Goal: Task Accomplishment & Management: Complete application form

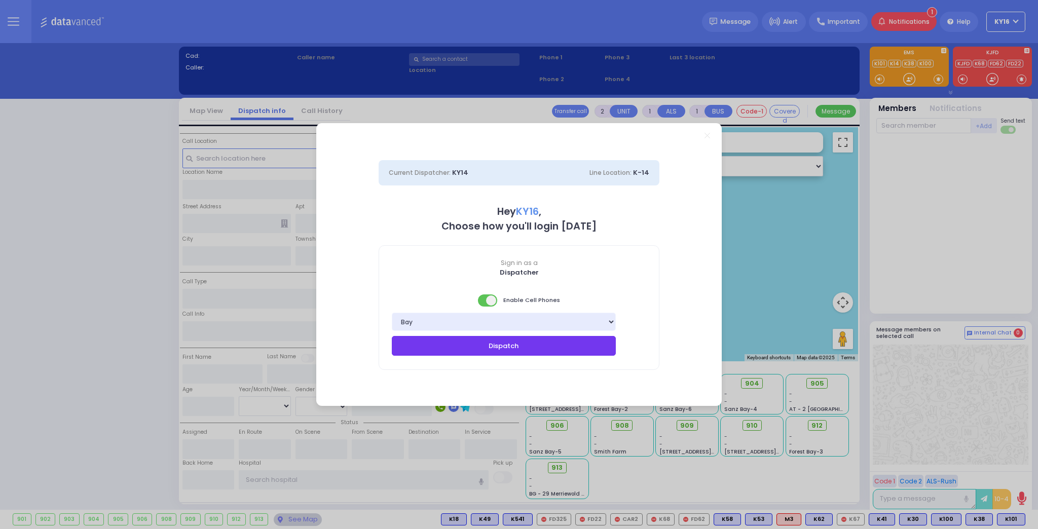
click at [515, 347] on button "Dispatch" at bounding box center [504, 345] width 224 height 19
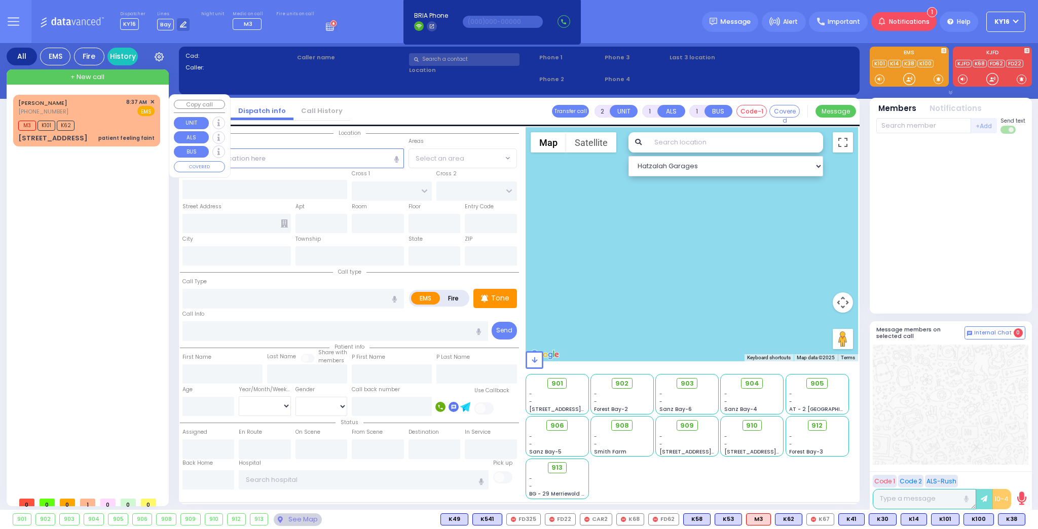
click at [122, 122] on div "M3 K101 K62" at bounding box center [86, 124] width 136 height 13
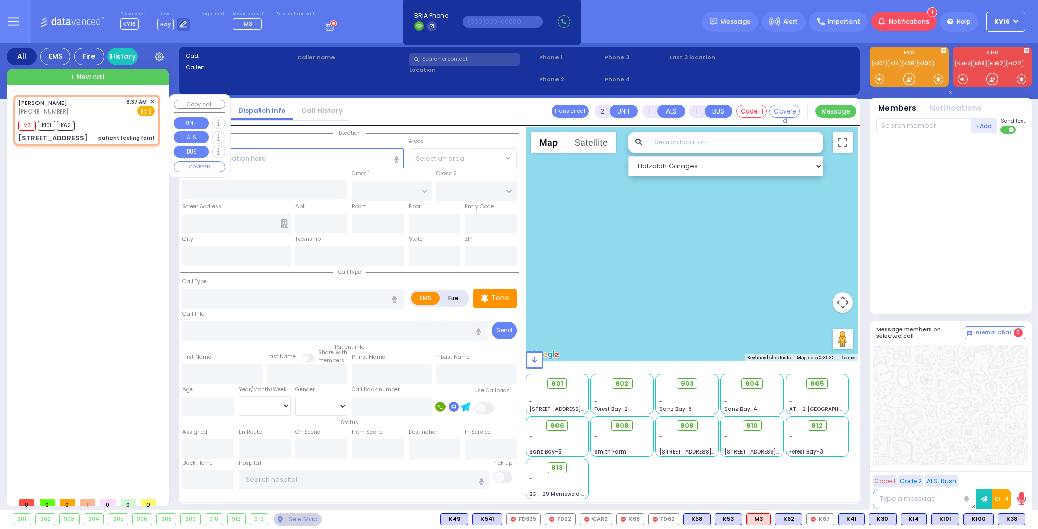
select select
type input "patient feeling faint"
radio input "true"
type input "MOSHE JOSEPH"
type input "LICHTMAN"
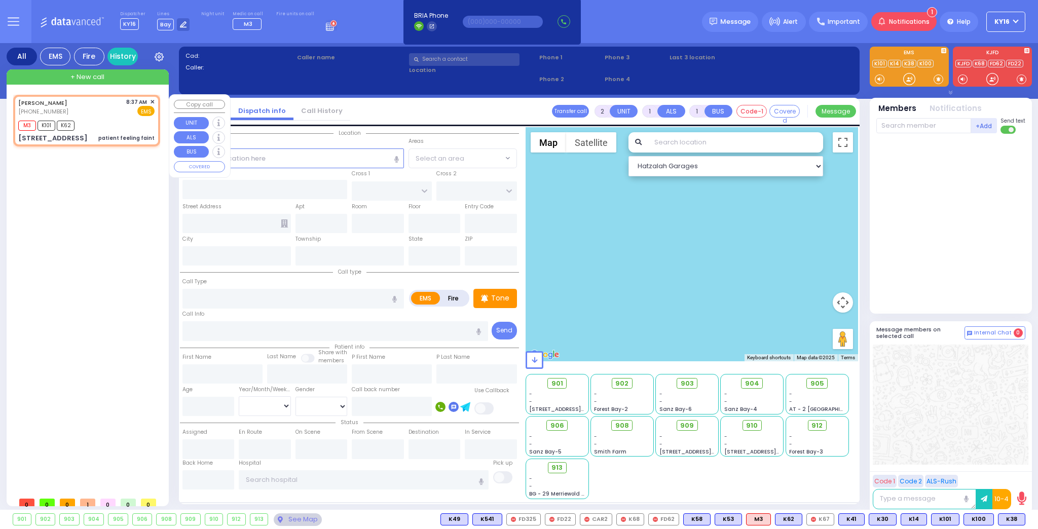
select select
type input "08:37"
type input "08:39"
type input "TARNOPOL WAY"
type input "KALEV WAY"
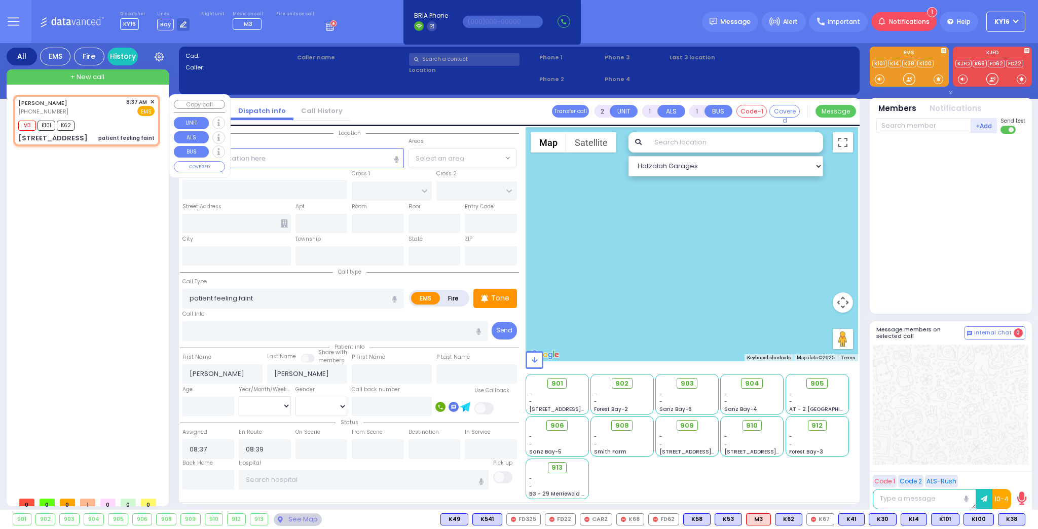
type input "22 FILLMORE CT"
type input "102"
type input "Monroe"
type input "[US_STATE]"
type input "10950"
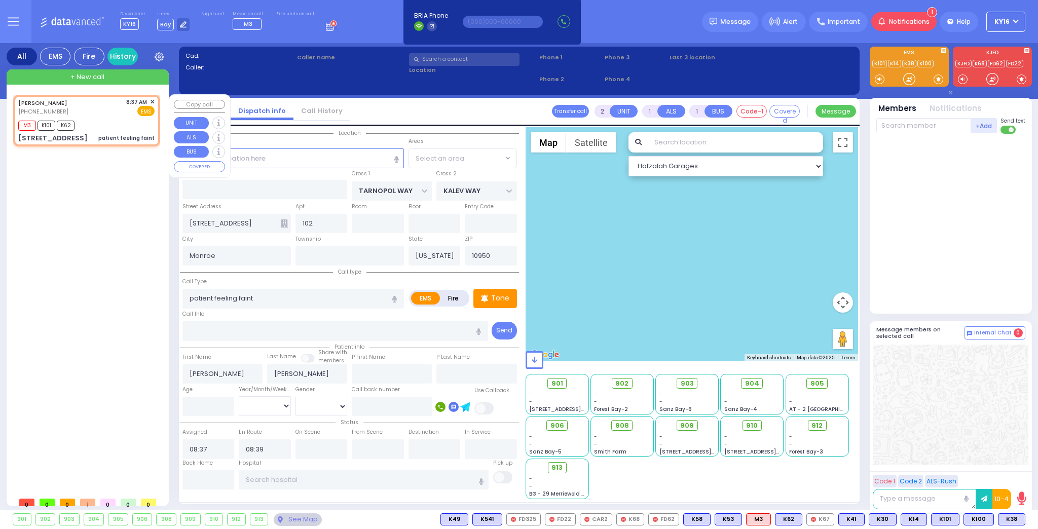
select select "SECTION 2"
select select "Hatzalah Garages"
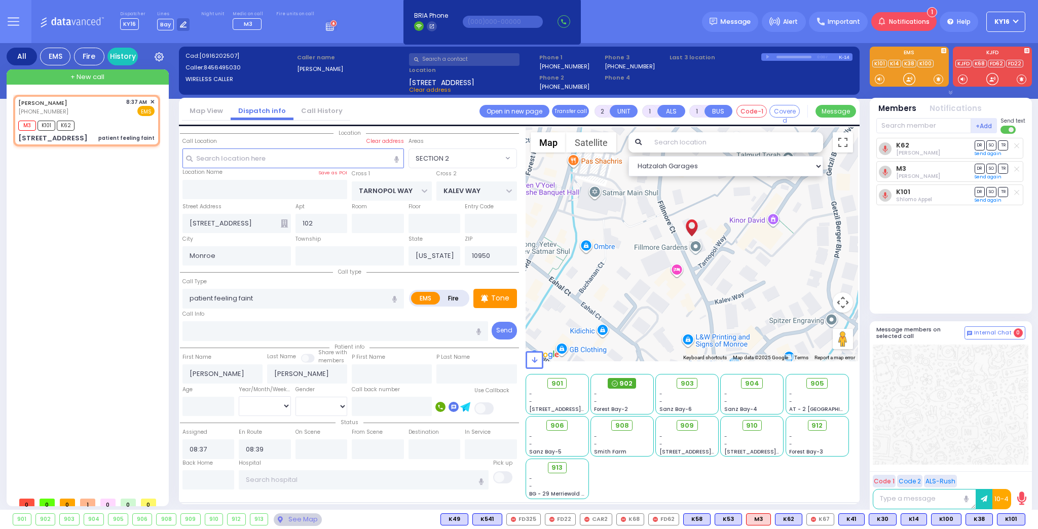
click at [626, 383] on span "902" at bounding box center [625, 384] width 13 height 10
select select
radio input "true"
select select
select select "Hatzalah Garages"
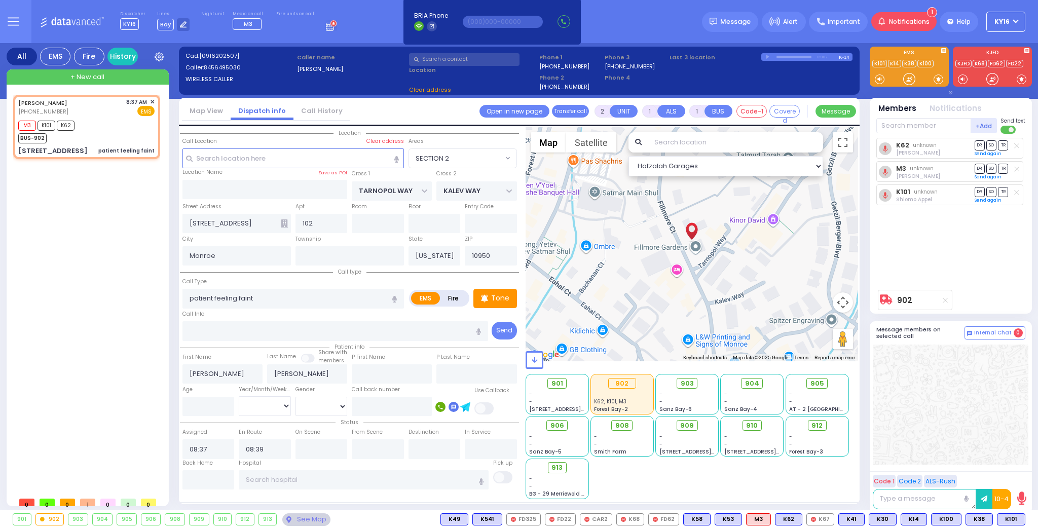
select select "SECTION 2"
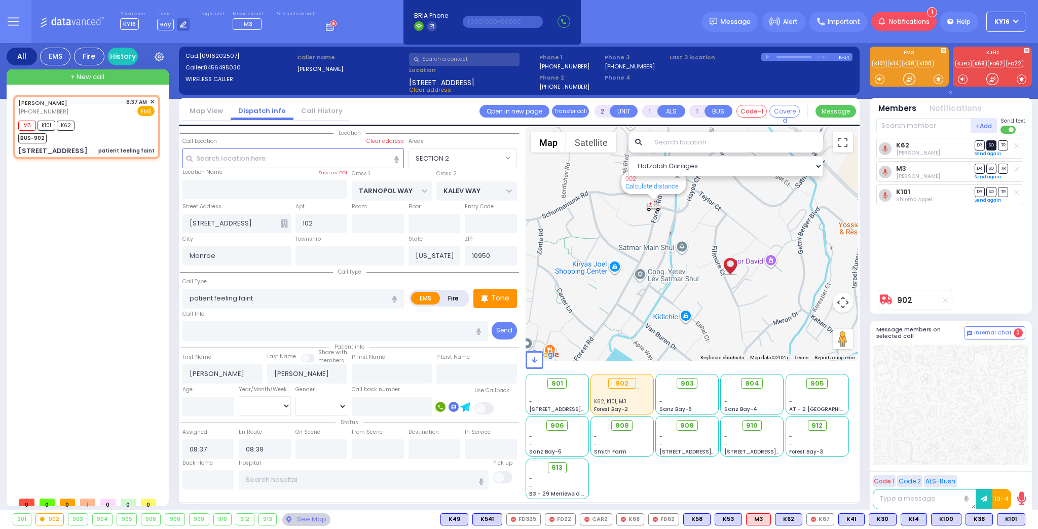
click at [992, 145] on span "SO" at bounding box center [991, 145] width 10 height 10
select select
radio input "true"
select select
select select "Hatzalah Garages"
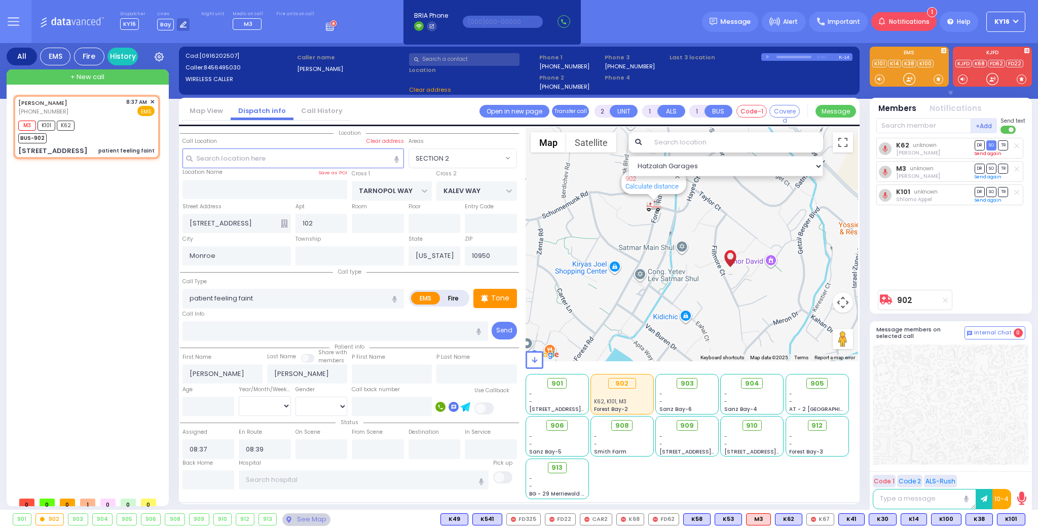
select select "SECTION 2"
click at [992, 190] on span "SO" at bounding box center [991, 192] width 10 height 10
select select
radio input "true"
select select
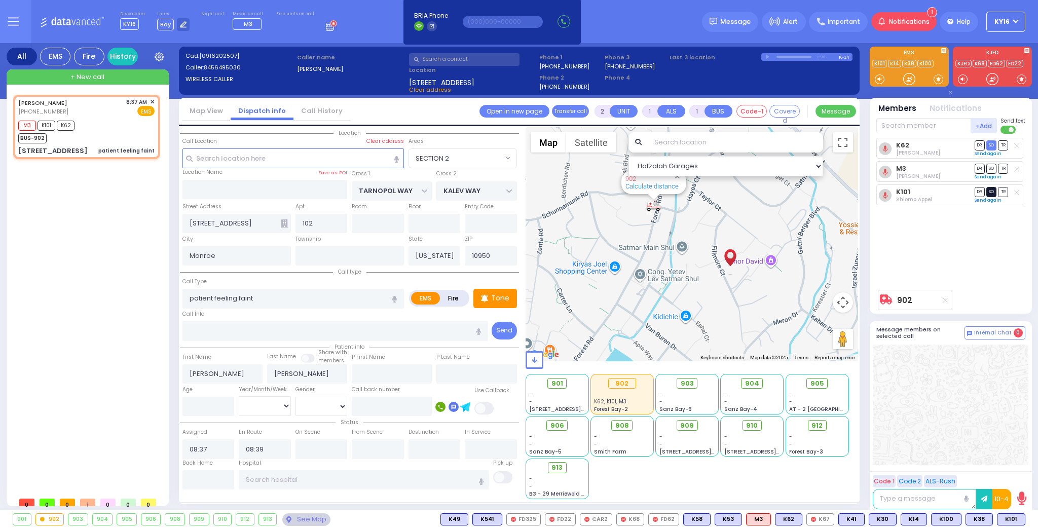
select select "Hatzalah Garages"
select select "SECTION 2"
click at [976, 519] on span "K38" at bounding box center [979, 519] width 26 height 11
select select
radio input "true"
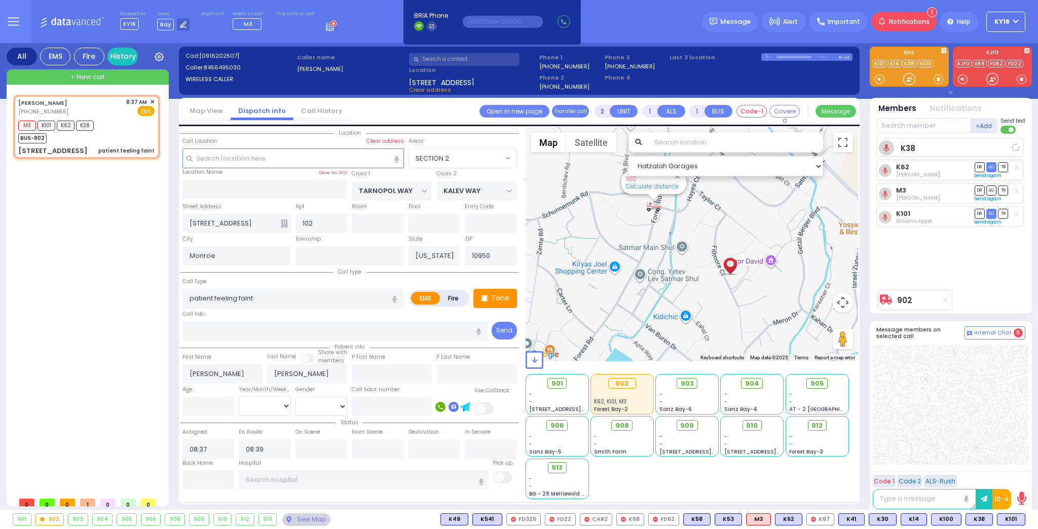
select select
select select "Hatzalah Garages"
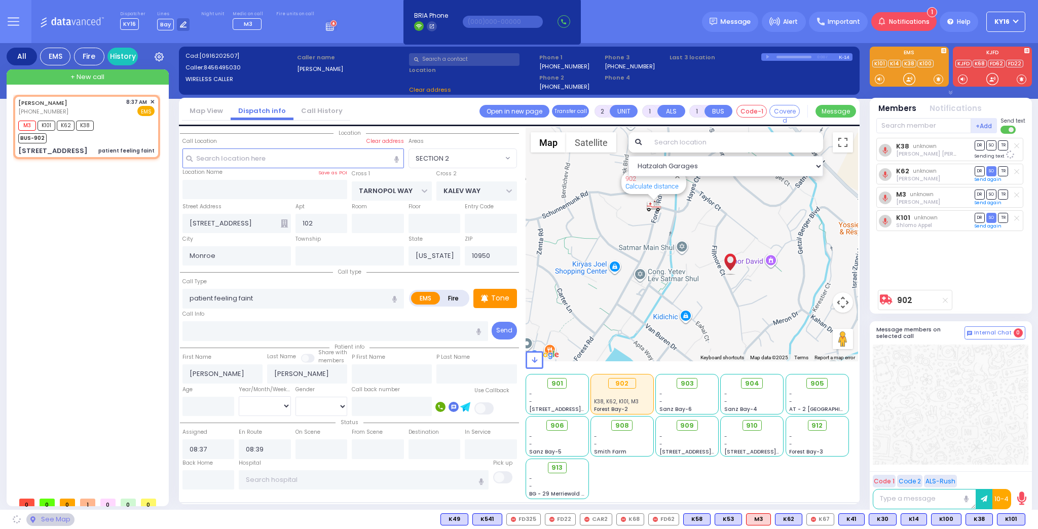
select select "SECTION 2"
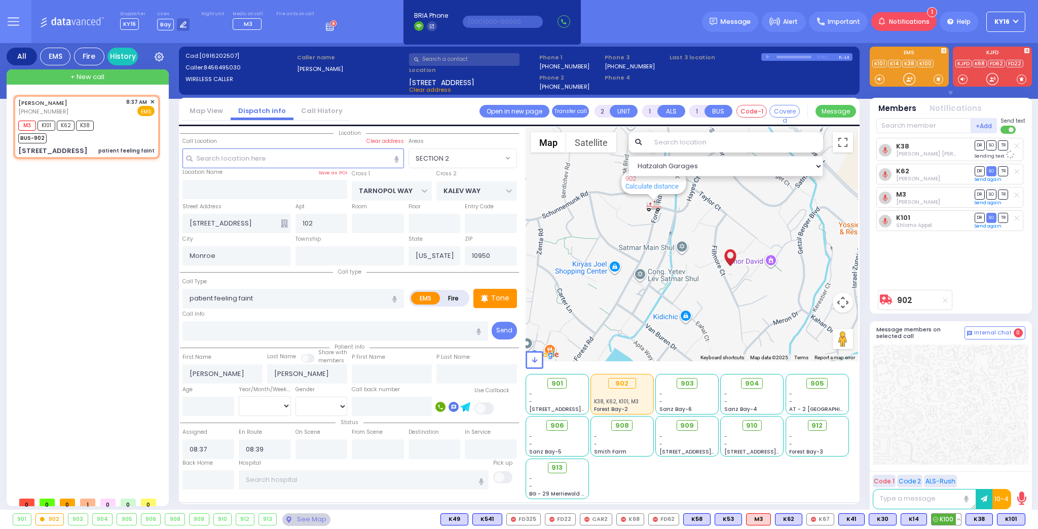
click at [950, 519] on span "K100" at bounding box center [945, 519] width 29 height 11
select select
radio input "true"
select select
select select "Hatzalah Garages"
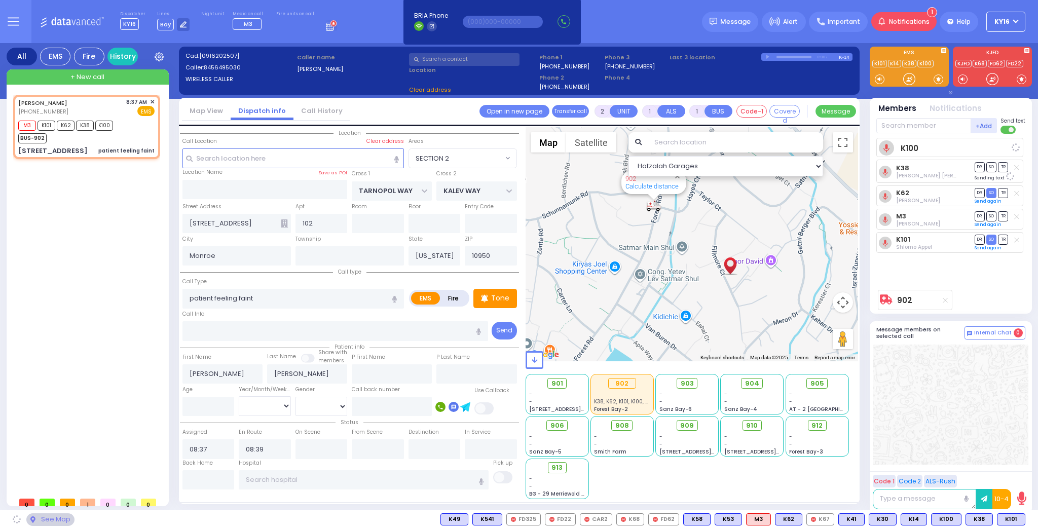
select select "SECTION 2"
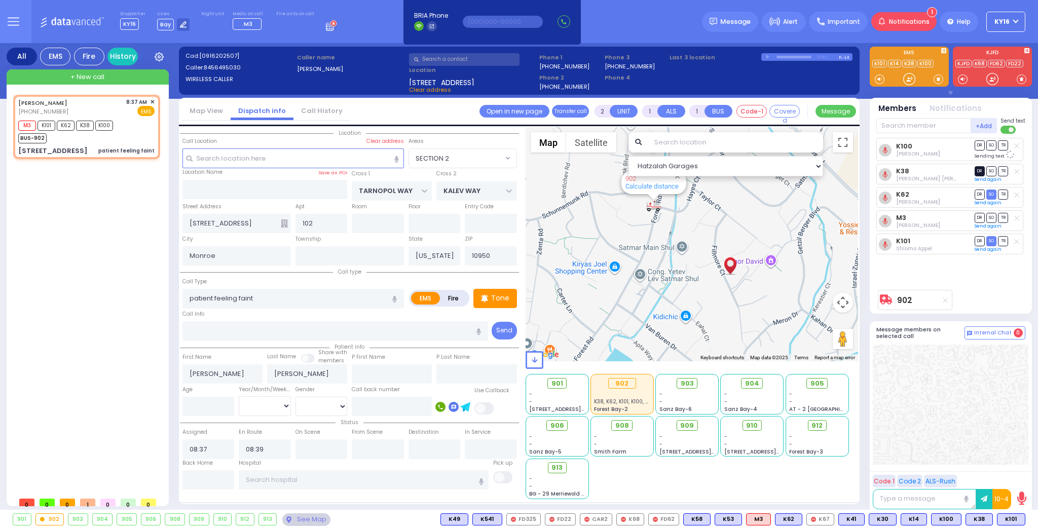
click at [979, 166] on span "DR" at bounding box center [980, 171] width 10 height 10
select select
radio input "true"
select select
select select "Hatzalah Garages"
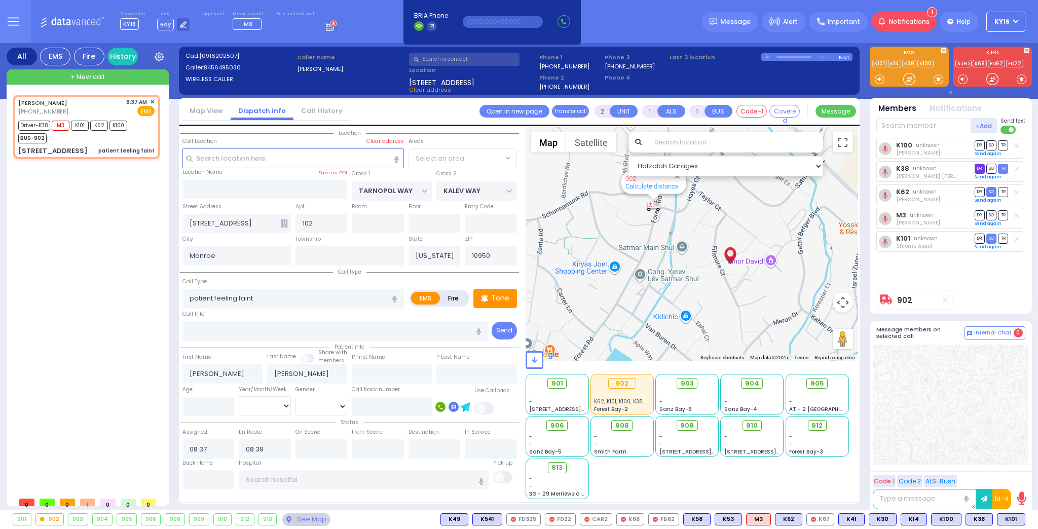
select select "SECTION 2"
click at [1000, 144] on span "TR" at bounding box center [1003, 145] width 10 height 10
select select
radio input "true"
select select
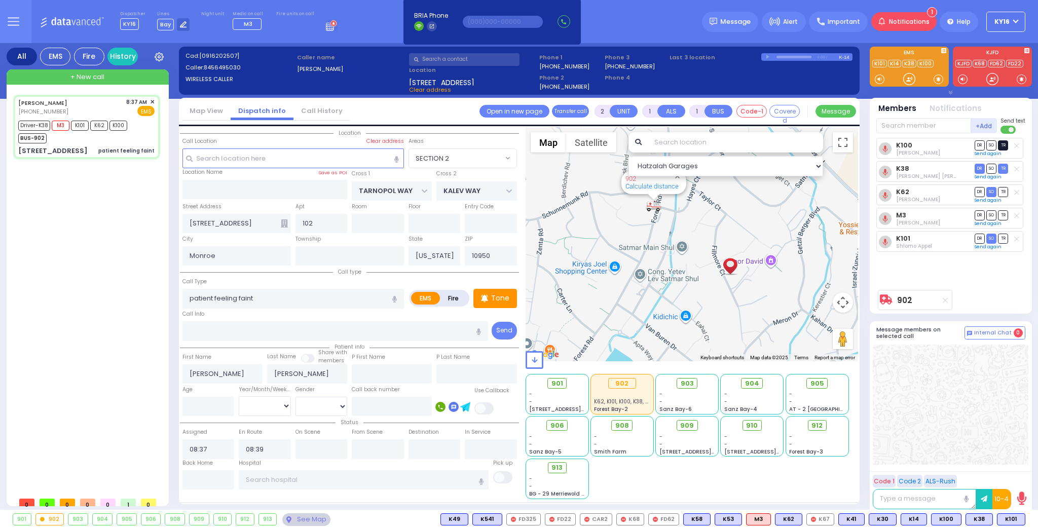
type input "09:10"
select select "Hatzalah Garages"
select select "SECTION 2"
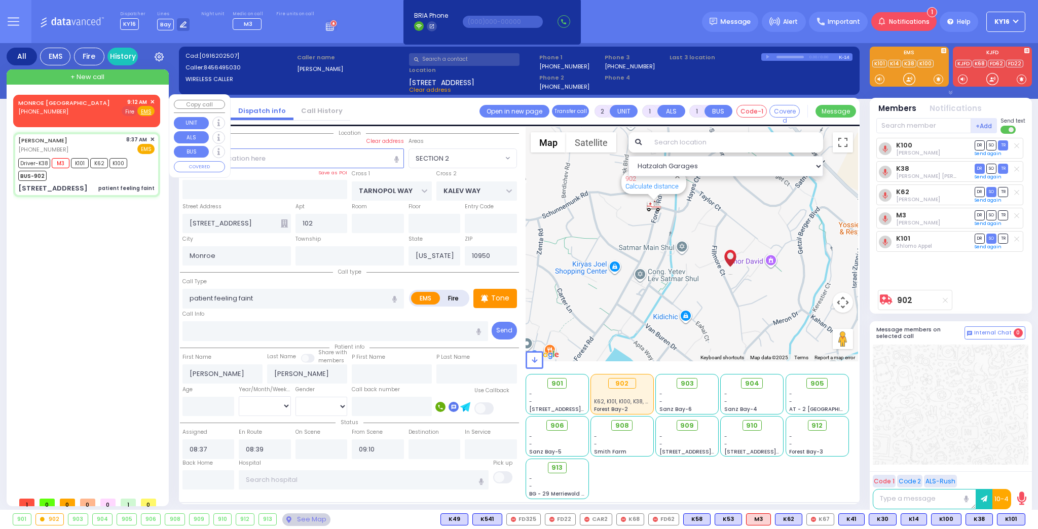
click at [125, 108] on span "Fire" at bounding box center [130, 111] width 16 height 10
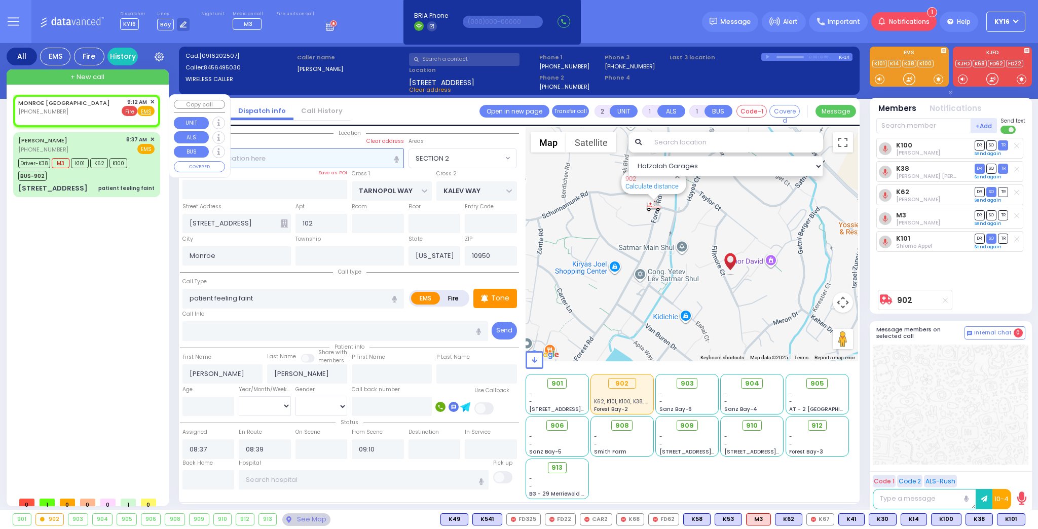
select select
radio input "false"
radio input "true"
select select
type input "09:12"
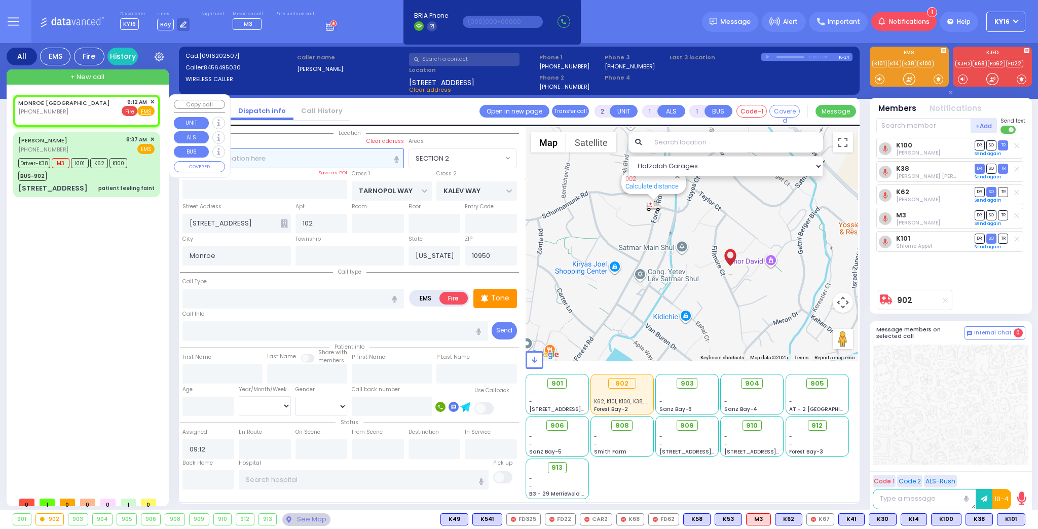
select select "Hatzalah Garages"
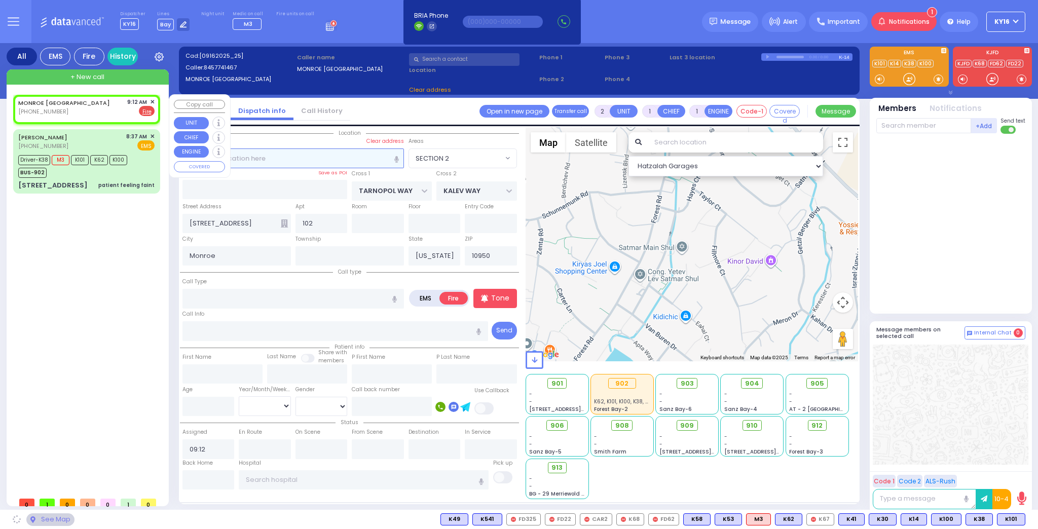
select select
radio input "true"
select select
select select "Hatzalah Garages"
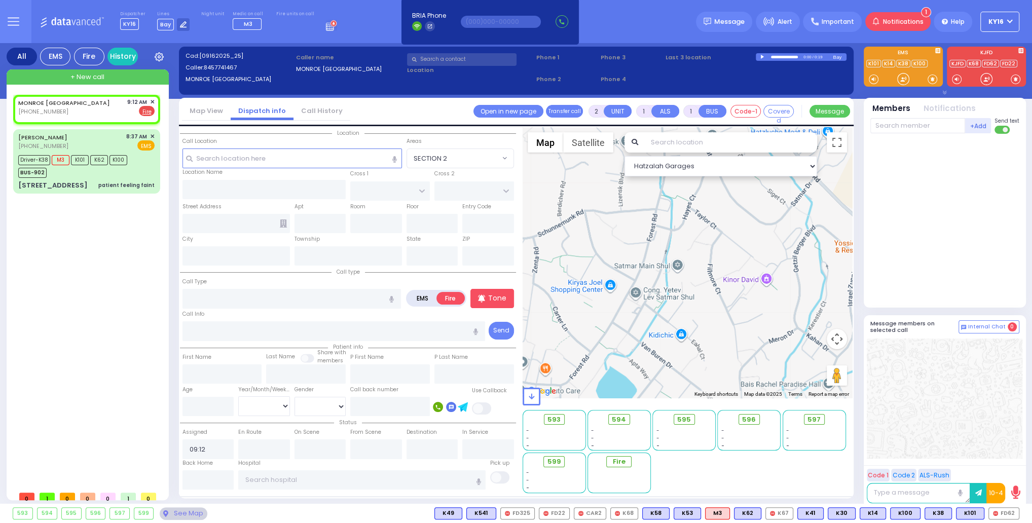
click at [289, 159] on input "text" at bounding box center [291, 157] width 219 height 19
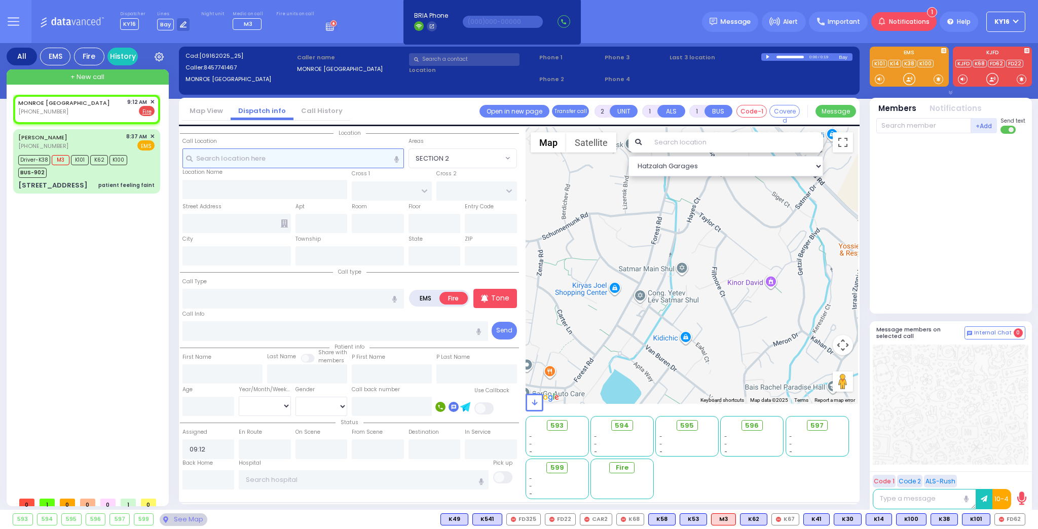
click at [221, 157] on input "text" at bounding box center [292, 157] width 221 height 19
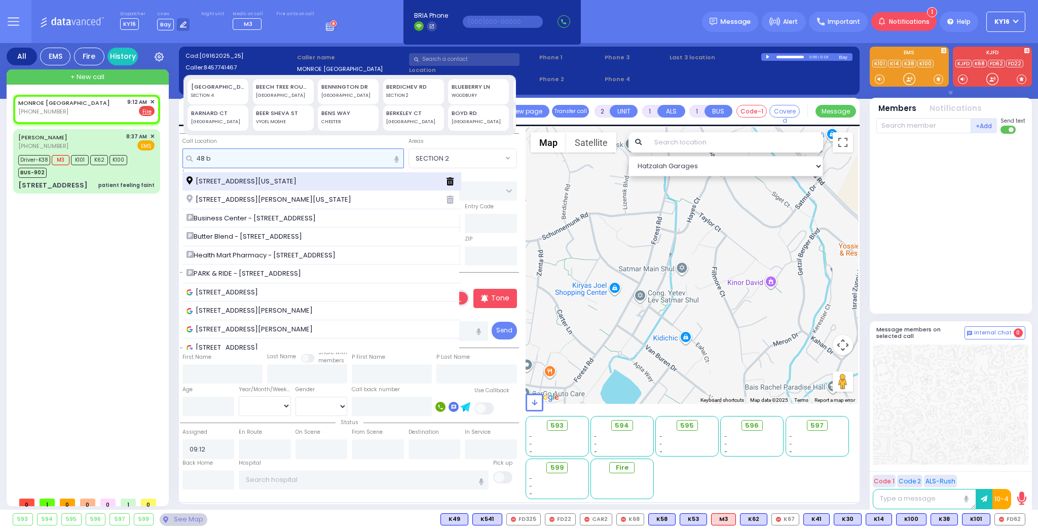
type input "48 b"
click at [222, 179] on span "48 Bakertown Road Monroe New York 10950" at bounding box center [243, 181] width 114 height 10
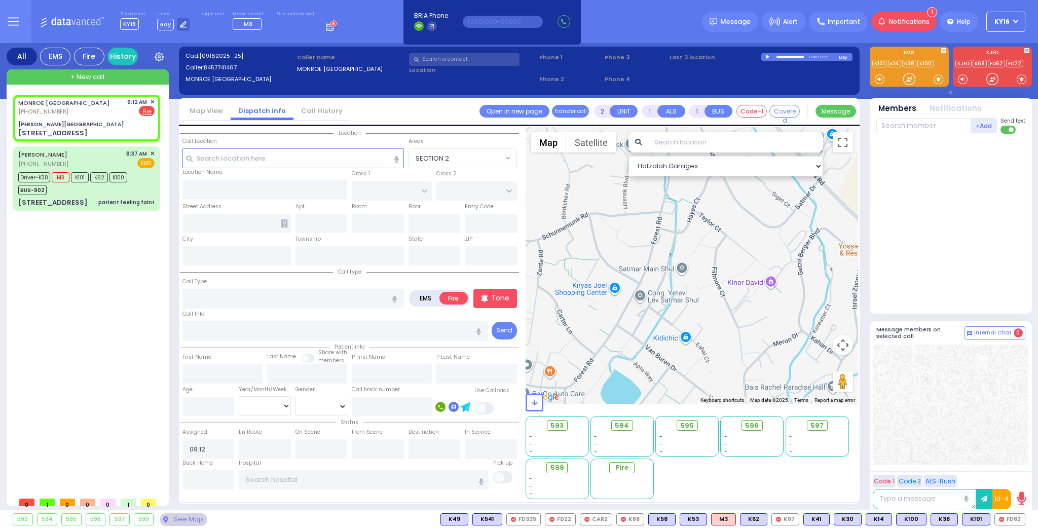
select select
radio input "true"
select select
select select "Hatzalah Garages"
type input "[PERSON_NAME][GEOGRAPHIC_DATA]"
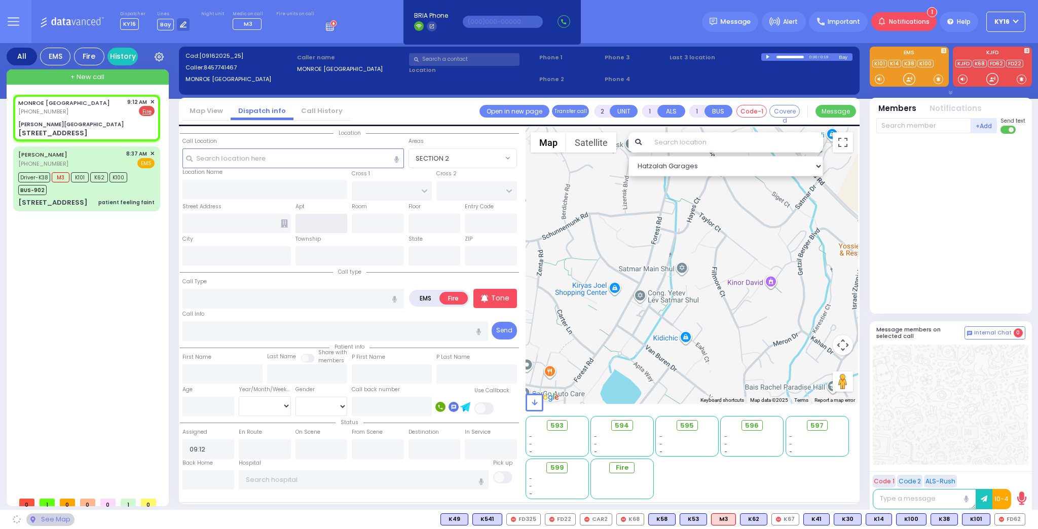
type input "MERON DR"
type input "RATZFERT WAY"
type input "48 Bakertown Road"
type input "1"
type input "Monroe"
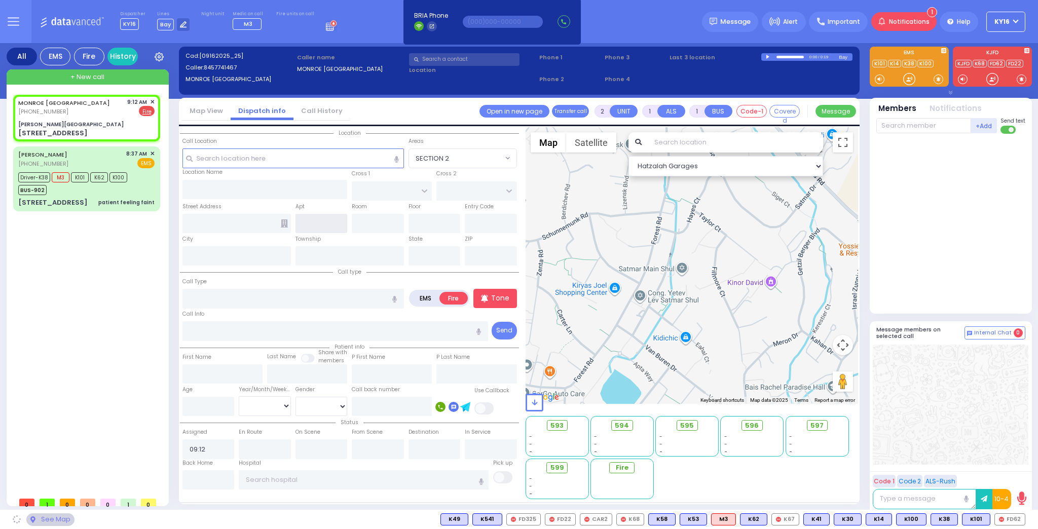
type input "[US_STATE]"
type input "10950"
select select "SECTION 6"
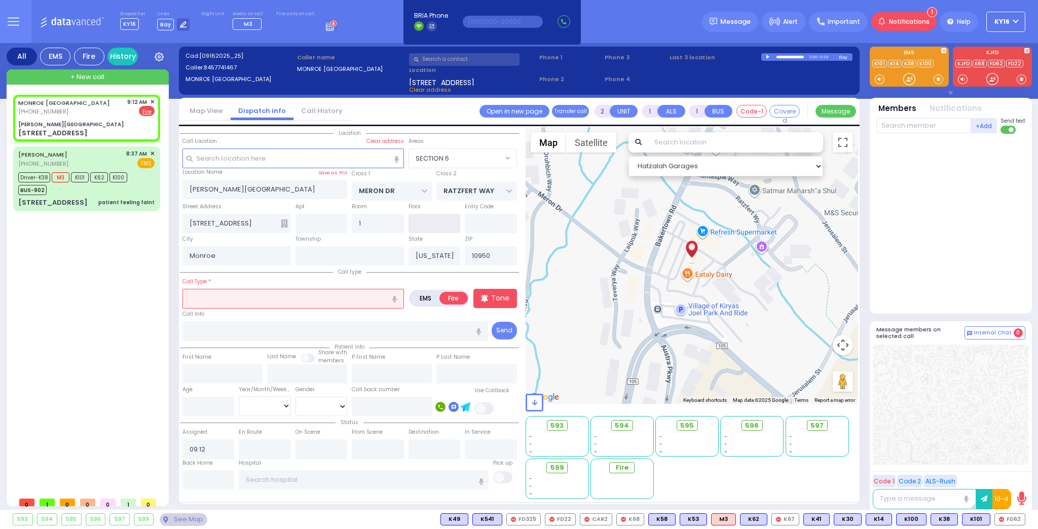
click at [421, 226] on input "text" at bounding box center [434, 223] width 52 height 19
type input "1st"
click at [317, 221] on input "text" at bounding box center [321, 223] width 52 height 19
select select
radio input "true"
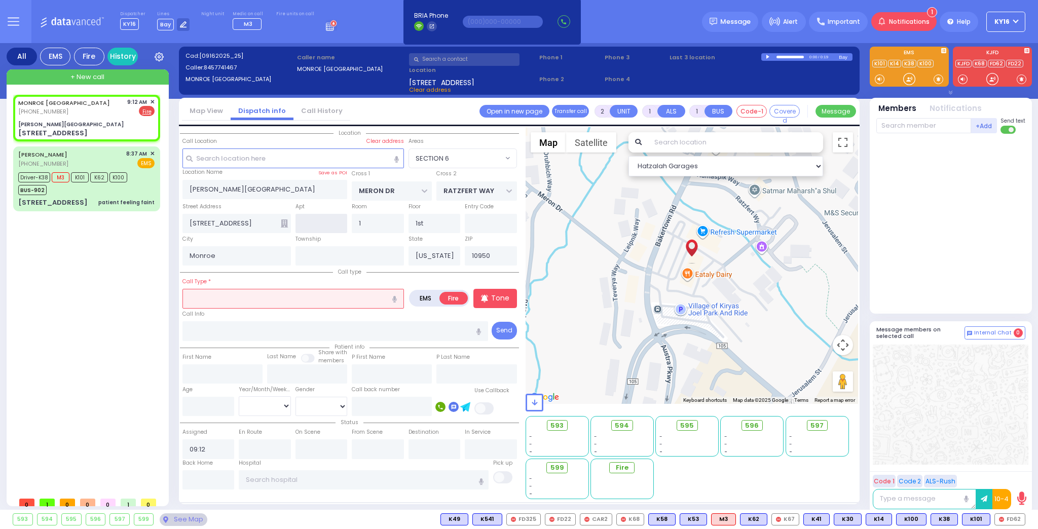
select select
select select "Hatzalah Garages"
type input "1"
select select "SECTION 6"
drag, startPoint x: 299, startPoint y: 223, endPoint x: 313, endPoint y: 224, distance: 14.2
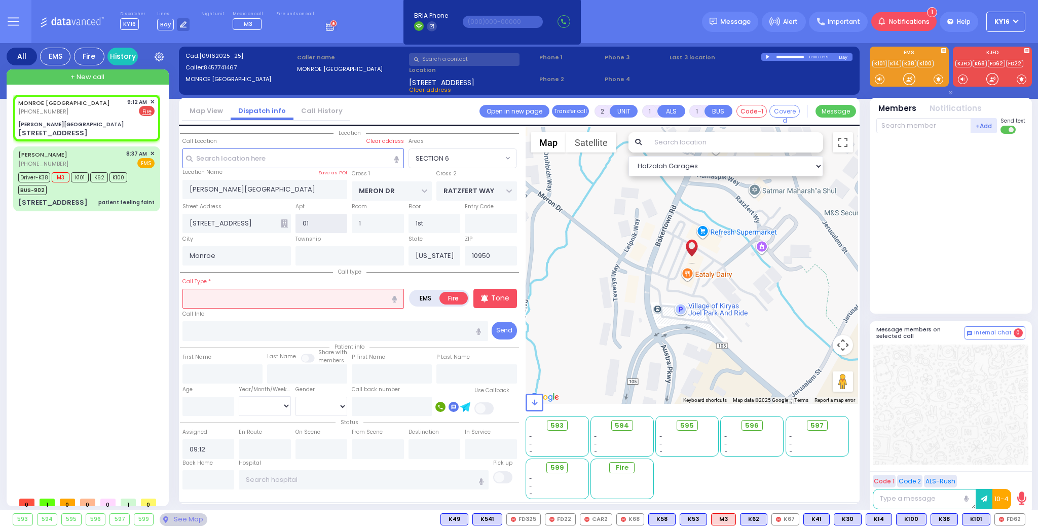
click at [313, 224] on input "01" at bounding box center [321, 223] width 52 height 19
type input "101"
click at [253, 297] on input "text" at bounding box center [292, 298] width 221 height 19
select select
radio input "true"
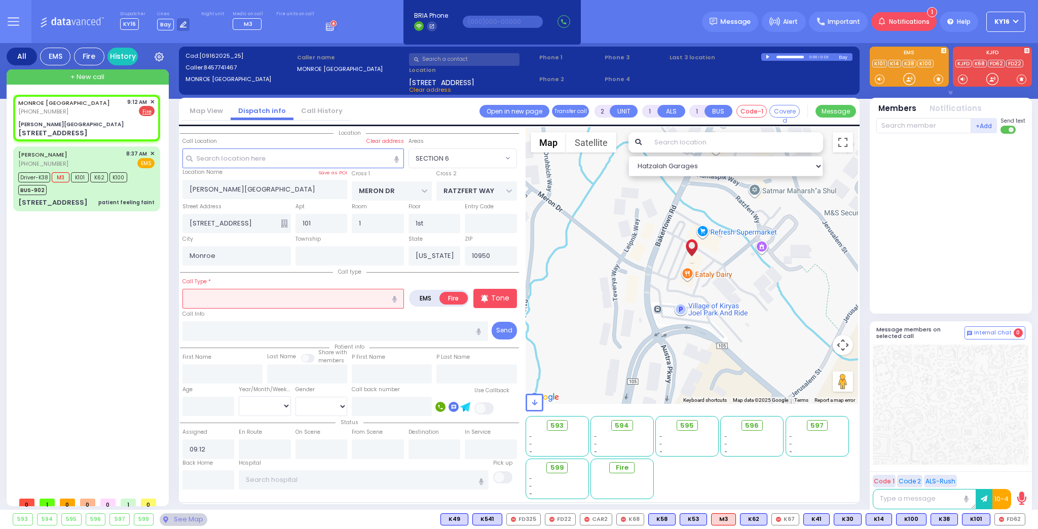
select select
select select "Hatzalah Garages"
select select "SECTION 6"
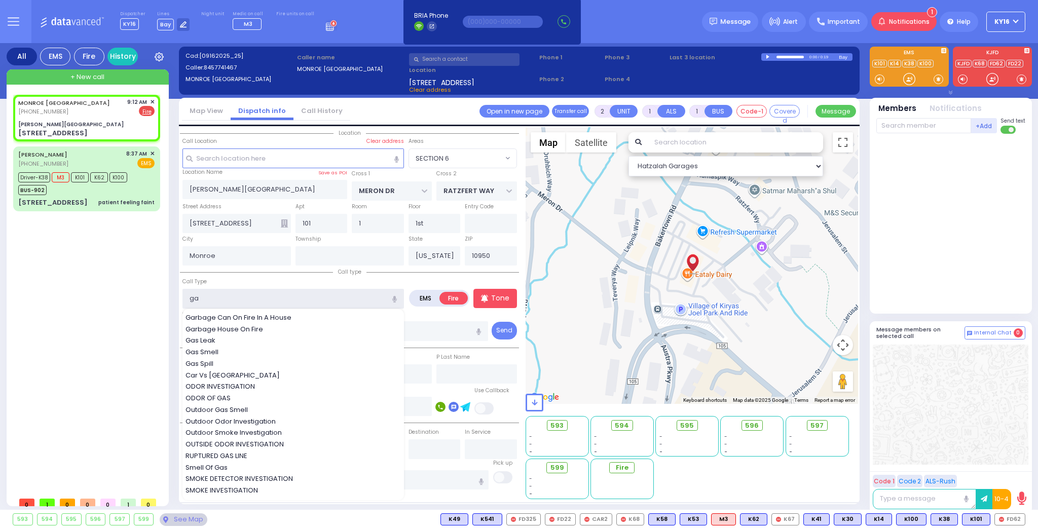
type input "gas"
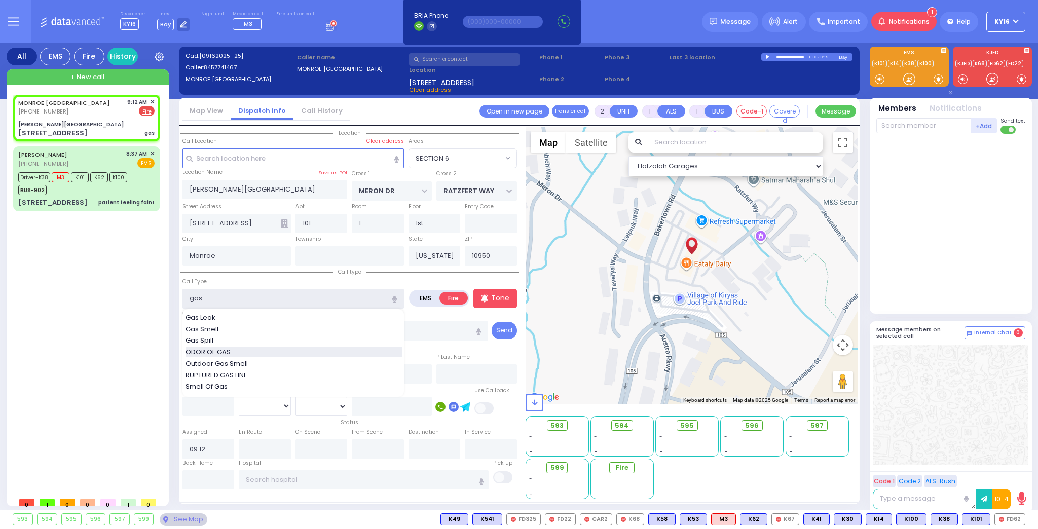
select select
radio input "true"
select select
select select "Hatzalah Garages"
select select "SECTION 6"
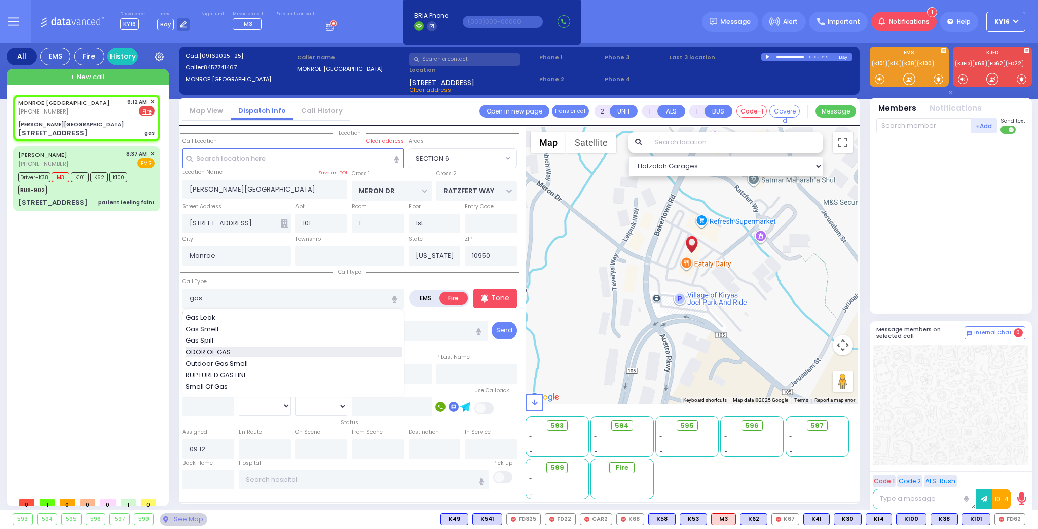
click at [216, 349] on span "ODOR OF GAS" at bounding box center [209, 352] width 49 height 10
type input "ODOR OF GAS"
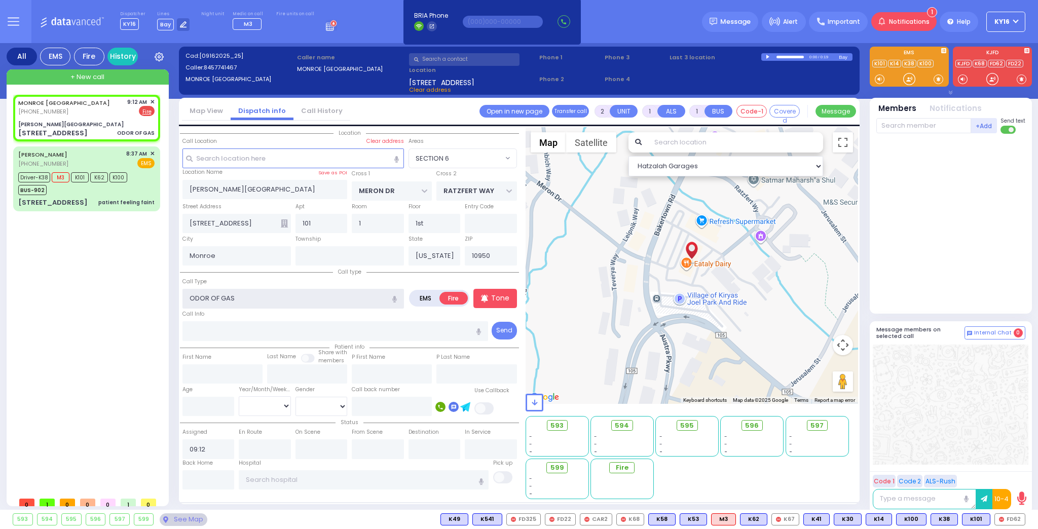
select select
radio input "true"
select select
select select "Hatzalah Garages"
select select "SECTION 6"
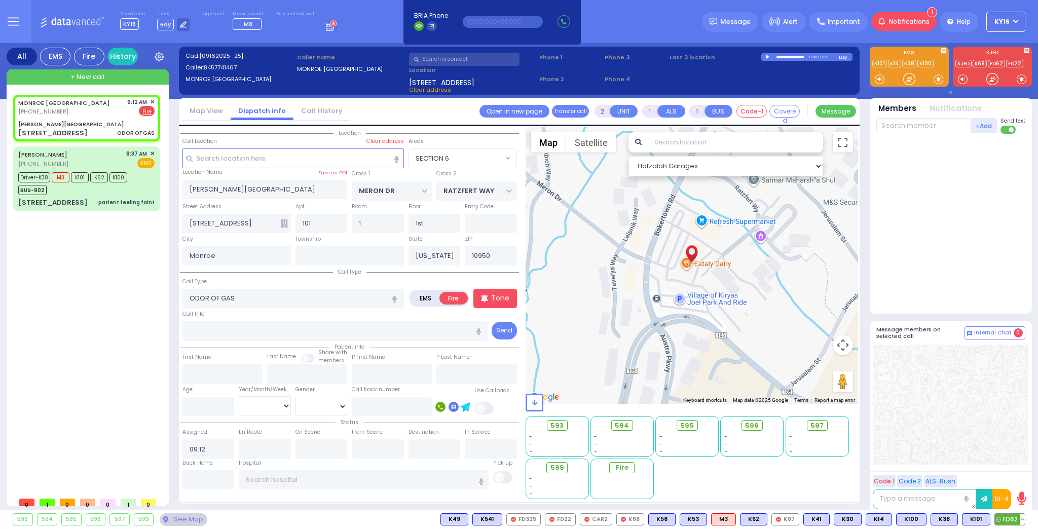
click at [1008, 517] on span "FD62" at bounding box center [1010, 519] width 30 height 11
select select
radio input "true"
select select
type input "09:14"
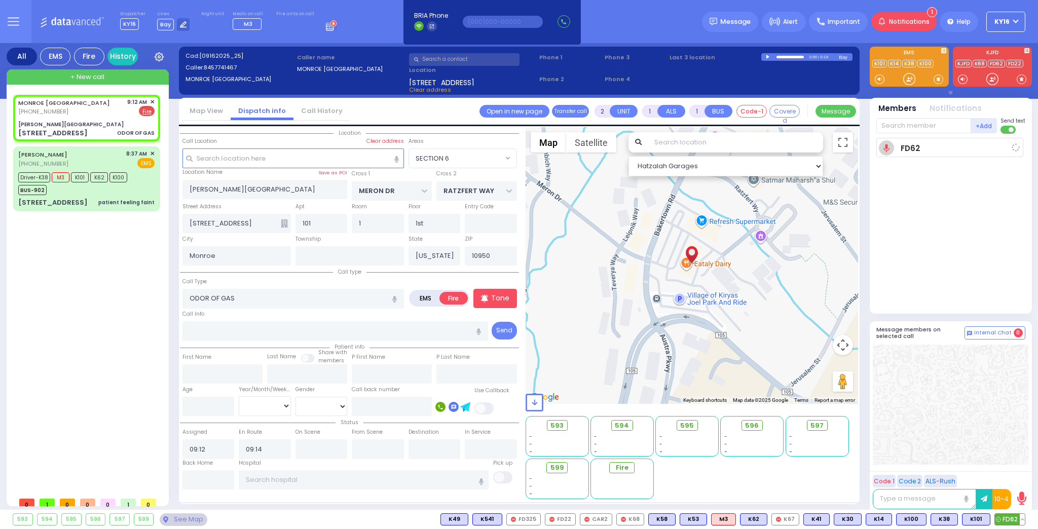
select select "Hatzalah Garages"
select select "SECTION 6"
select select
radio input "true"
select select
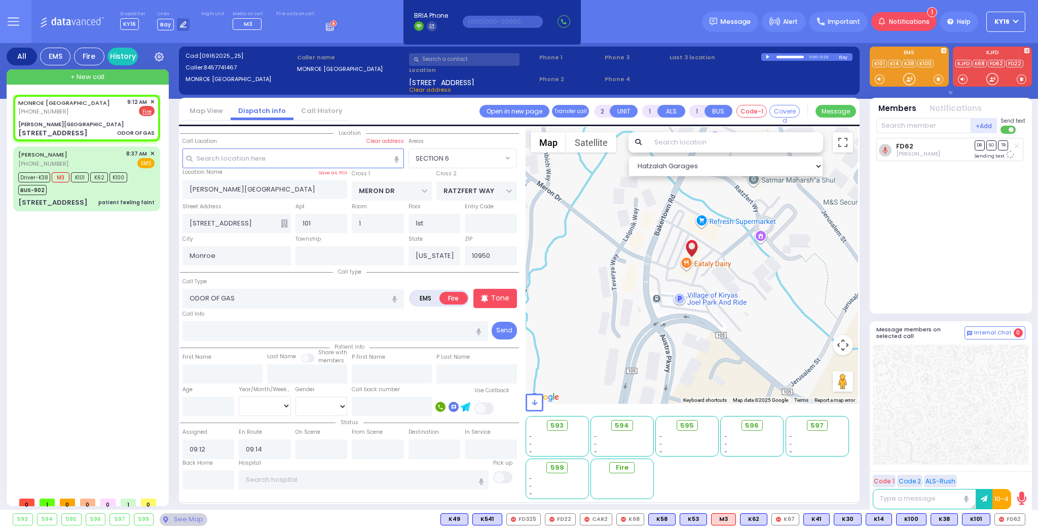
select select "SECTION 6"
select select "Hatzalah Garages"
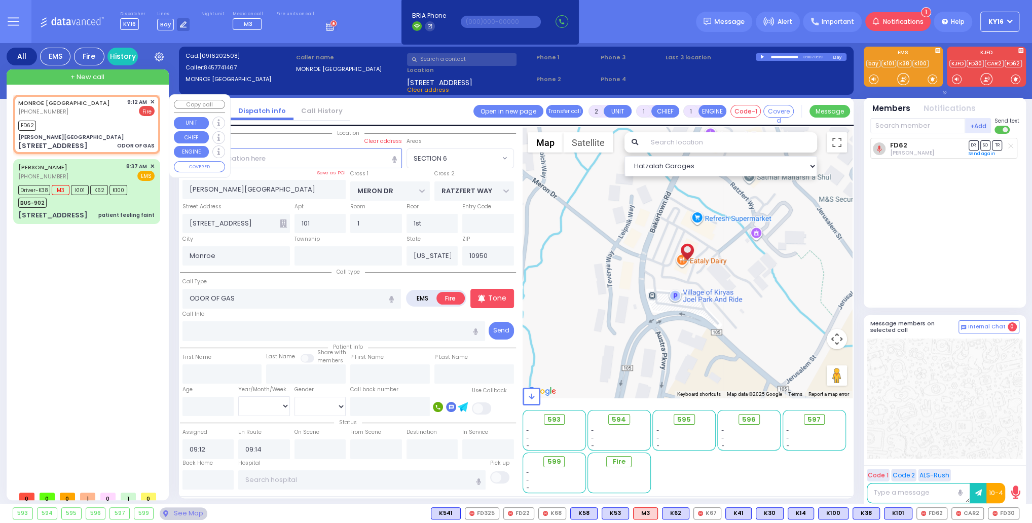
click at [152, 100] on span "✕" at bounding box center [152, 102] width 5 height 9
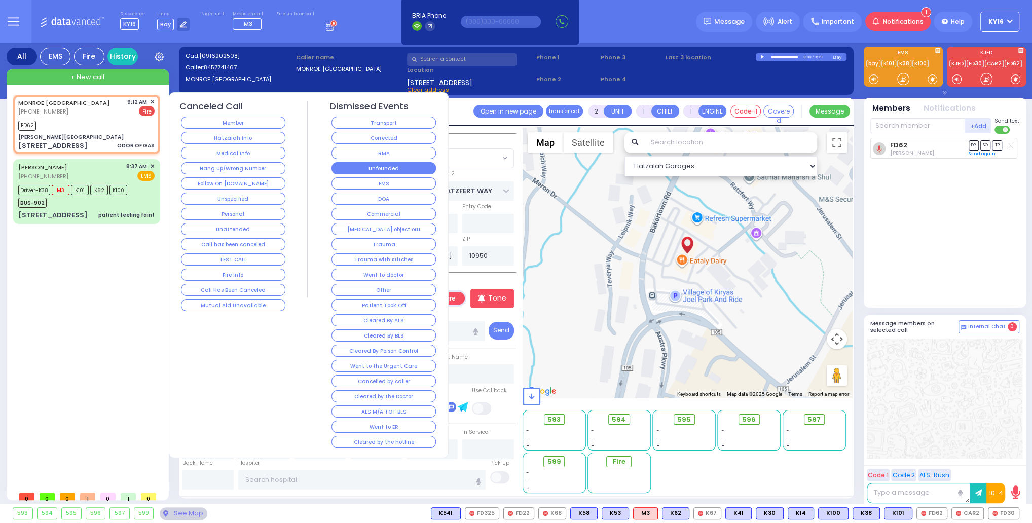
click at [355, 165] on button "Unfounded" at bounding box center [383, 168] width 104 height 12
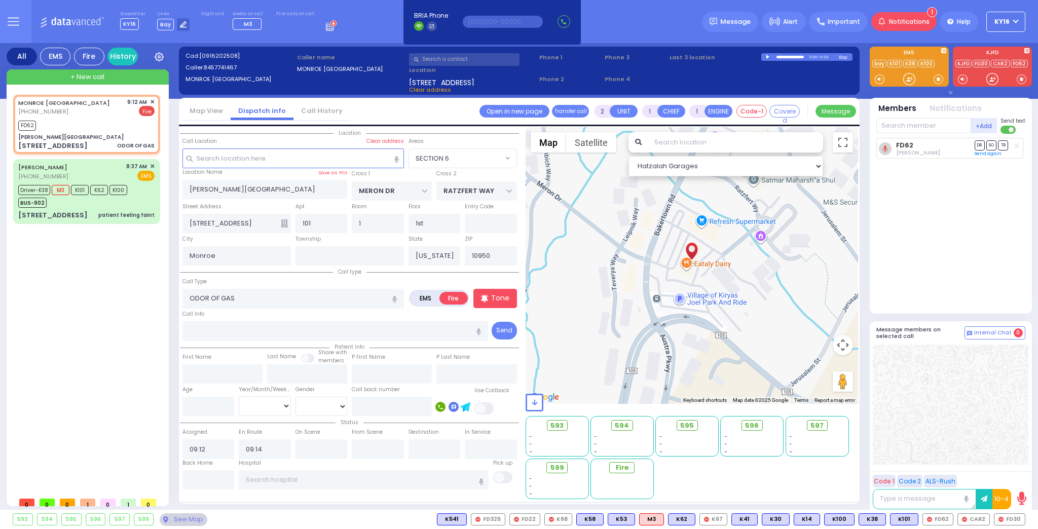
select select
radio input "true"
select select
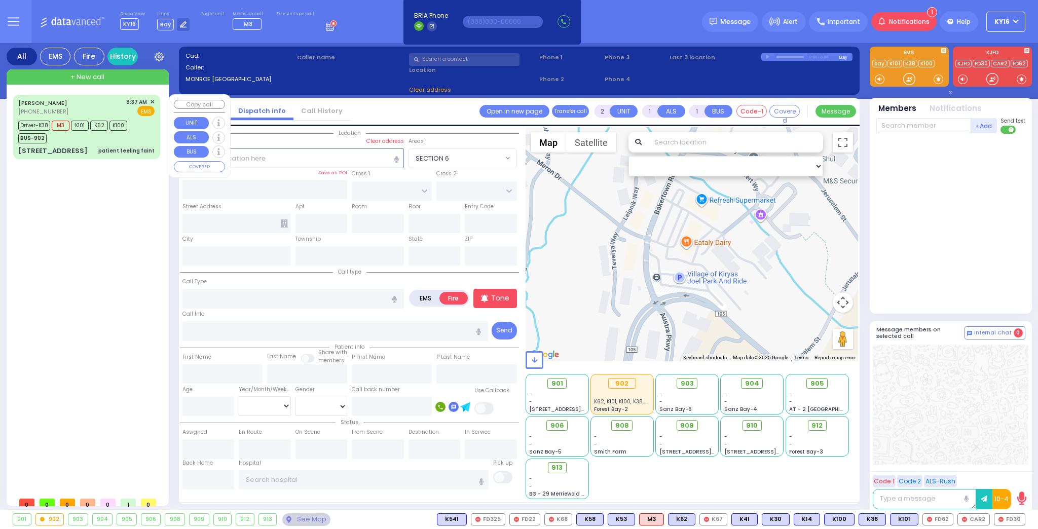
click at [138, 136] on div "Driver-K38 M3 K101 K62 K100 BUS-902" at bounding box center [86, 130] width 136 height 25
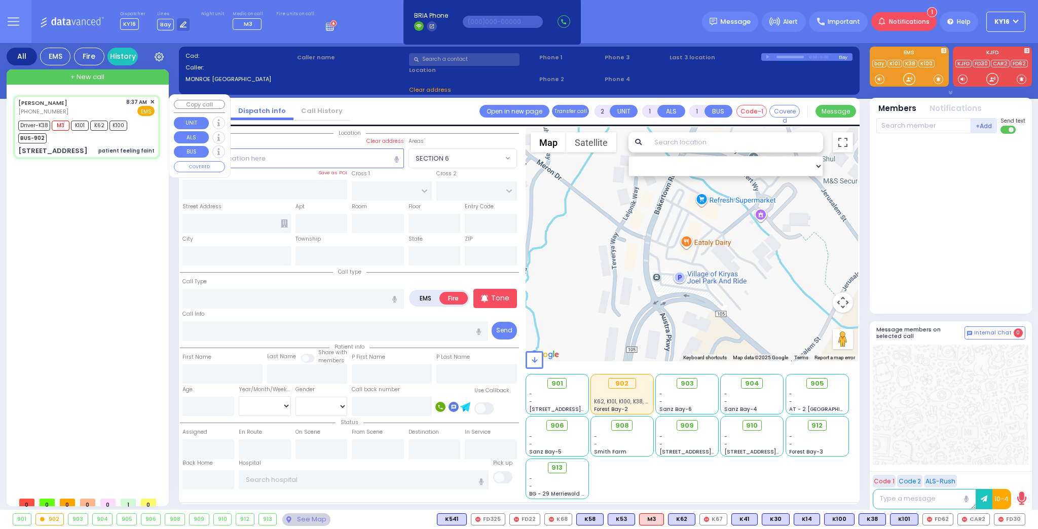
select select
type input "patient feeling faint"
radio input "true"
type input "MOSHE JOSEPH"
type input "LICHTMAN"
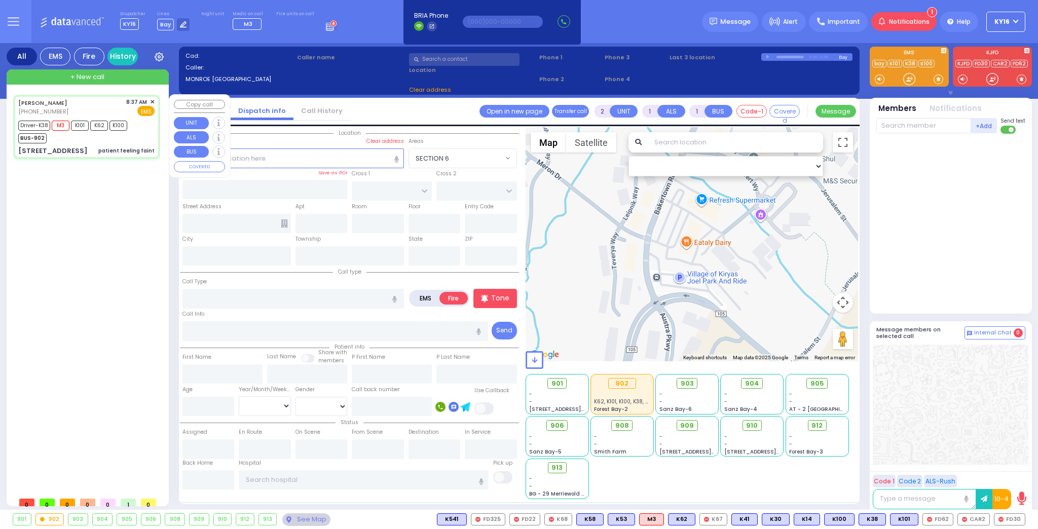
select select
type input "08:37"
type input "08:39"
type input "09:10"
type input "TARNOPOL WAY"
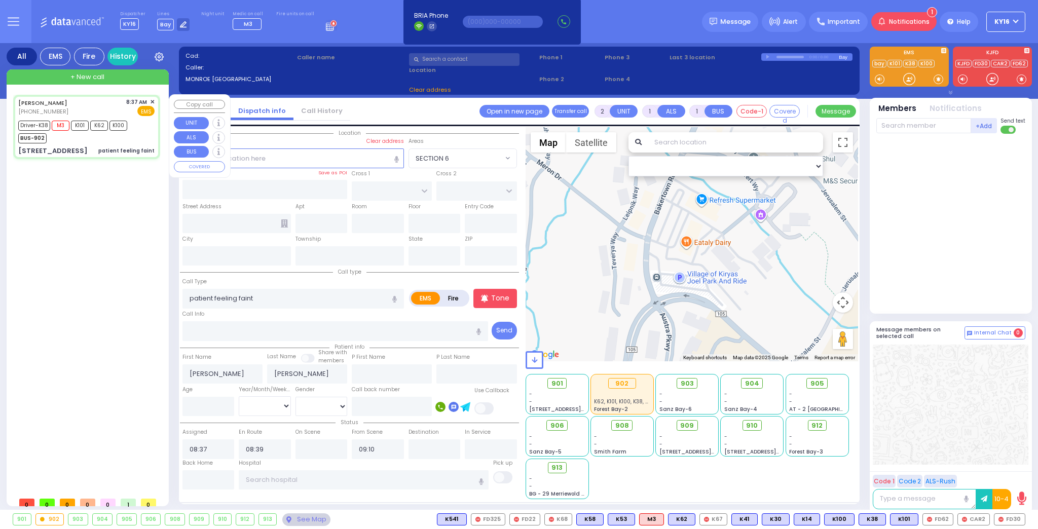
type input "KALEV WAY"
type input "22 FILLMORE CT"
type input "102"
type input "Monroe"
type input "[US_STATE]"
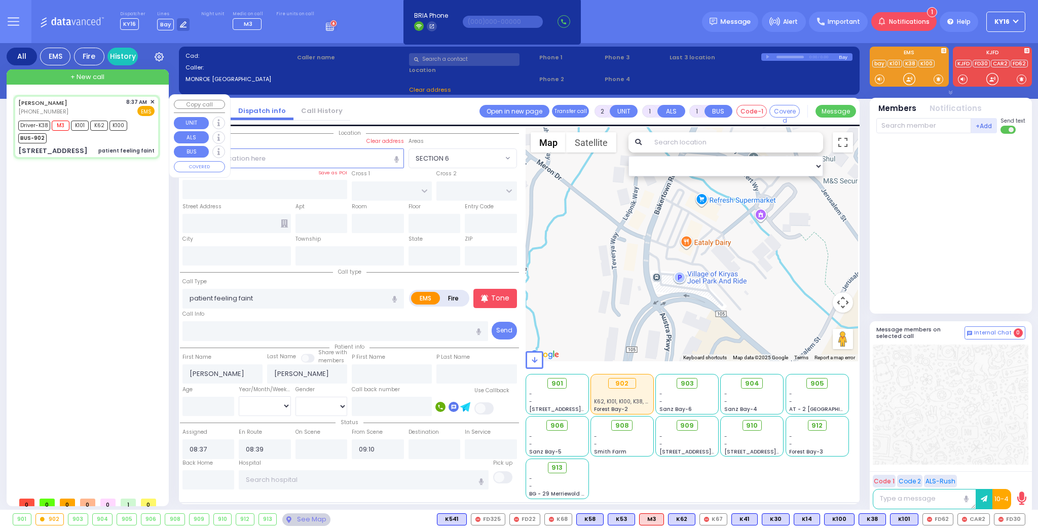
type input "10950"
select select "SECTION 2"
select select "Hatzalah Garages"
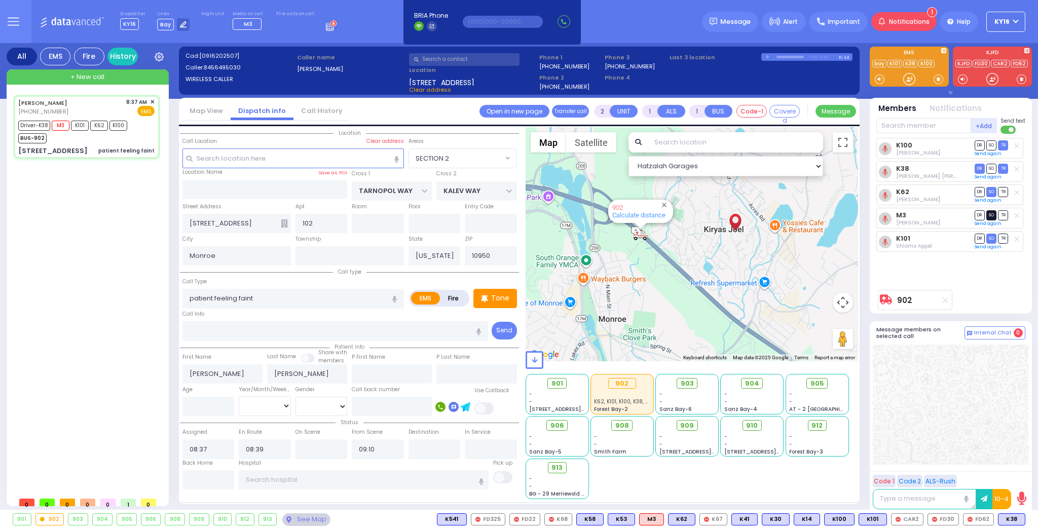
click at [988, 213] on span "SO" at bounding box center [991, 215] width 10 height 10
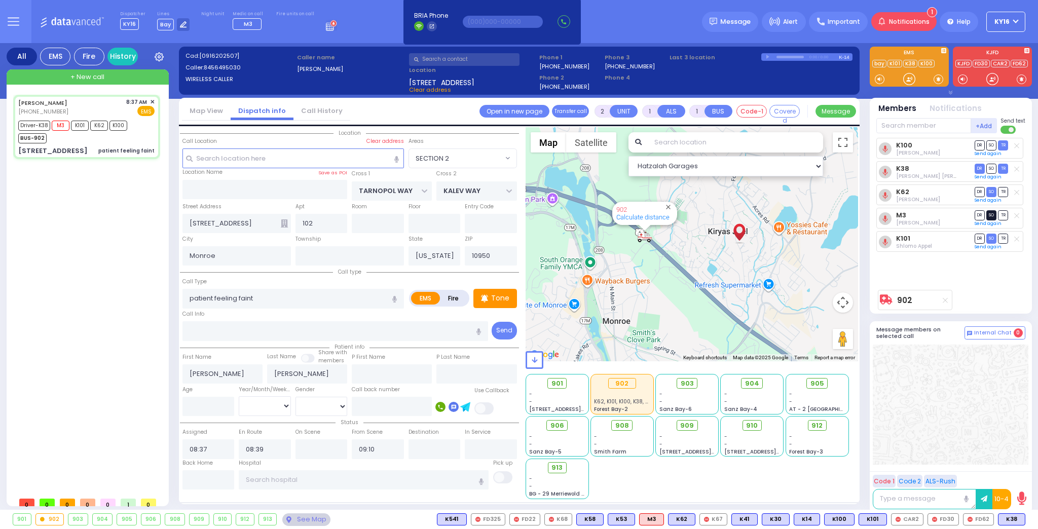
select select
radio input "true"
select select
select select "Hatzalah Garages"
select select "SECTION 2"
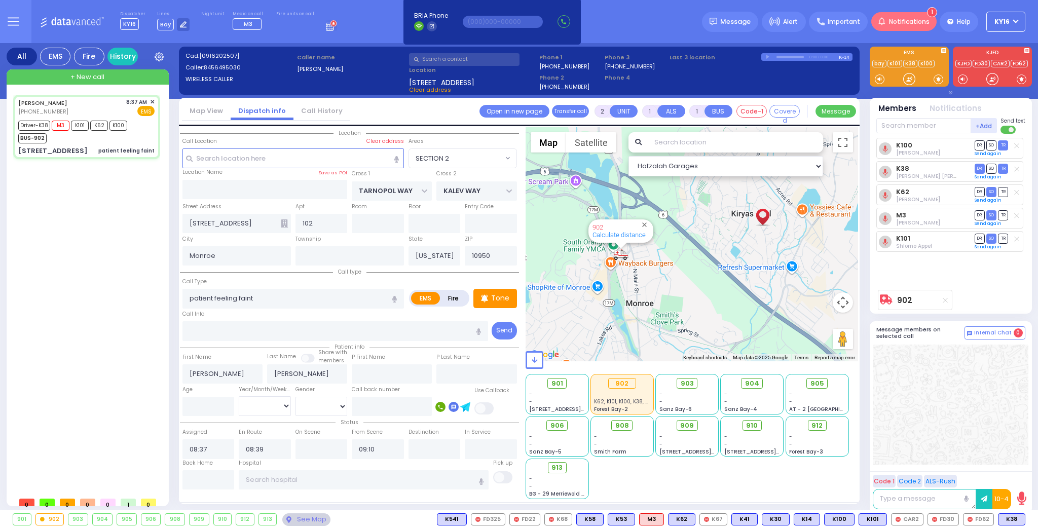
click at [915, 22] on span "Notifications" at bounding box center [909, 21] width 41 height 9
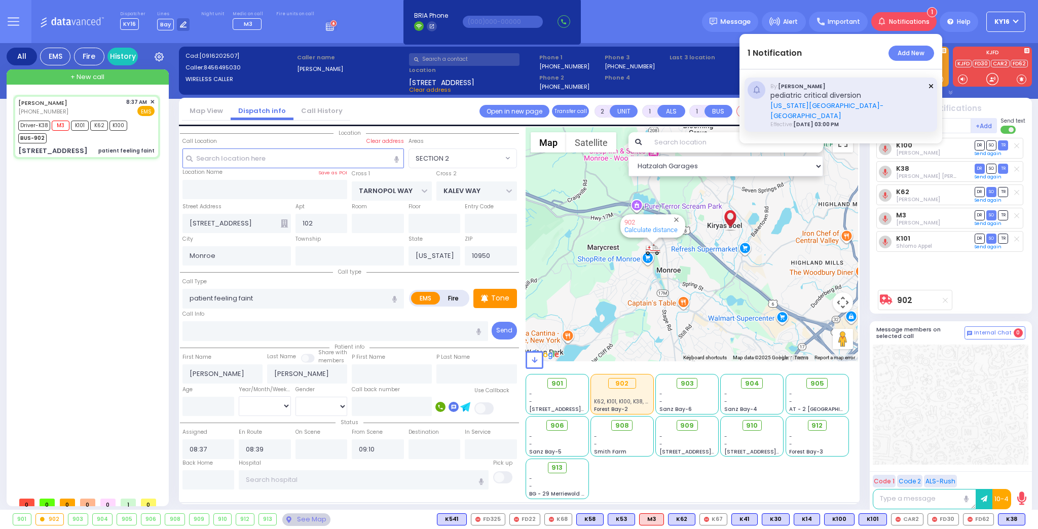
click at [934, 85] on icon at bounding box center [931, 86] width 6 height 6
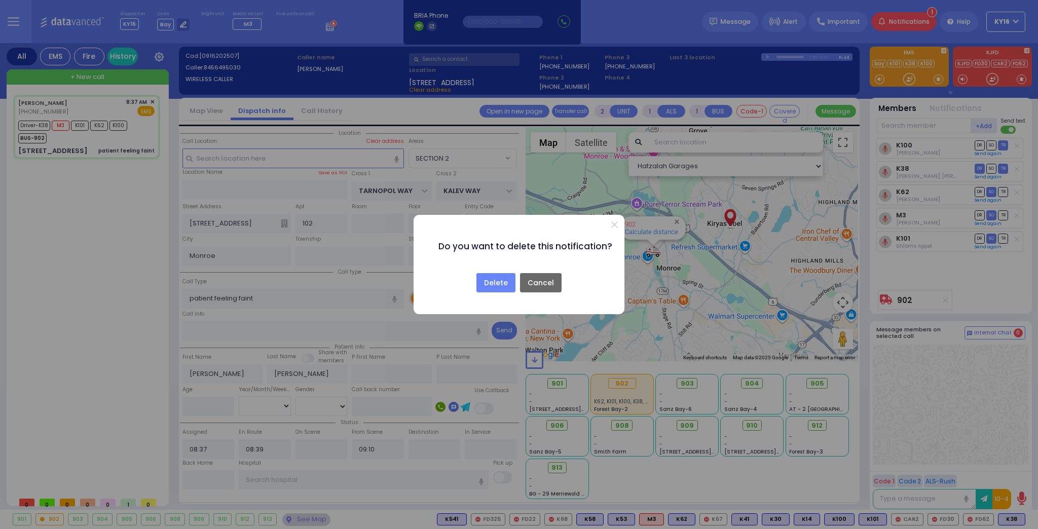
click at [532, 282] on button "Cancel" at bounding box center [541, 282] width 42 height 19
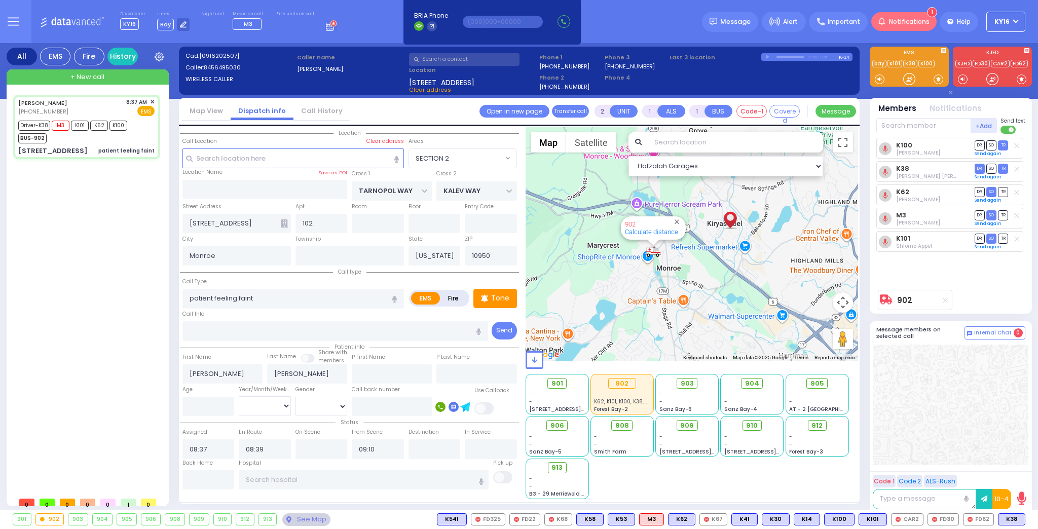
click at [920, 22] on span "Notifications" at bounding box center [909, 21] width 41 height 9
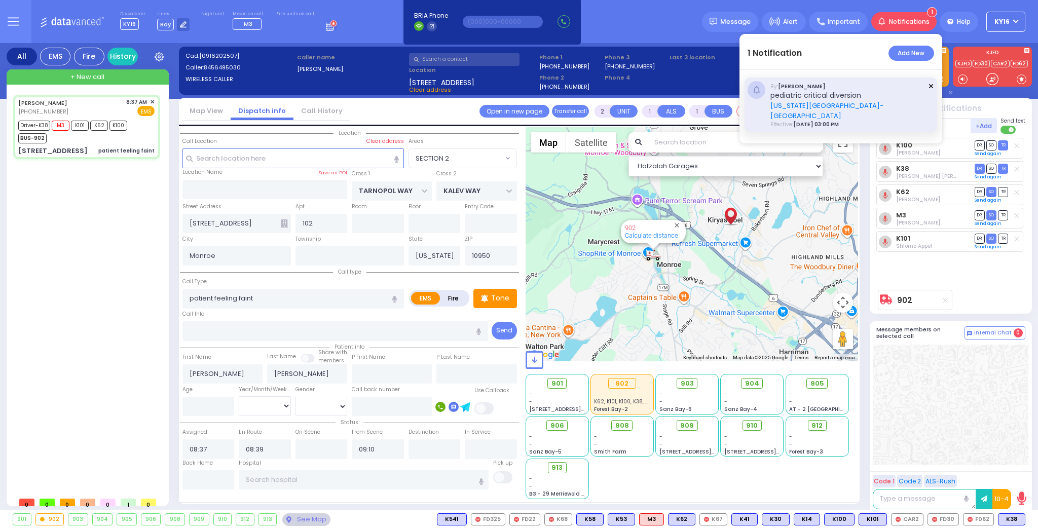
click at [933, 85] on icon at bounding box center [931, 86] width 6 height 6
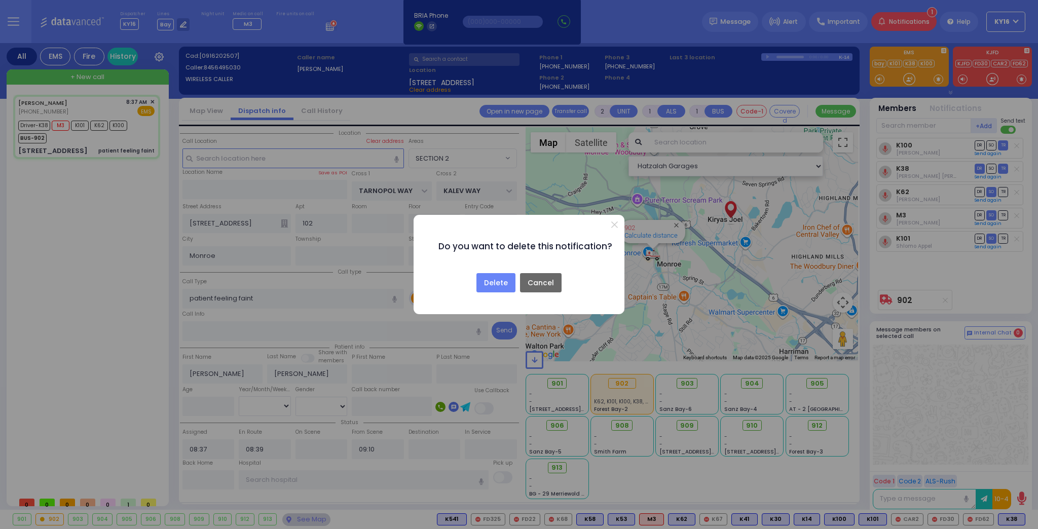
click at [547, 284] on button "Cancel" at bounding box center [541, 282] width 42 height 19
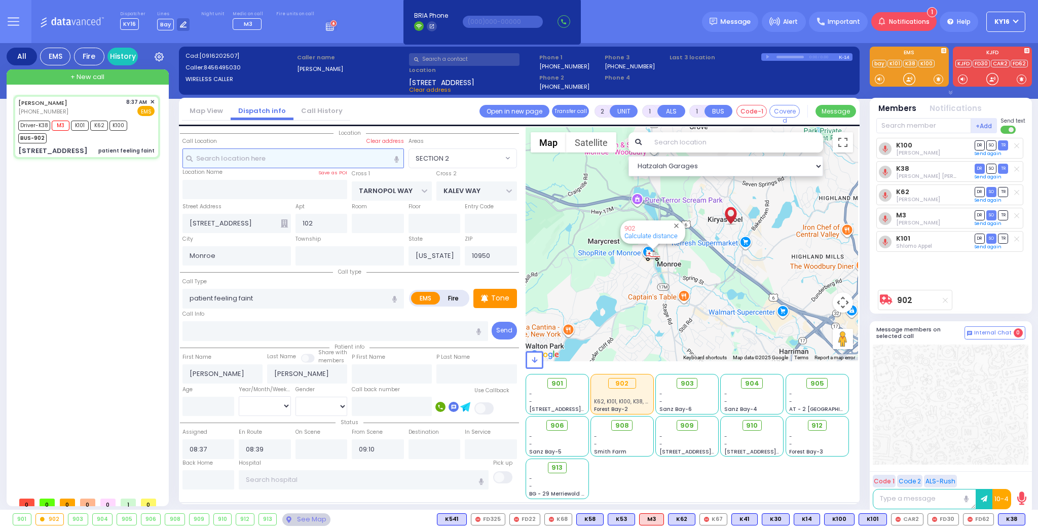
click at [268, 160] on input "text" at bounding box center [292, 157] width 221 height 19
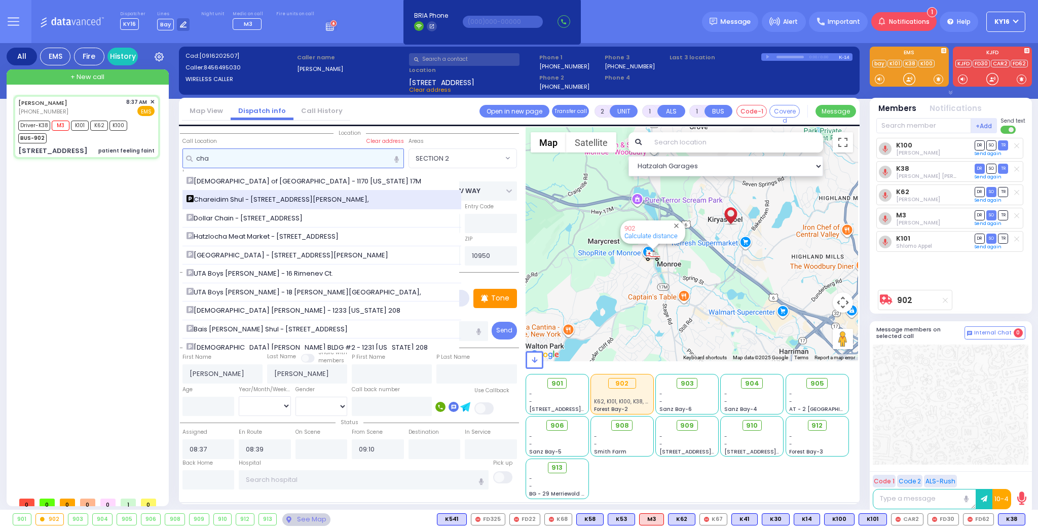
type input "cha"
click at [242, 197] on span "Chareidim Shul - 2 Van Buren Dr," at bounding box center [279, 200] width 186 height 10
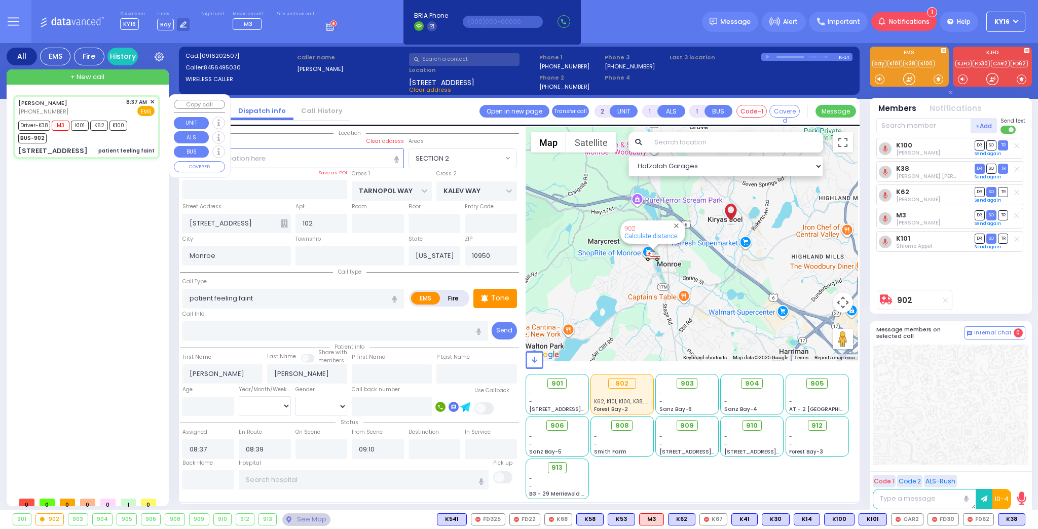
click at [95, 76] on span "+ New call" at bounding box center [87, 77] width 34 height 10
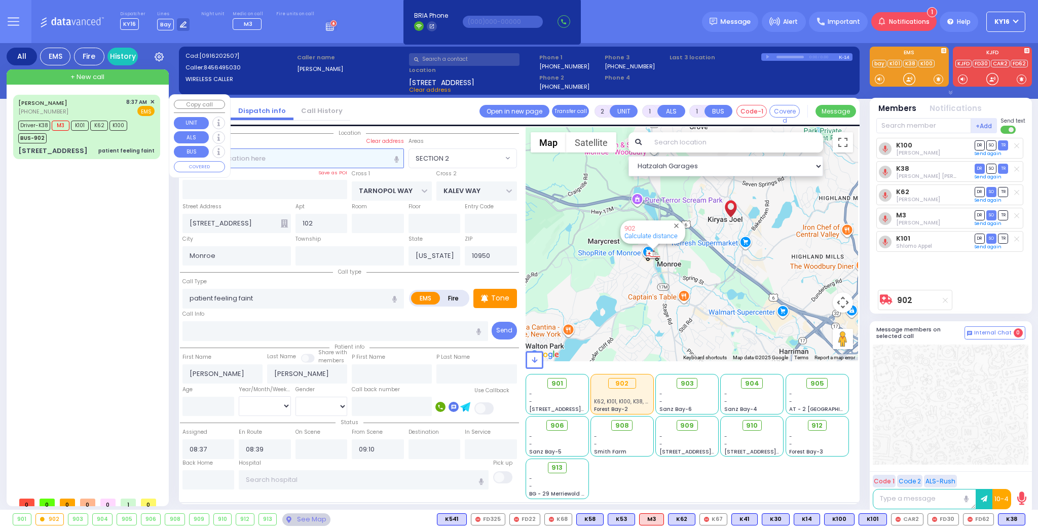
select select
radio input "true"
select select
type input "09:32"
select select "Hatzalah Garages"
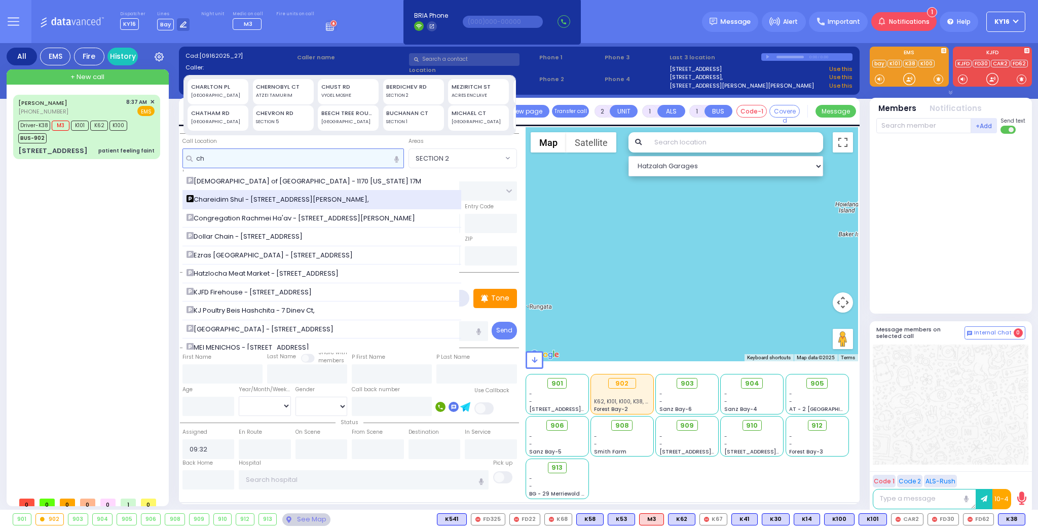
type input "ch"
click at [237, 197] on span "Chareidim Shul - 2 Van Buren Dr," at bounding box center [279, 200] width 186 height 10
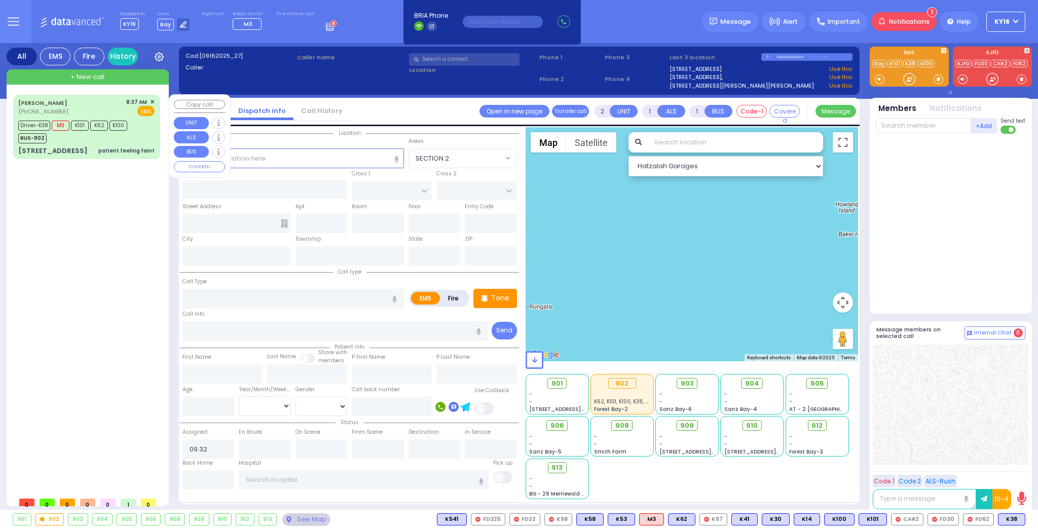
click at [105, 80] on div "+ New call" at bounding box center [88, 76] width 162 height 15
select select
radio input "true"
select select
select select "Hatzalah Garages"
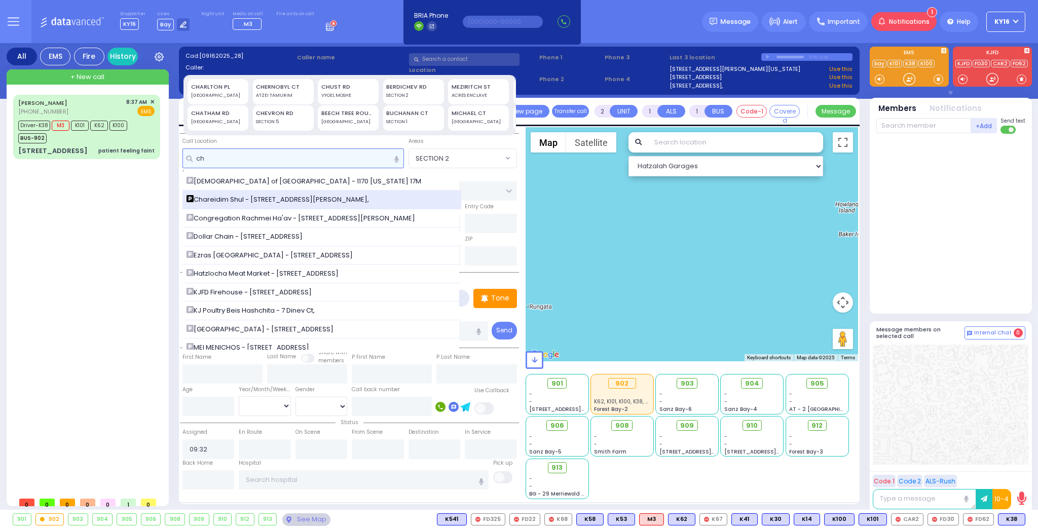
type input "ch"
click at [226, 196] on span "Chareidim Shul - 2 Van Buren Dr," at bounding box center [279, 200] width 186 height 10
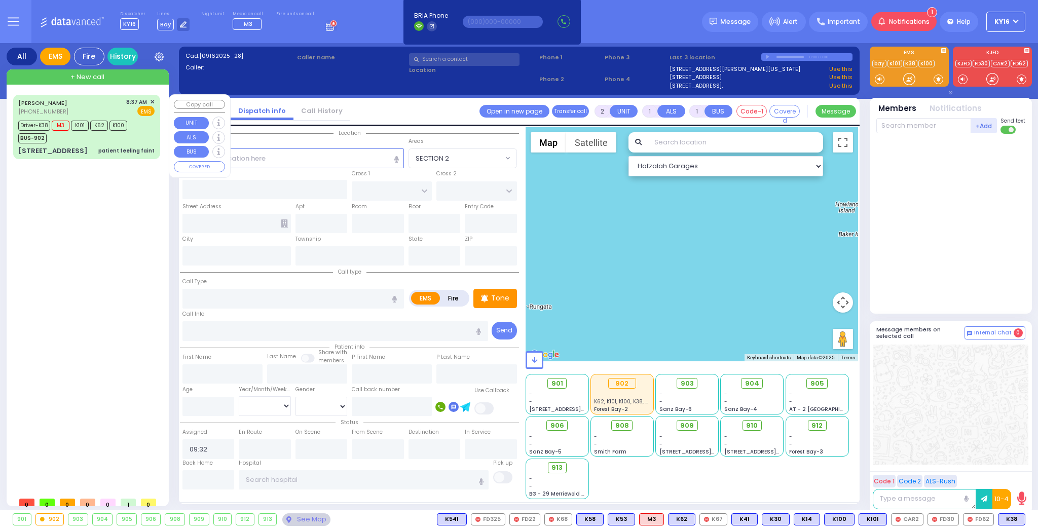
click at [60, 55] on div "EMS" at bounding box center [55, 57] width 30 height 18
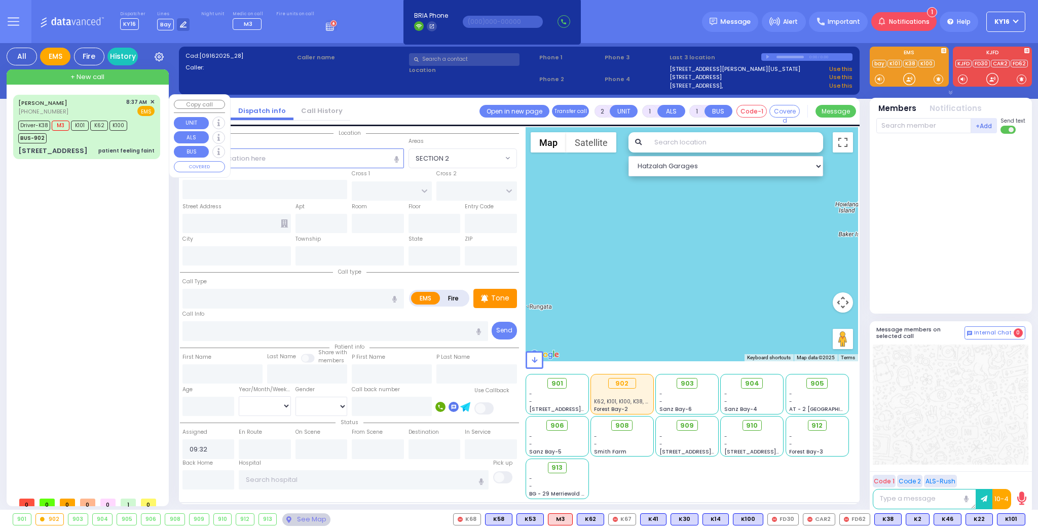
click at [125, 76] on div "+ New call" at bounding box center [88, 76] width 162 height 15
select select
radio input "true"
select select
type input "09:33"
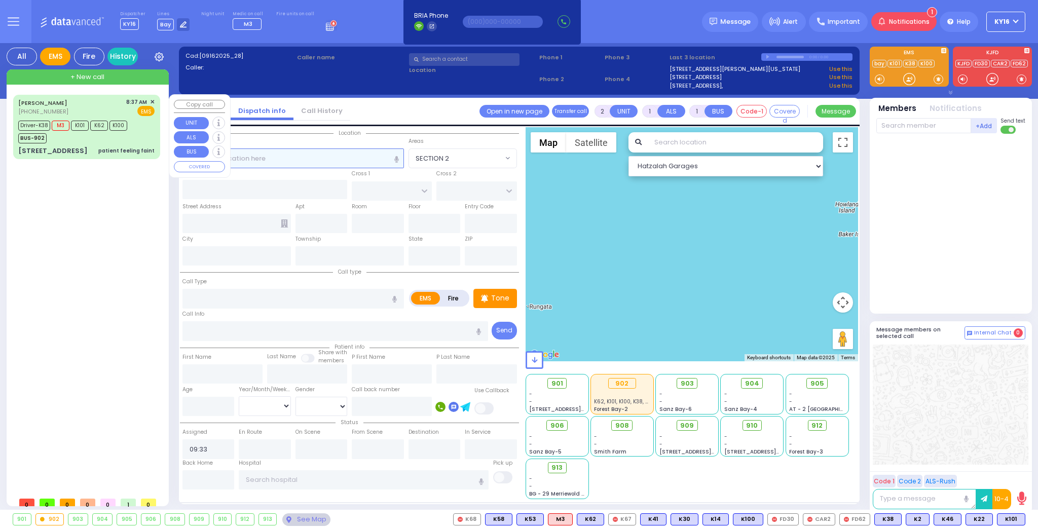
select select "Hatzalah Garages"
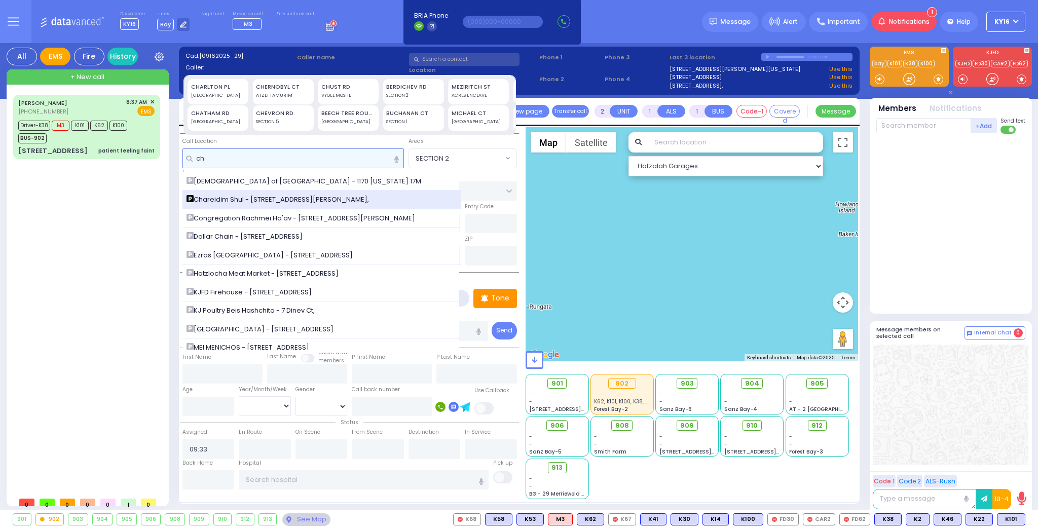
type input "ch"
click at [227, 197] on span "Chareidim Shul - 2 Van Buren Dr," at bounding box center [279, 200] width 186 height 10
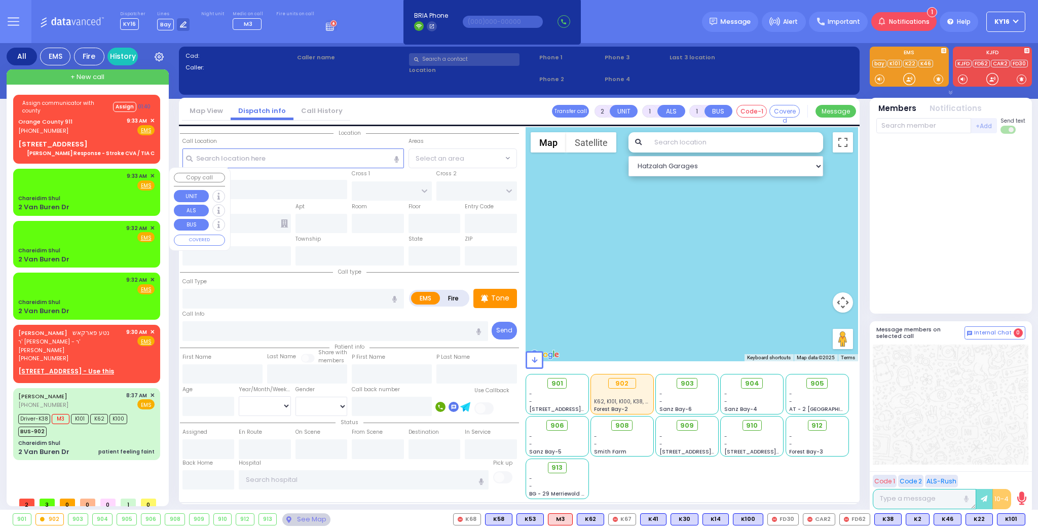
click at [153, 170] on div "9:33 AM ✕ Fire EMS" at bounding box center [86, 192] width 143 height 44
select select
radio input "true"
select select
type input "09:33"
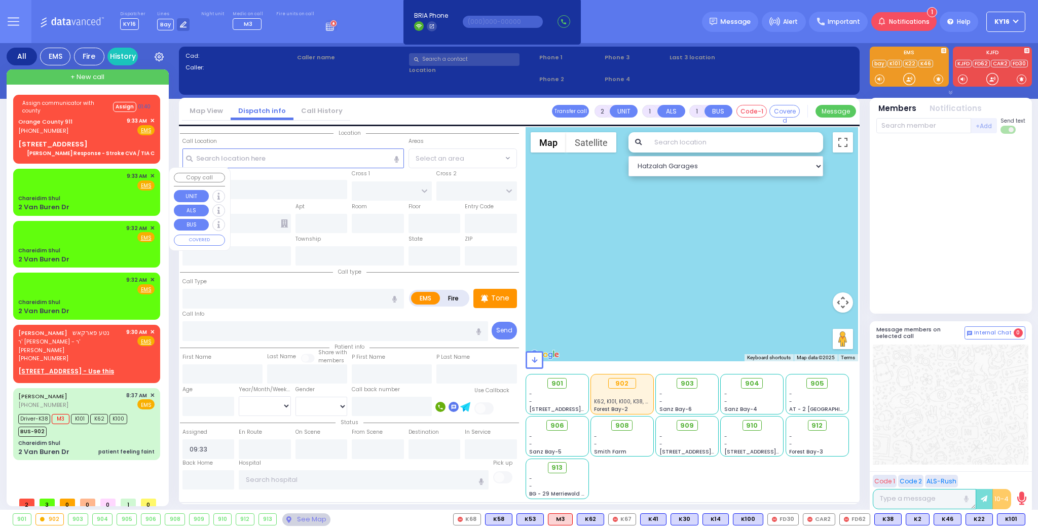
select select "Hatzalah Garages"
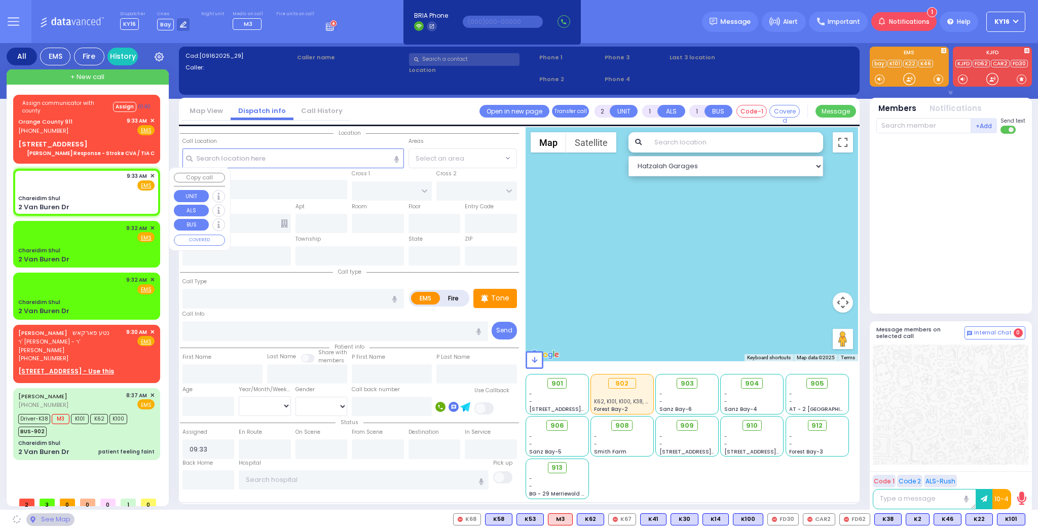
type input "Chareidim Shul"
type input "GARFIELD RD"
type input "FOREST RD"
type input "2 Van Buren Dr"
type input "Monroe"
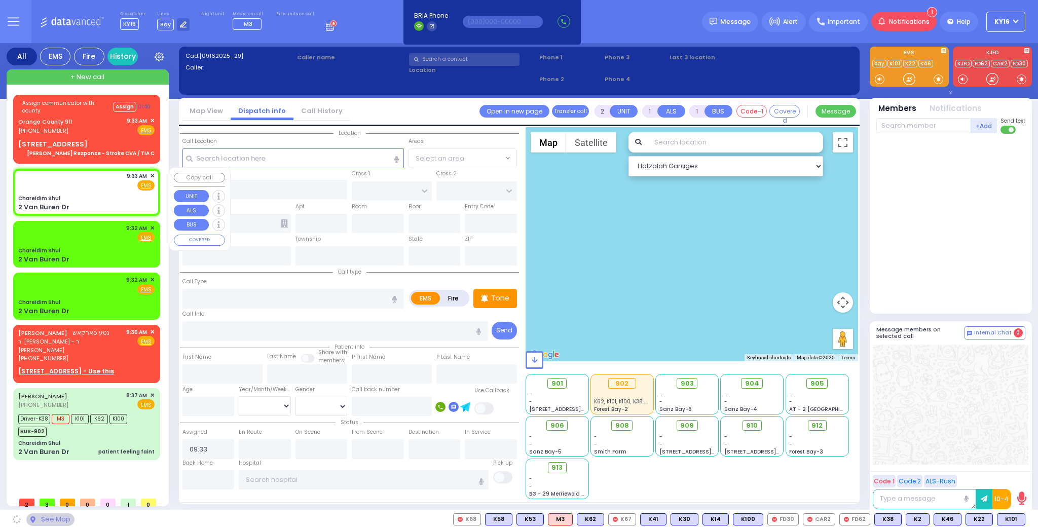
type input "[US_STATE]"
type input "10950"
select select "SECTION 2"
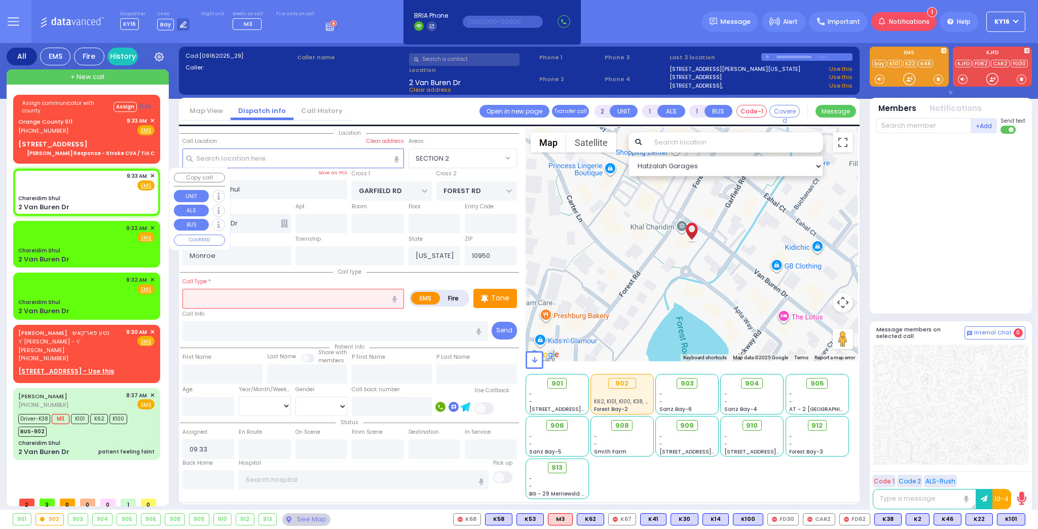
click at [152, 174] on span "✕" at bounding box center [152, 176] width 5 height 9
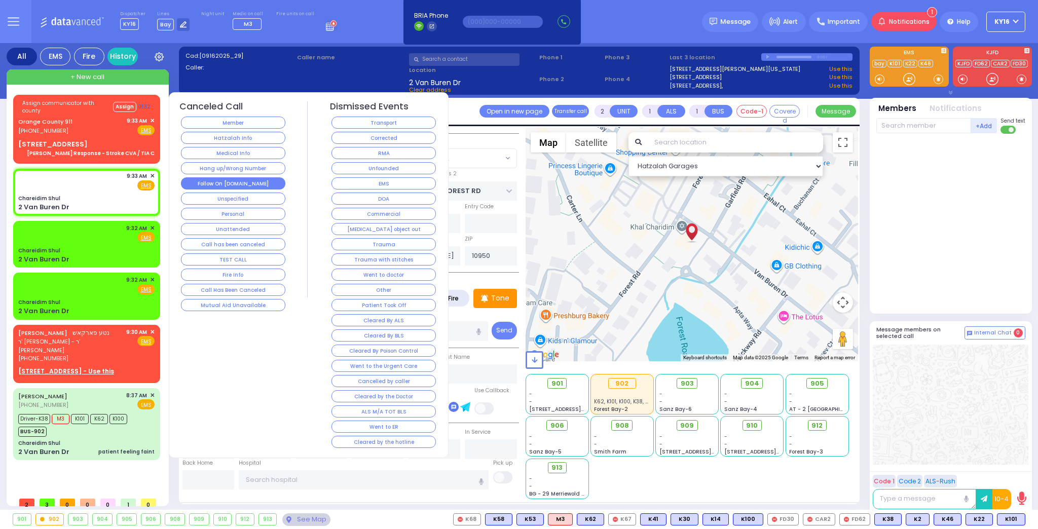
click at [245, 178] on button "Follow On [DOMAIN_NAME]" at bounding box center [233, 183] width 104 height 12
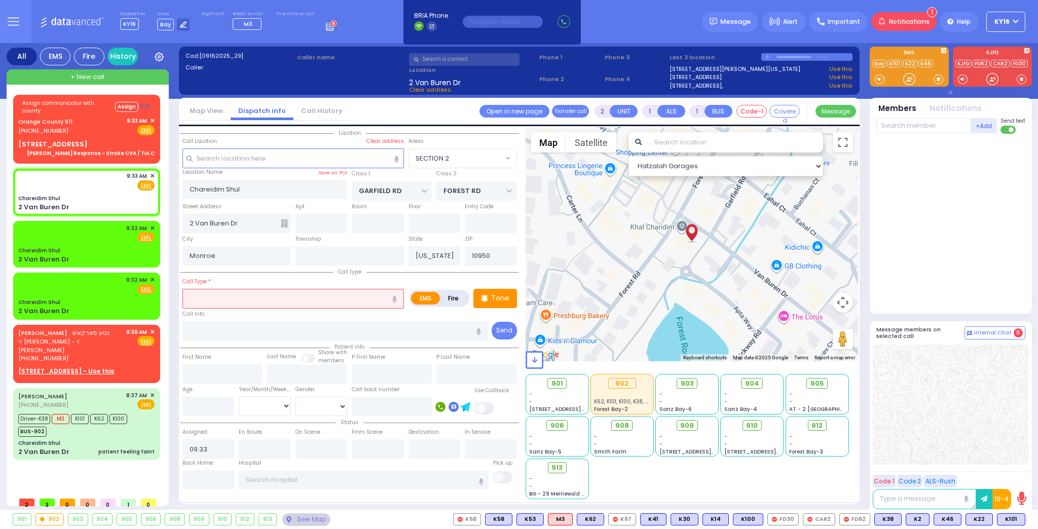
select select
radio input "true"
select select
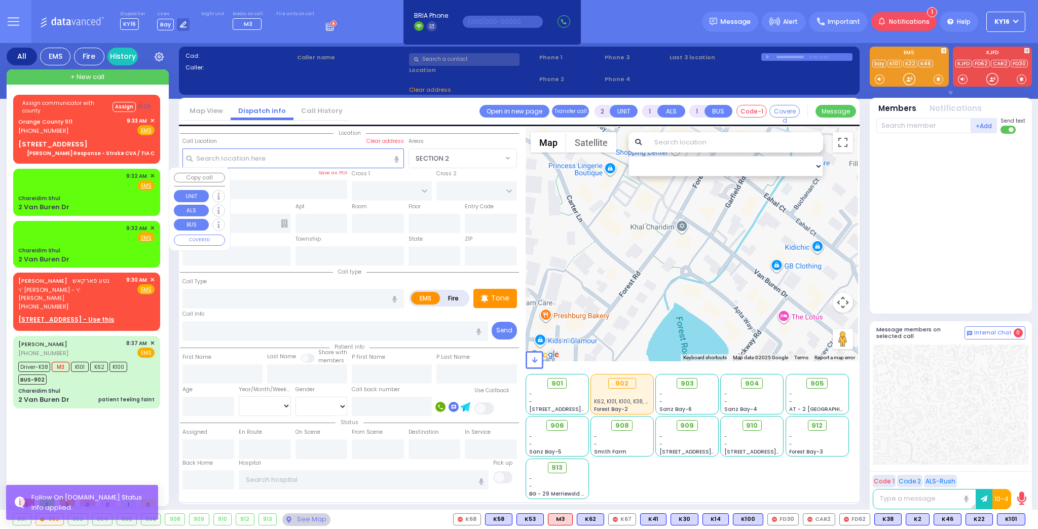
click at [152, 170] on div "9:32 AM ✕ Fire EMS" at bounding box center [86, 192] width 143 height 44
select select
radio input "true"
select select
type input "09:32"
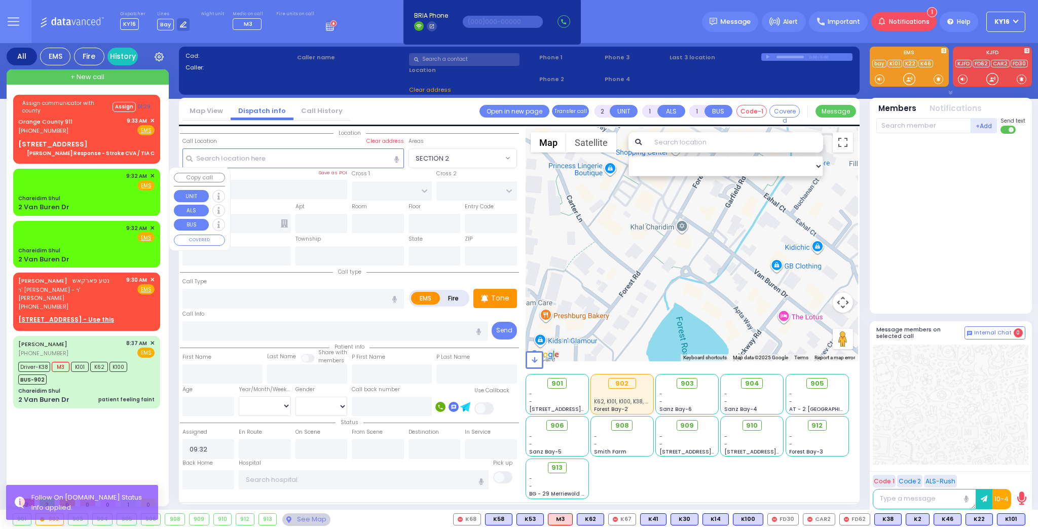
select select "Hatzalah Garages"
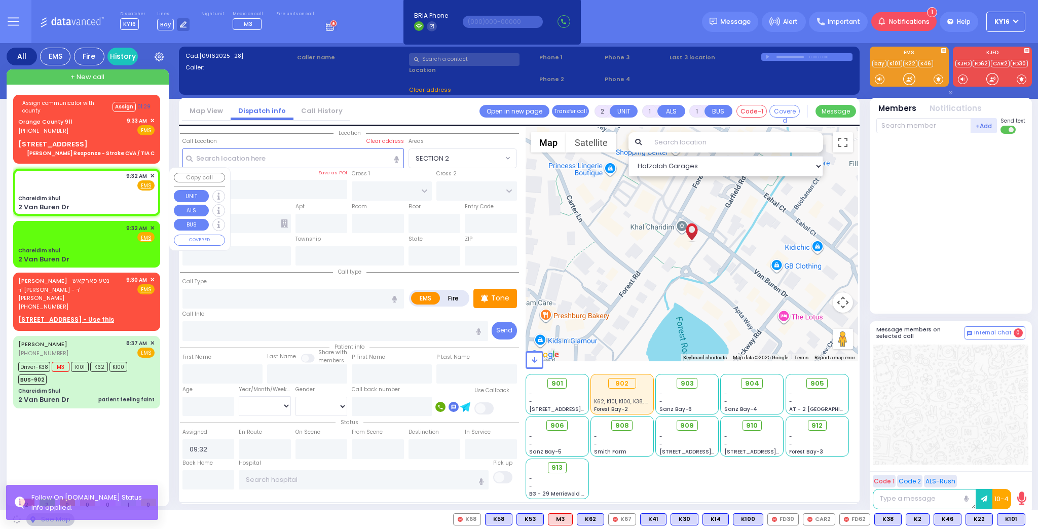
type input "Chareidim Shul"
type input "GARFIELD RD"
type input "FOREST RD"
type input "2 Van Buren Dr"
type input "Monroe"
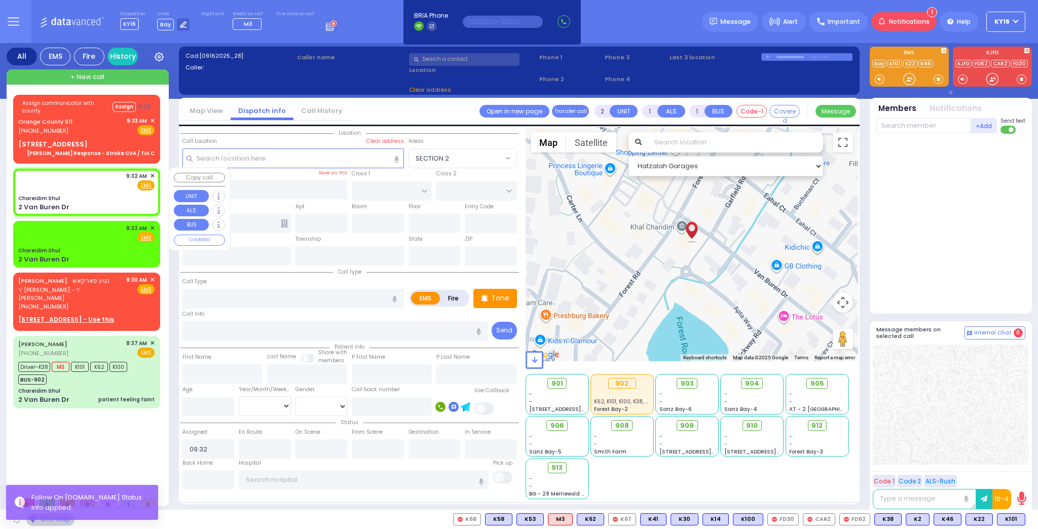
type input "[US_STATE]"
type input "10950"
select select "SECTION 2"
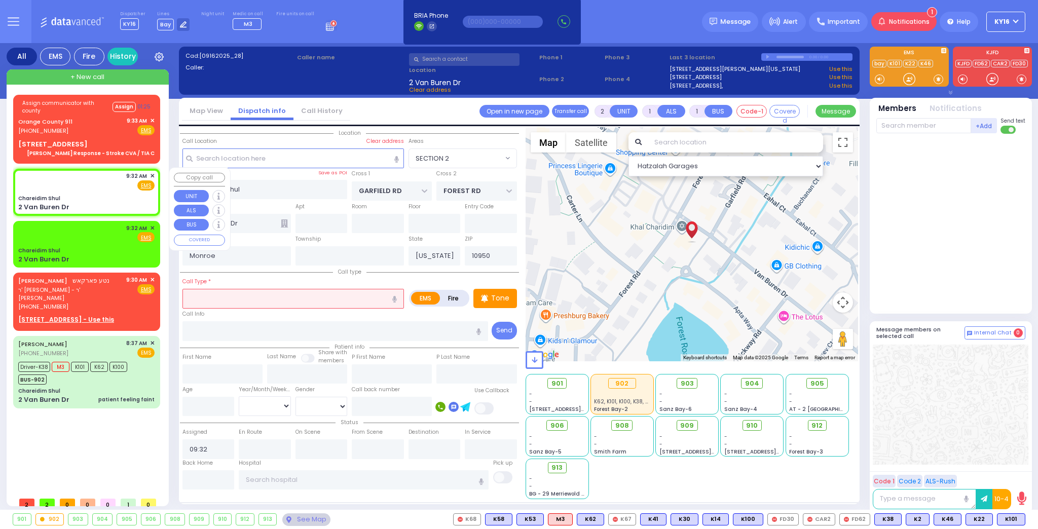
click at [151, 173] on span "✕" at bounding box center [152, 176] width 5 height 9
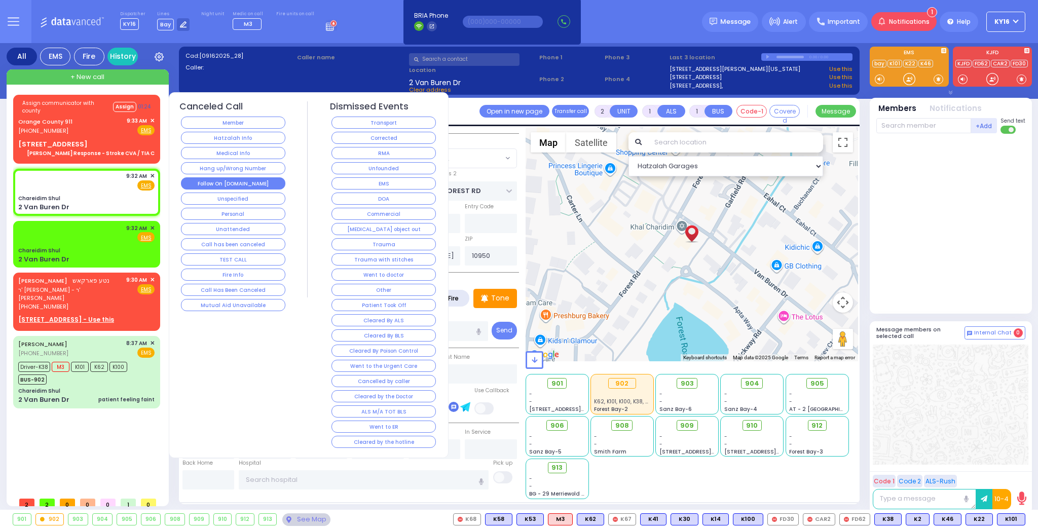
click at [221, 177] on button "Follow On [DOMAIN_NAME]" at bounding box center [233, 183] width 104 height 12
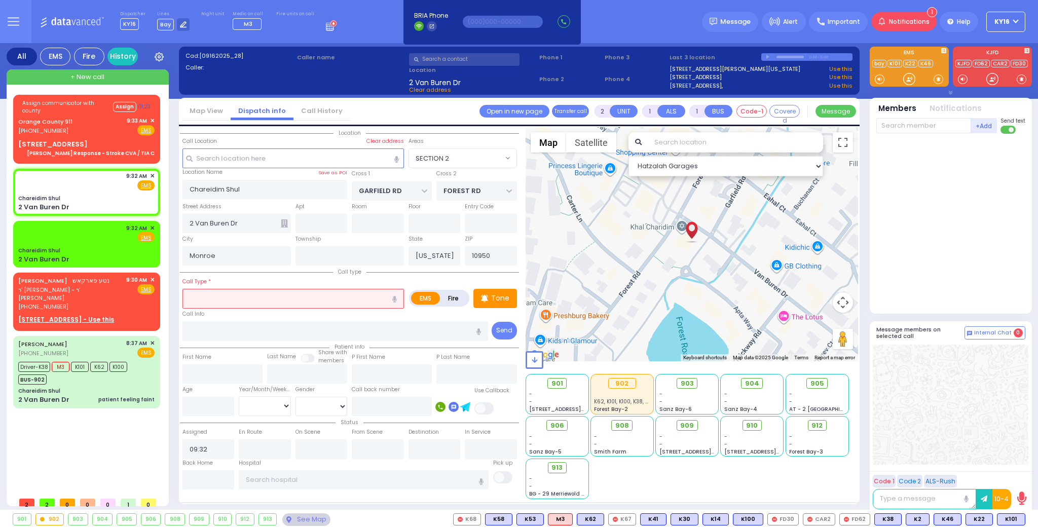
select select
radio input "true"
select select
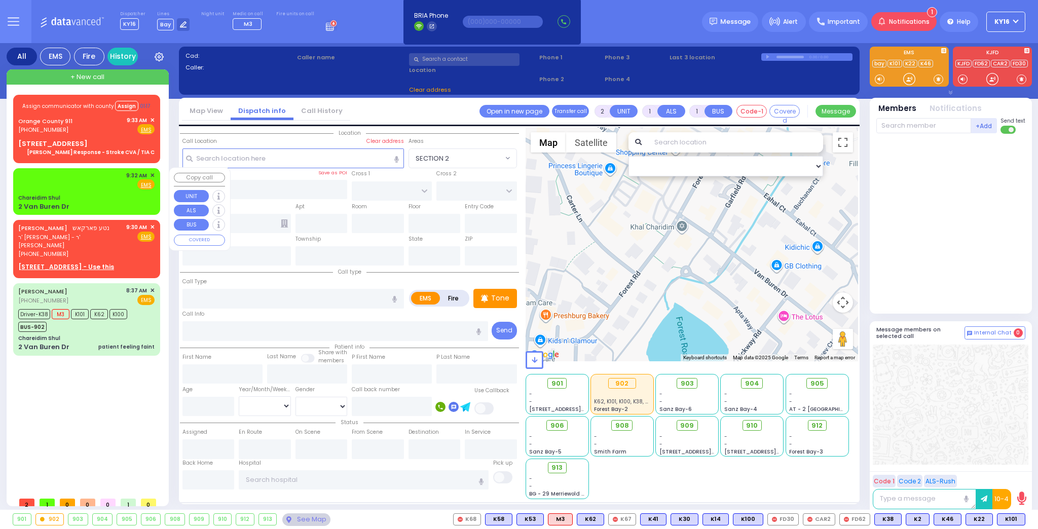
click at [126, 193] on div "9:32 AM ✕ Fire EMS" at bounding box center [86, 192] width 143 height 44
select select
radio input "true"
select select
type input "09:32"
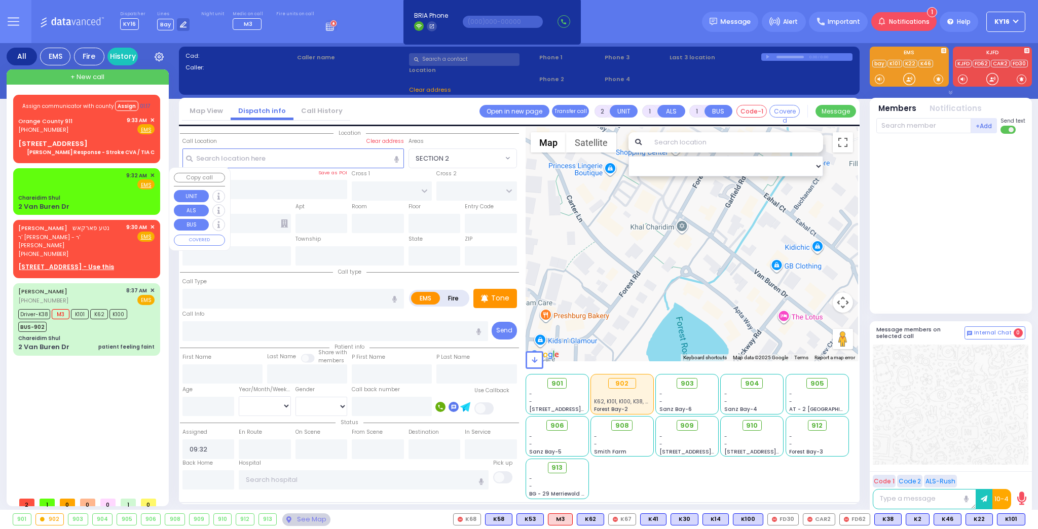
select select "Hatzalah Garages"
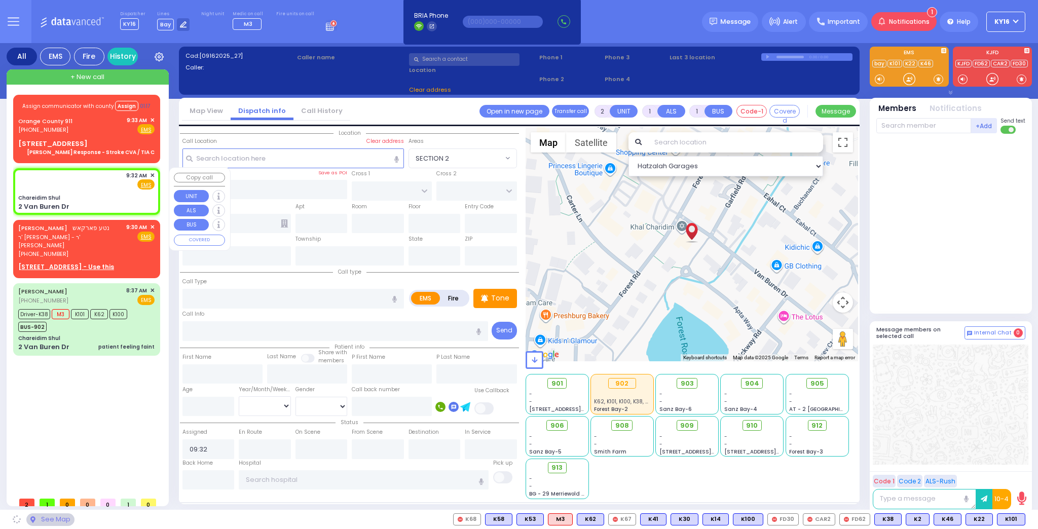
type input "Chareidim Shul"
type input "GARFIELD RD"
type input "FOREST RD"
type input "2 Van Buren Dr"
type input "Monroe"
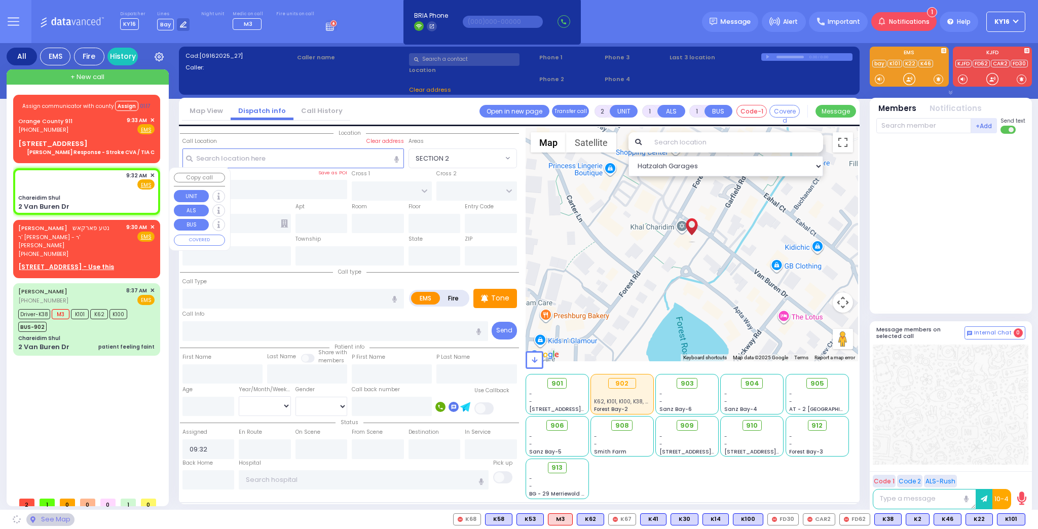
type input "[US_STATE]"
type input "10950"
select select "SECTION 2"
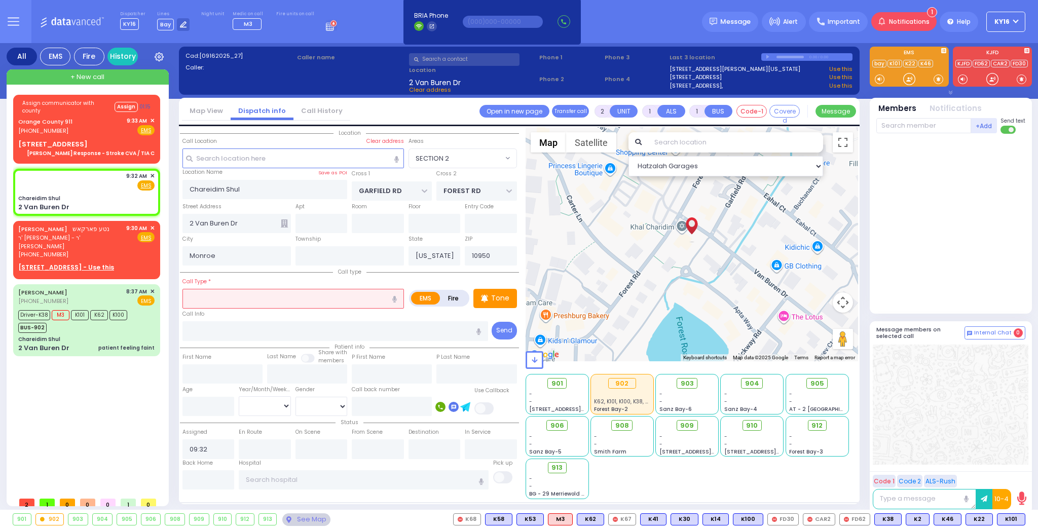
click at [213, 299] on input "text" at bounding box center [292, 298] width 221 height 19
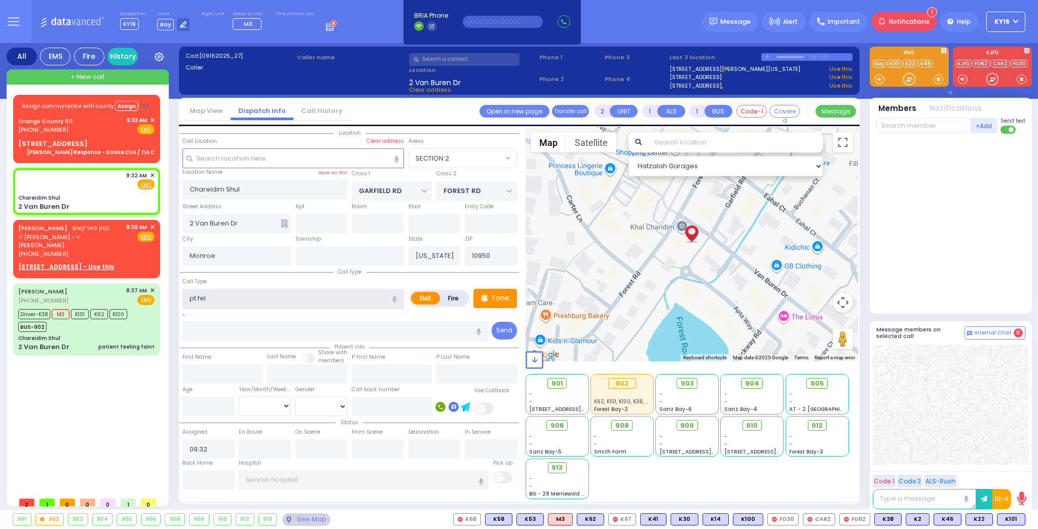
type input "pt fell"
select select
radio input "true"
select select
select select "Hatzalah Garages"
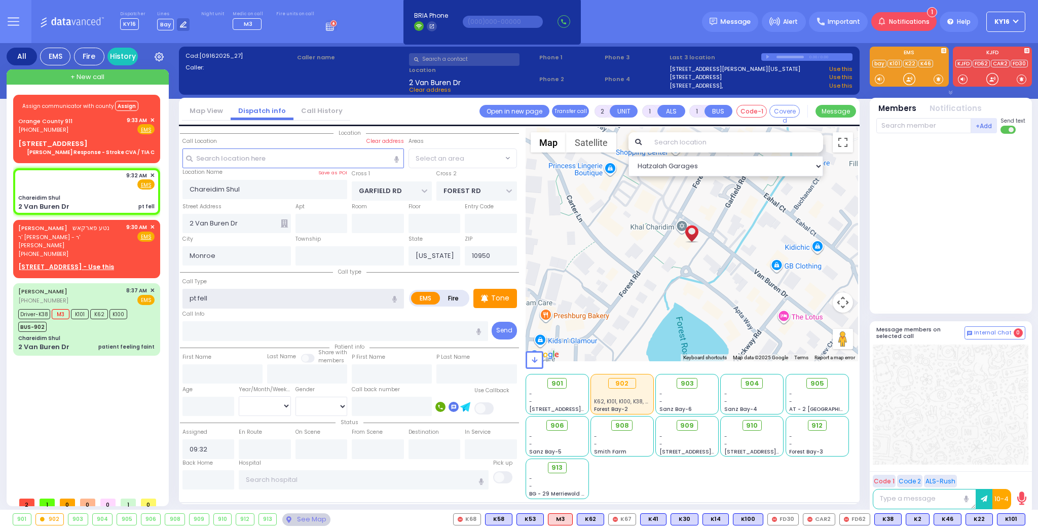
select select "SECTION 2"
type input "pt fell"
click at [981, 518] on span "K22" at bounding box center [979, 519] width 26 height 11
select select
radio input "true"
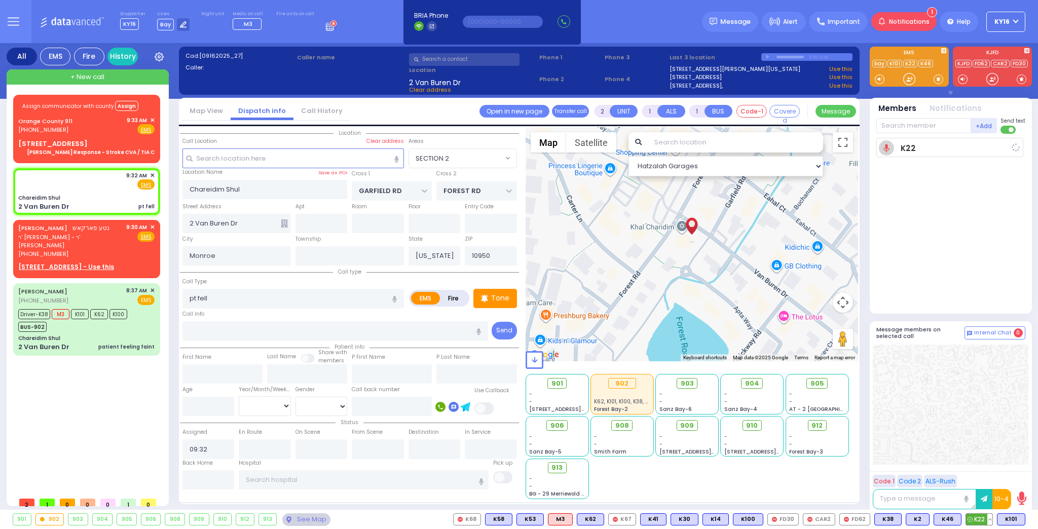
select select
type input "09:34"
select select "Hatzalah Garages"
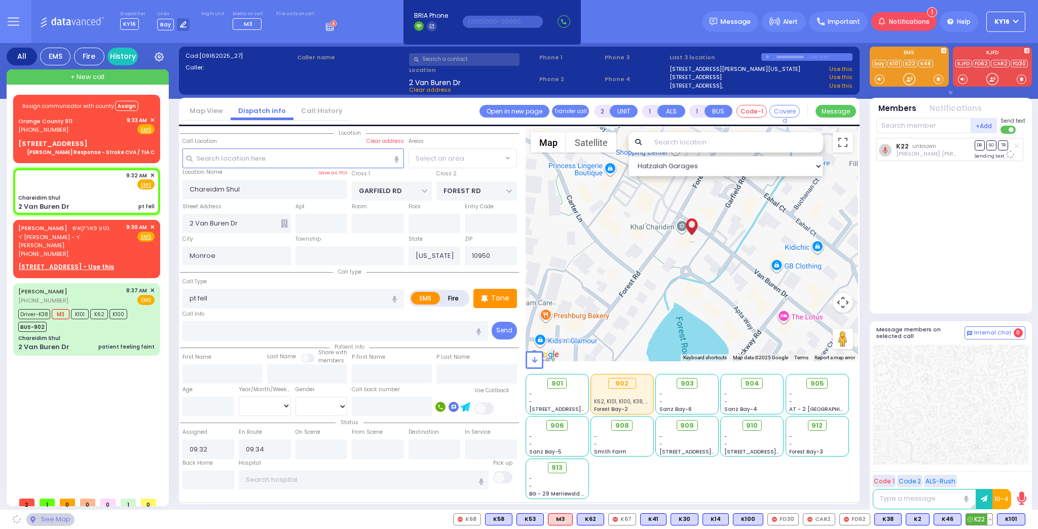
select select "SECTION 2"
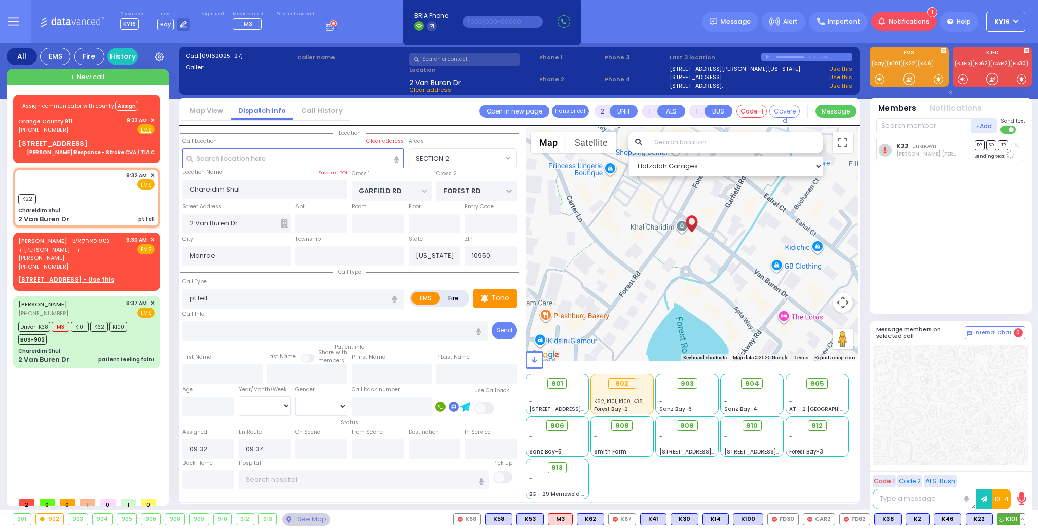
select select
radio input "true"
select select
select select "Hatzalah Garages"
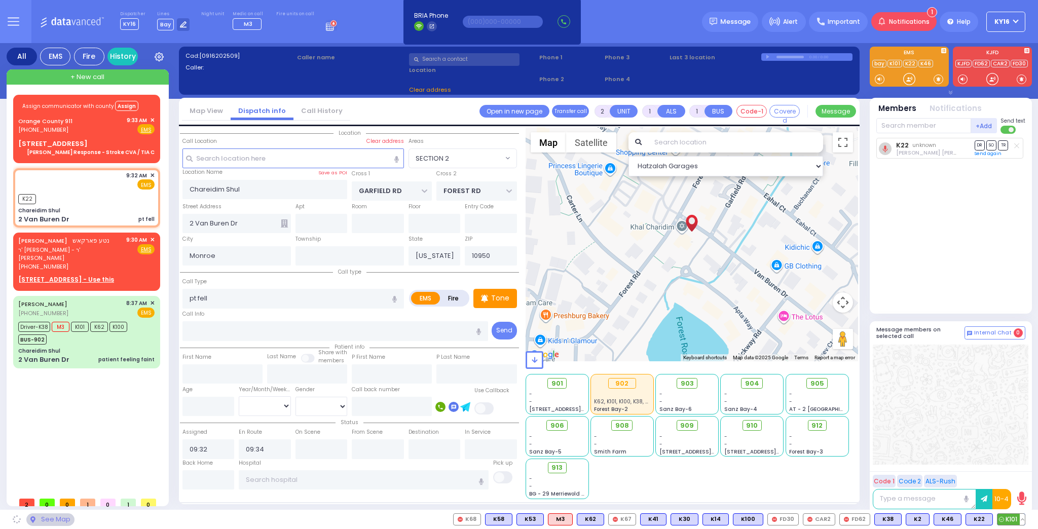
select select
radio input "true"
select select
select select "Hatzalah Garages"
click at [1007, 519] on span "K101" at bounding box center [1010, 519] width 27 height 11
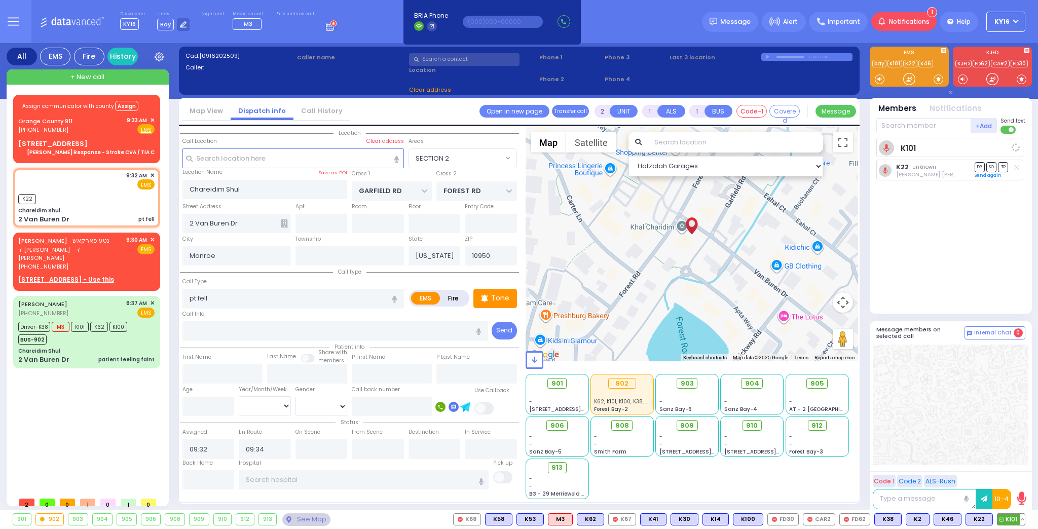
select select "SECTION 2"
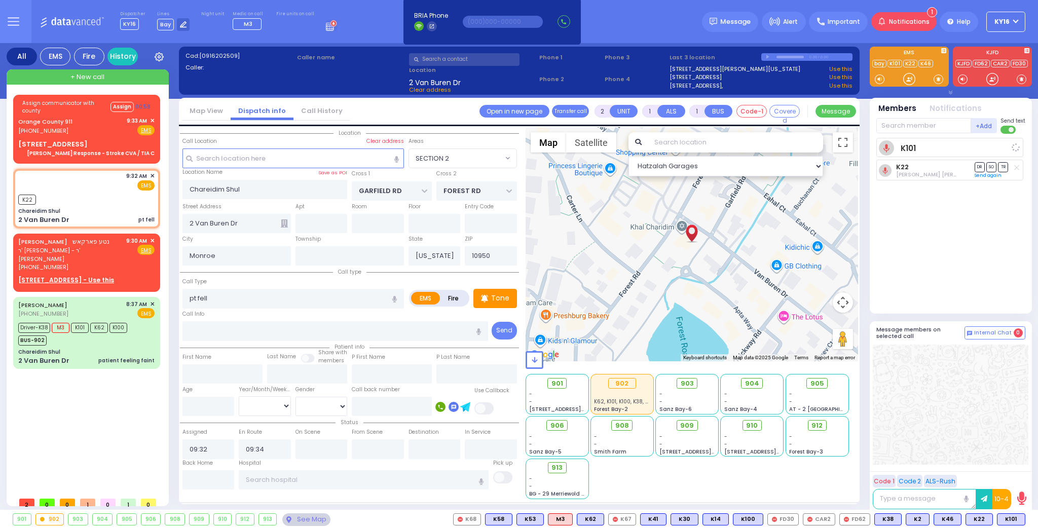
select select "SECTION 2"
select select
radio input "true"
select select
select select "Hatzalah Garages"
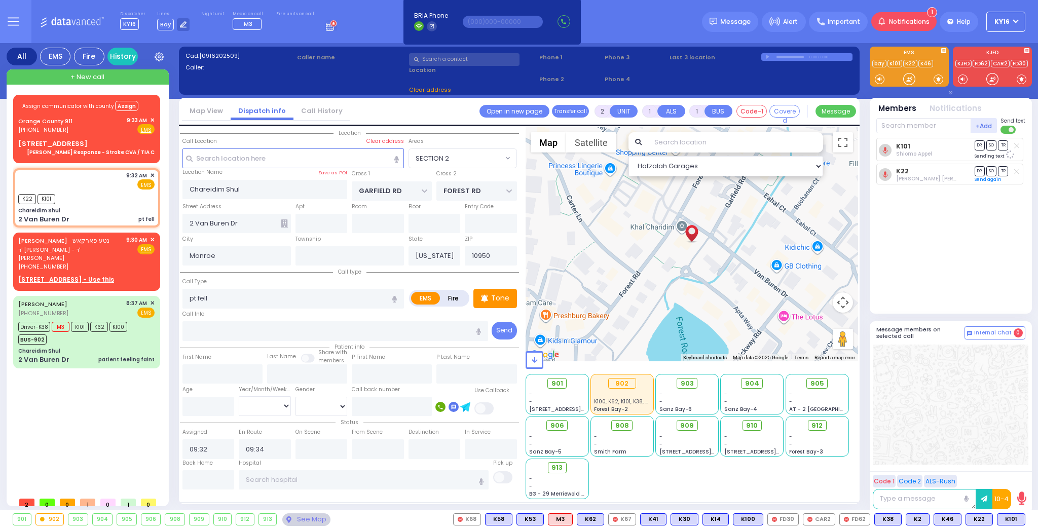
select select "SECTION 2"
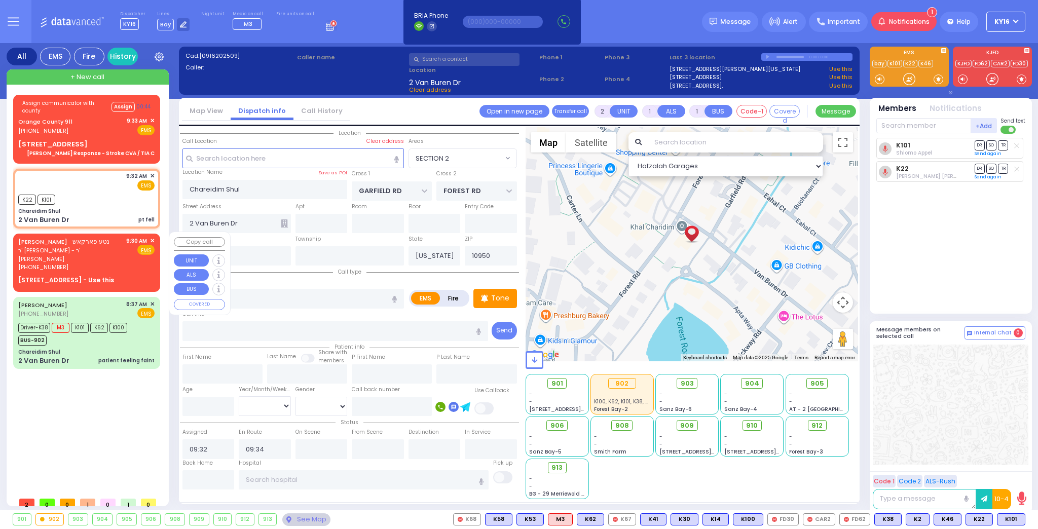
click at [124, 266] on div "NUTE FARKAS נטע פארקאש ר' מרדכי הערש - ר' אפרים אביגדור היימאן (845) 590-9468 9…" at bounding box center [86, 261] width 143 height 52
select select
radio input "true"
type input "NUTE"
type input "FARKAS"
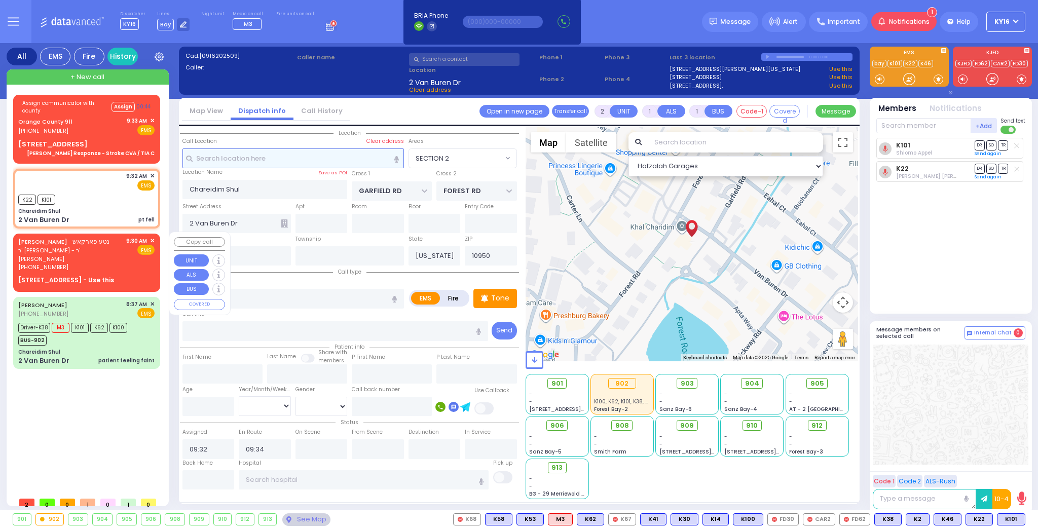
select select
type input "09:30"
select select "Hatzalah Garages"
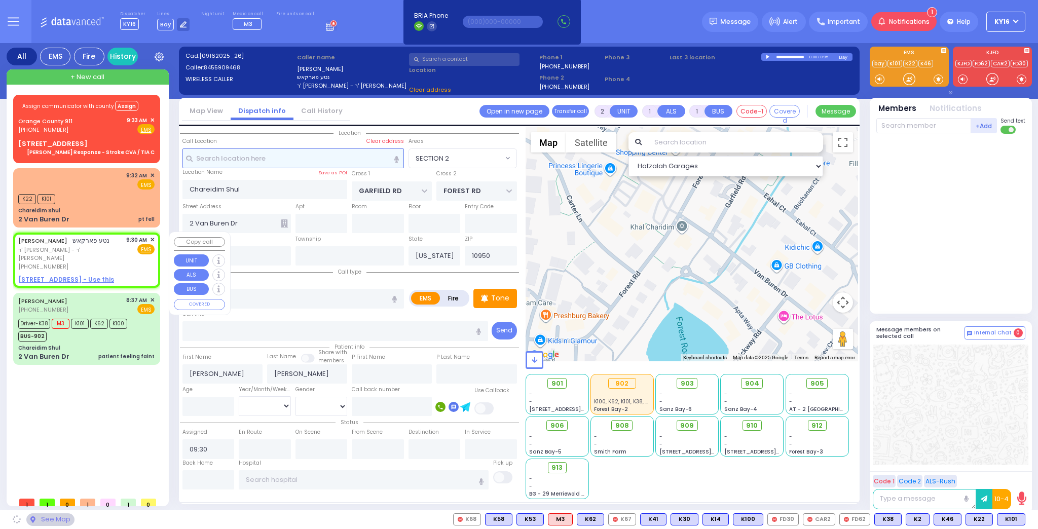
select select
radio input "true"
select select
select select "Hatzalah Garages"
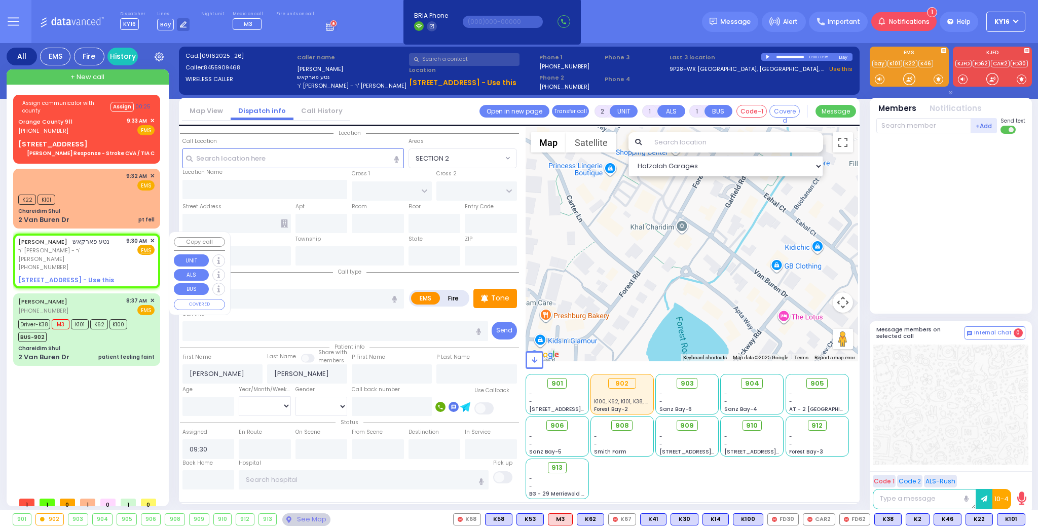
click at [152, 238] on span "✕" at bounding box center [152, 241] width 5 height 9
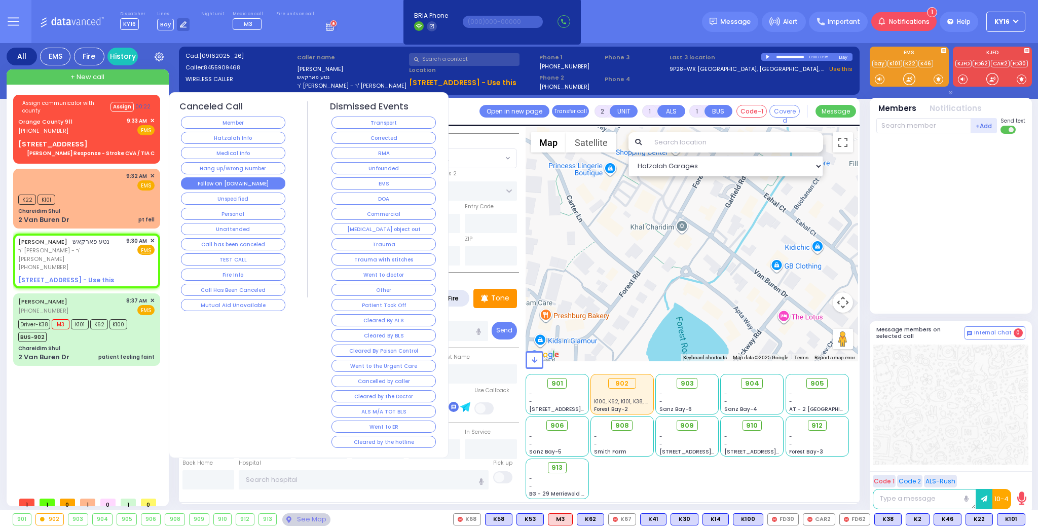
click at [212, 178] on button "Follow On [DOMAIN_NAME]" at bounding box center [233, 183] width 104 height 12
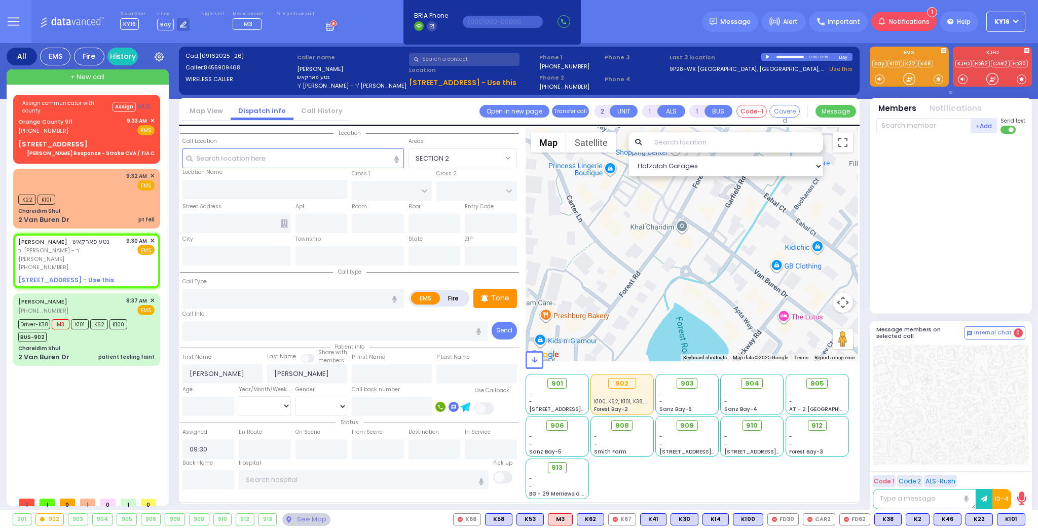
select select
radio input "true"
select select
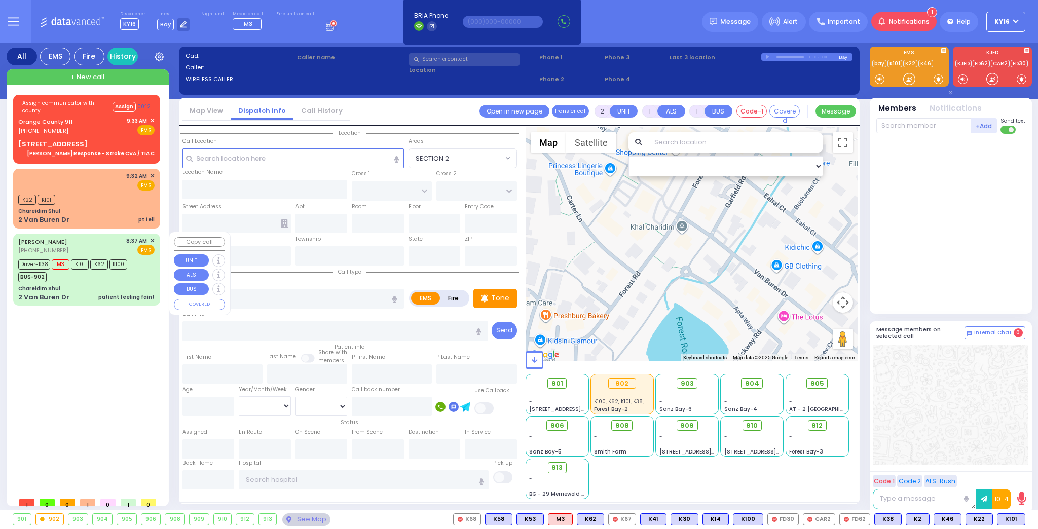
click at [91, 285] on div "Chareidim Shul" at bounding box center [86, 289] width 136 height 8
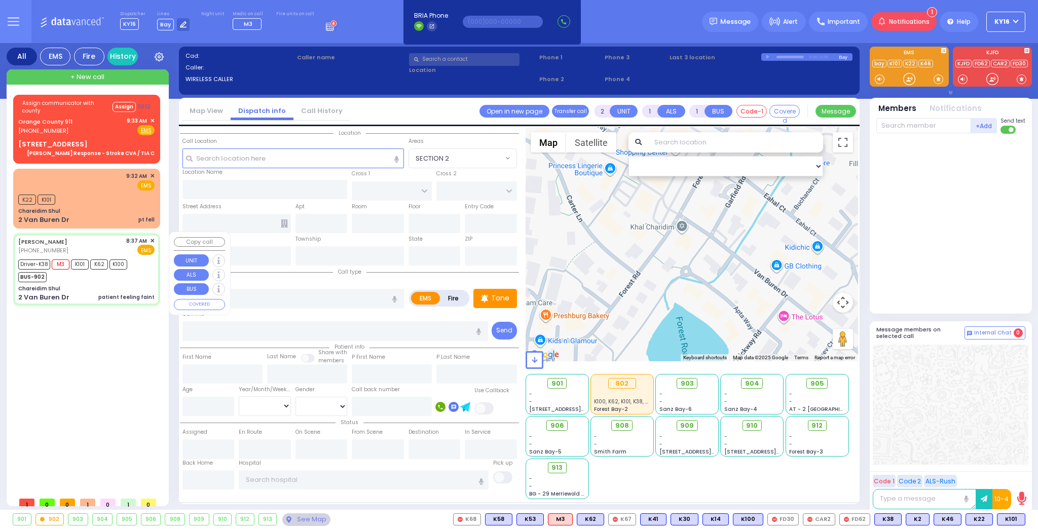
select select
type input "patient feeling faint"
radio input "true"
type input "MOSHE JOSEPH"
type input "LICHTMAN"
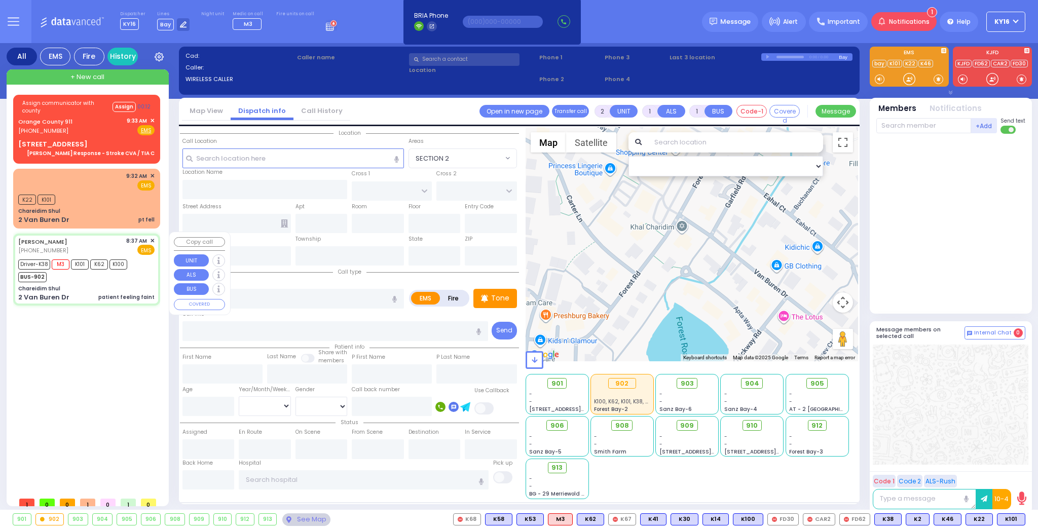
select select
type input "08:37"
type input "08:39"
type input "09:10"
type input "Chareidim Shul"
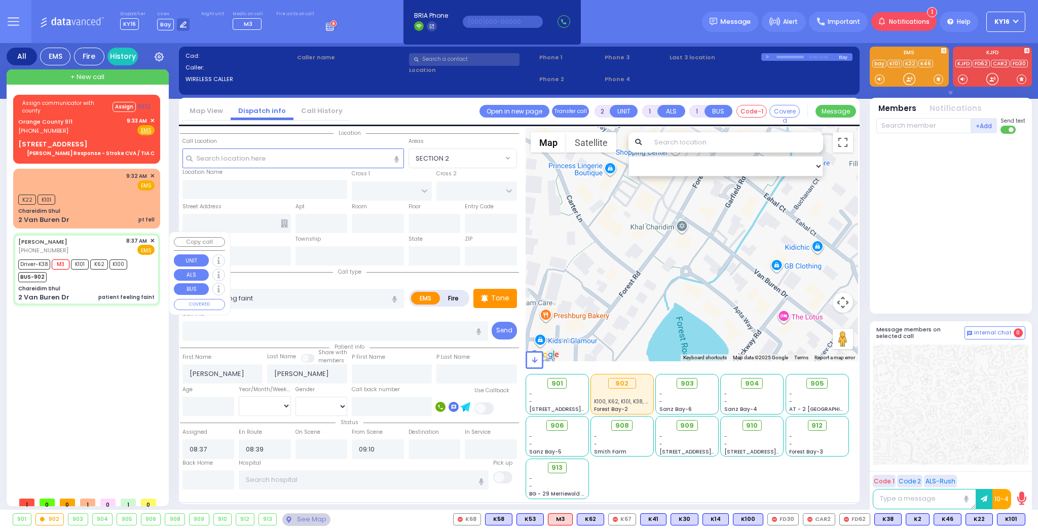
type input "GARFIELD RD"
type input "FOREST RD"
type input "2 Van Buren Dr"
type input "Monroe"
type input "[US_STATE]"
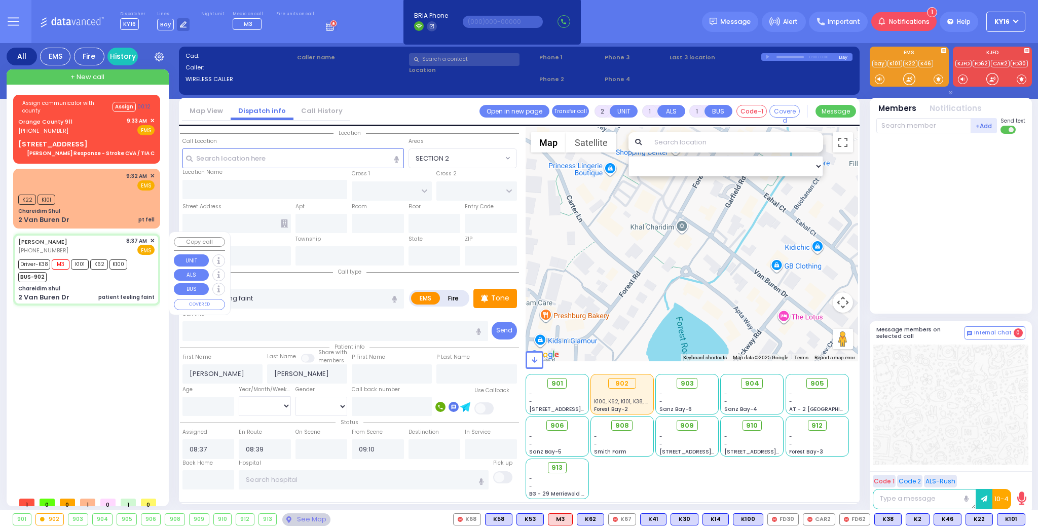
type input "10950"
select select "SECTION 2"
select select "Hatzalah Garages"
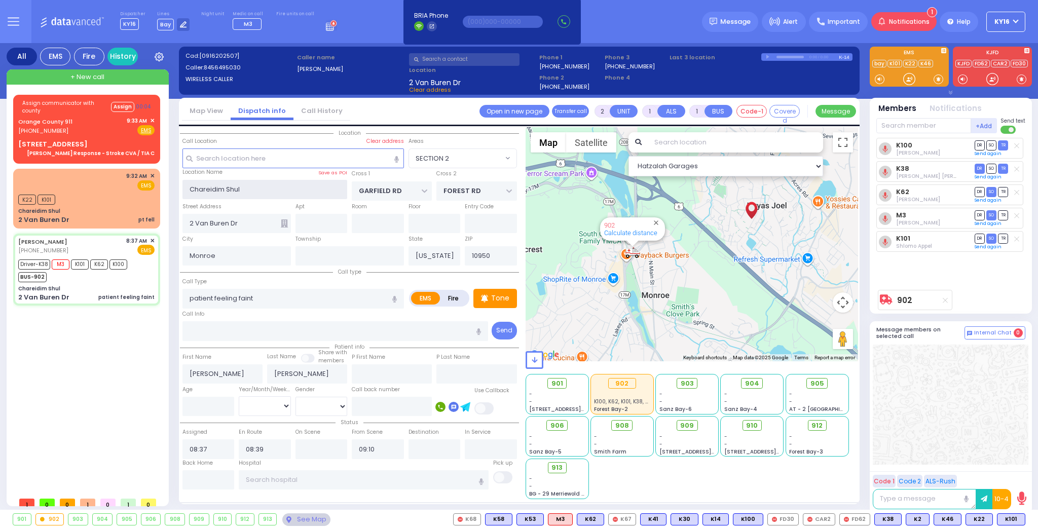
drag, startPoint x: 244, startPoint y: 189, endPoint x: 176, endPoint y: 186, distance: 68.0
click at [176, 186] on div "All EMS Fire History Settings" at bounding box center [519, 278] width 1025 height 471
type input "2"
click at [230, 156] on input "text" at bounding box center [292, 157] width 221 height 19
select select
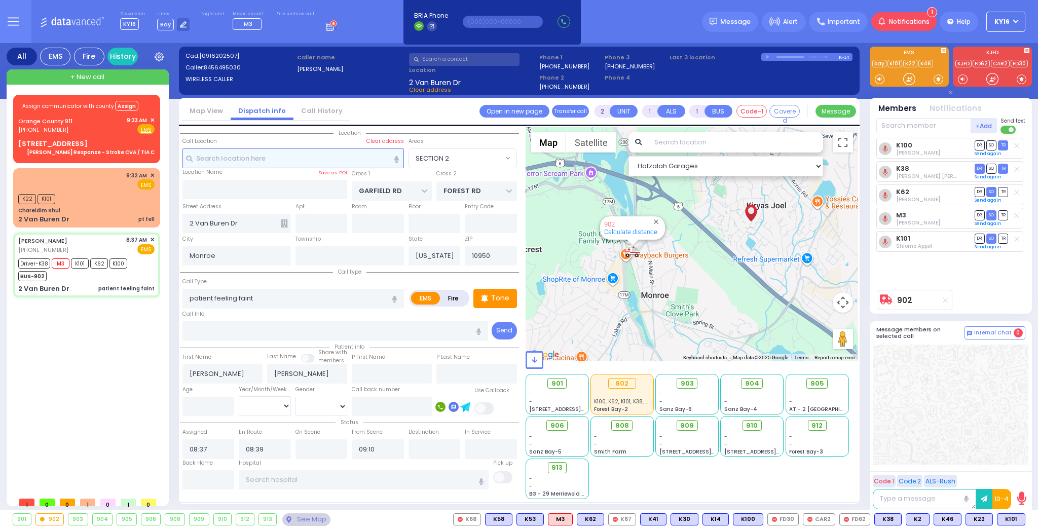
radio input "true"
select select
select select "Hatzalah Garages"
type input "2"
select select "SECTION 2"
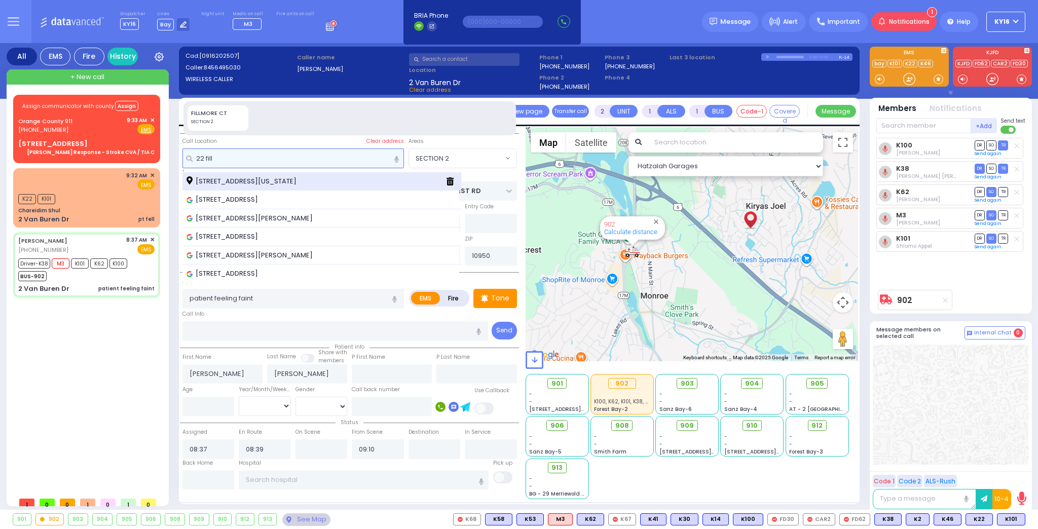
type input "22 fill"
click at [261, 181] on span "[STREET_ADDRESS][US_STATE]" at bounding box center [243, 181] width 114 height 10
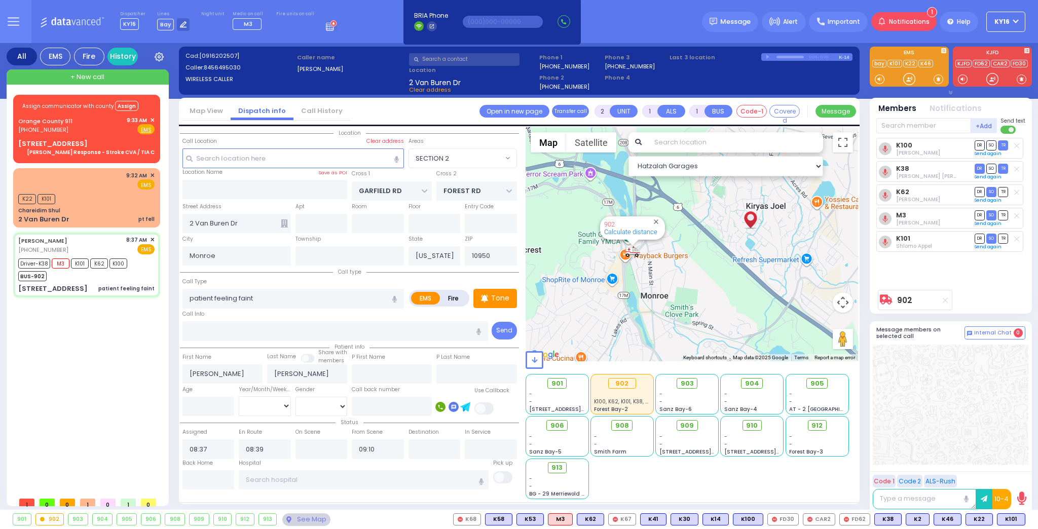
select select
radio input "true"
select select
type input "TARNOPOL WAY"
type input "TAYLOR COURT"
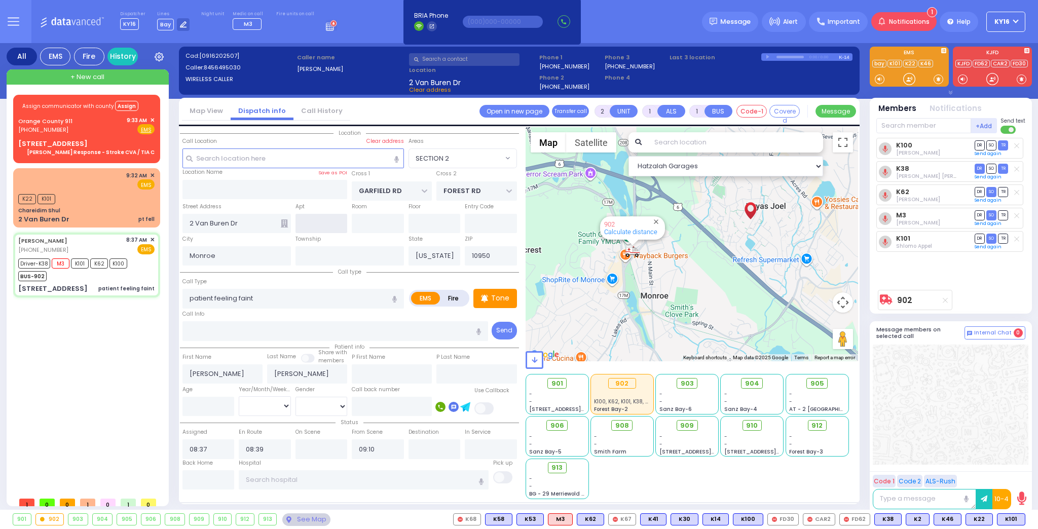
type input "22 Fillmore Court"
select select "SECTION 2"
select select "Hatzalah Garages"
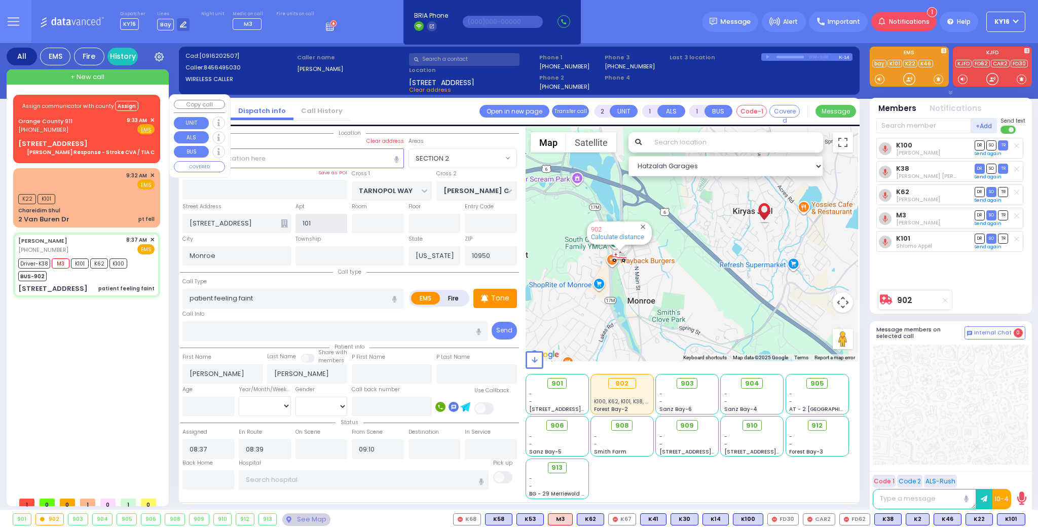
type input "101"
click at [115, 136] on div "Assign communicator with county Assign Orange County 911 (845) 469-0911 9:33 AM…" at bounding box center [86, 127] width 143 height 62
type input "6"
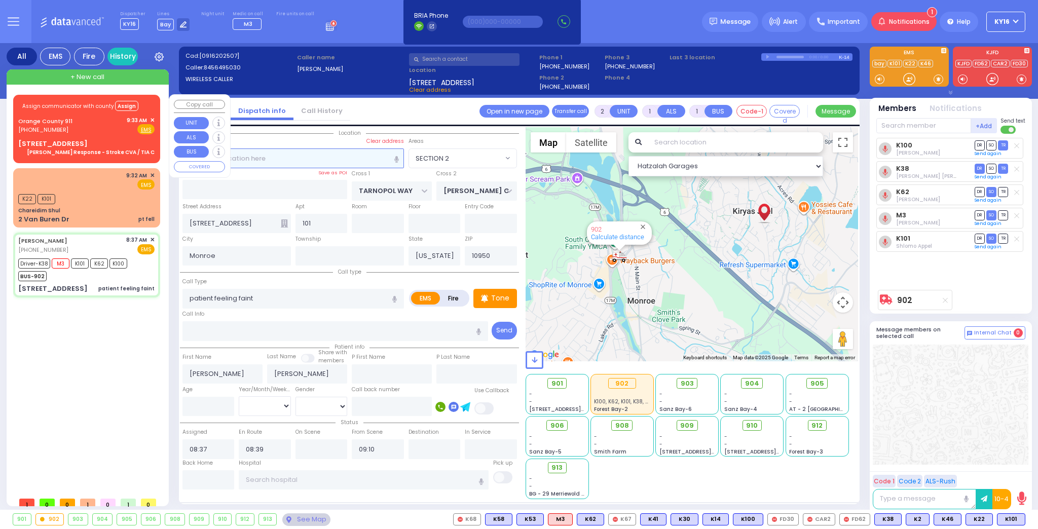
select select
type input "[PERSON_NAME] Response - Stroke CVA / TIA C"
radio input "true"
type input "Nature: : Charlie Response - Stroke CVA / TIA C Address: : [STREET_ADDRESS][GEO…"
select select
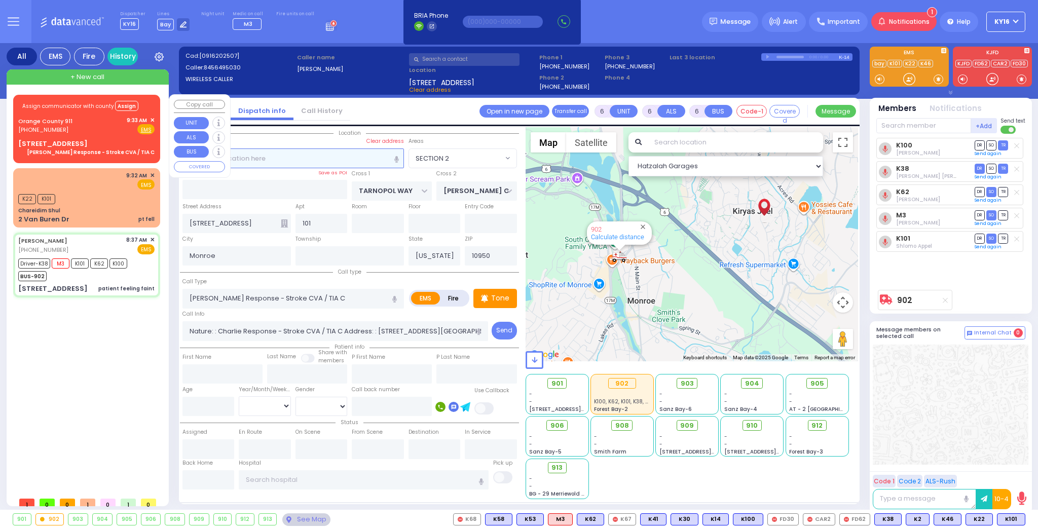
select select "Hatzalah Garages"
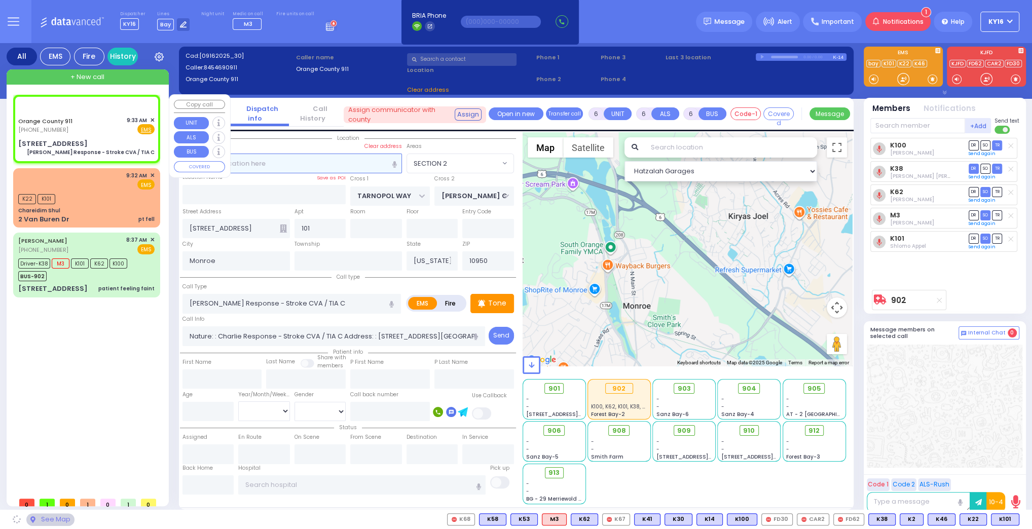
select select
radio input "true"
select select
select select "Hatzalah Garages"
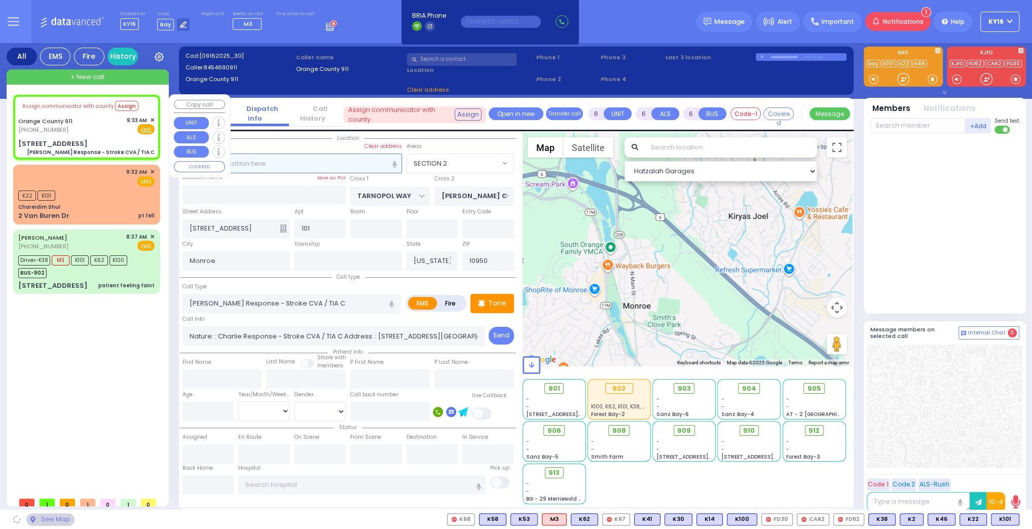
type input "[STREET_ADDRESS]"
type input "10930"
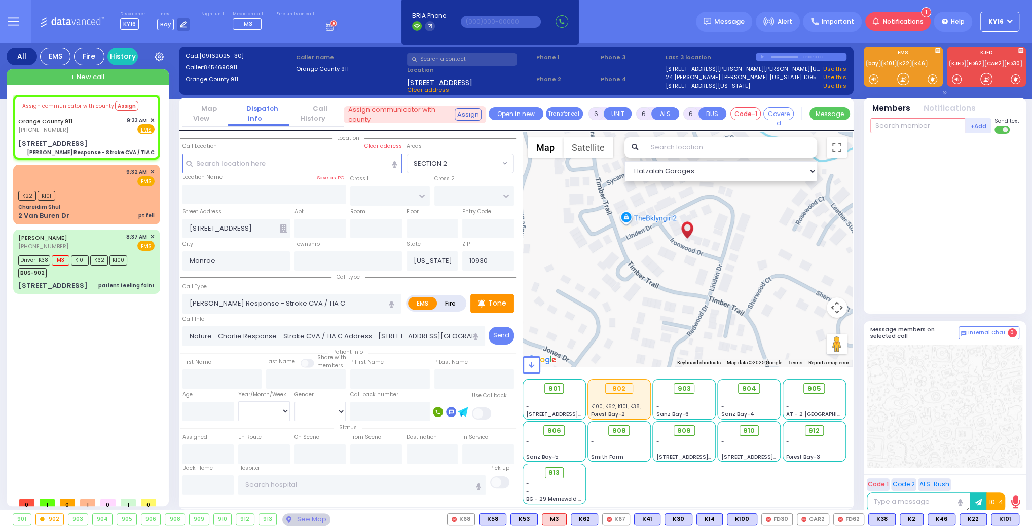
drag, startPoint x: 922, startPoint y: 127, endPoint x: 921, endPoint y: 133, distance: 6.6
click at [922, 128] on input "text" at bounding box center [917, 125] width 95 height 15
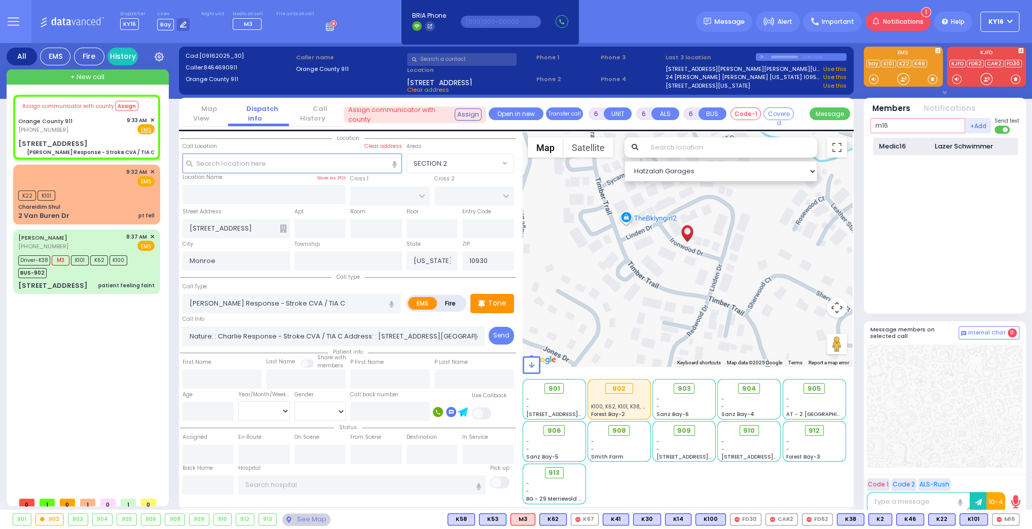
type input "m16"
click at [919, 145] on div "Medic16" at bounding box center [904, 146] width 51 height 10
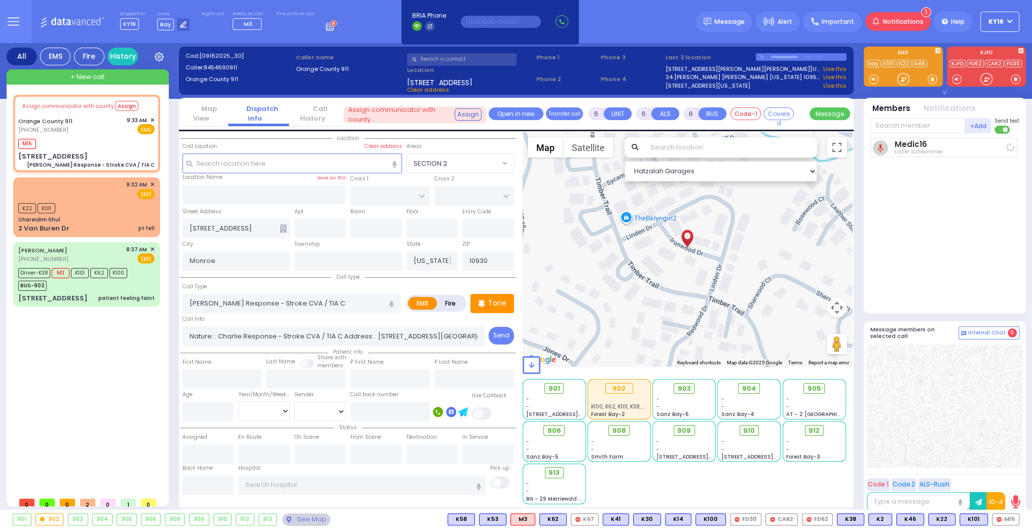
select select
radio input "true"
select select
type input "09:37"
select select "Hatzalah Garages"
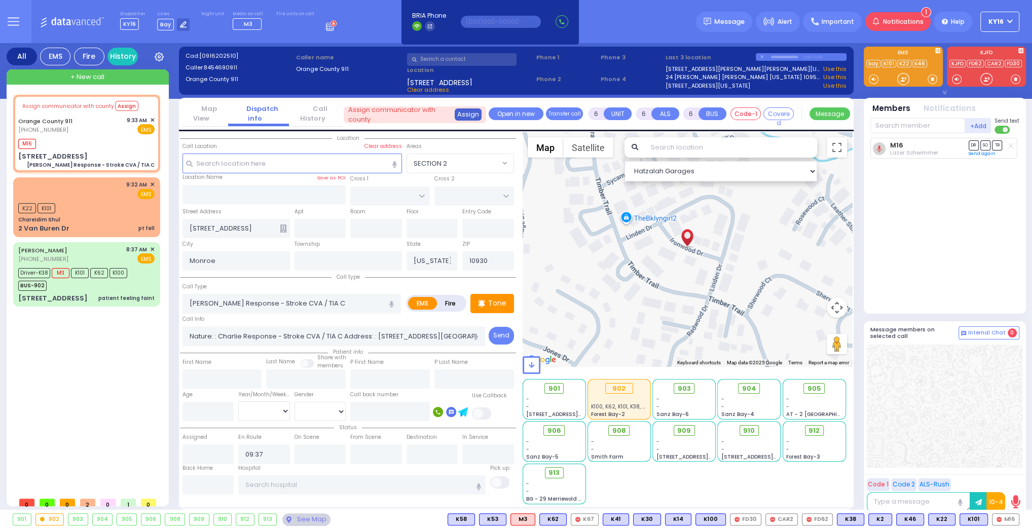
click at [473, 115] on button "Assign" at bounding box center [468, 114] width 27 height 12
click at [467, 113] on button "Assign" at bounding box center [468, 114] width 27 height 12
click at [430, 116] on span "Assign communicator with county" at bounding box center [400, 115] width 105 height 20
click at [462, 116] on button "Assign" at bounding box center [468, 114] width 27 height 12
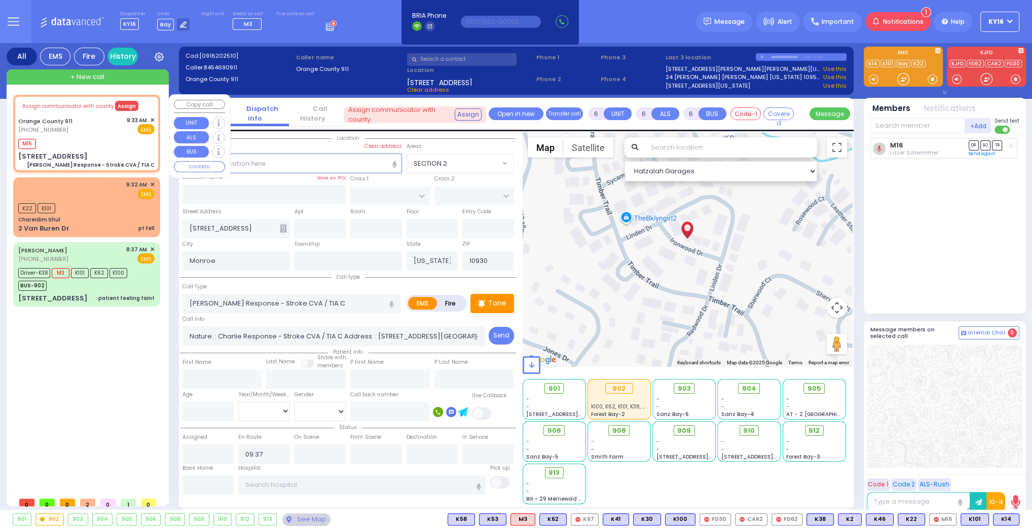
click at [120, 104] on button "Assign" at bounding box center [126, 106] width 23 height 10
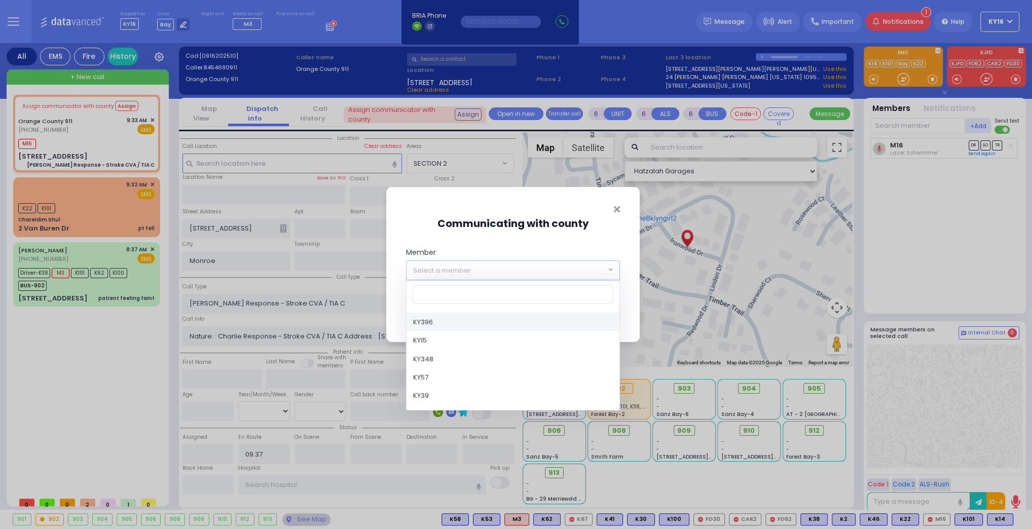
click at [611, 271] on span at bounding box center [611, 270] width 4 height 10
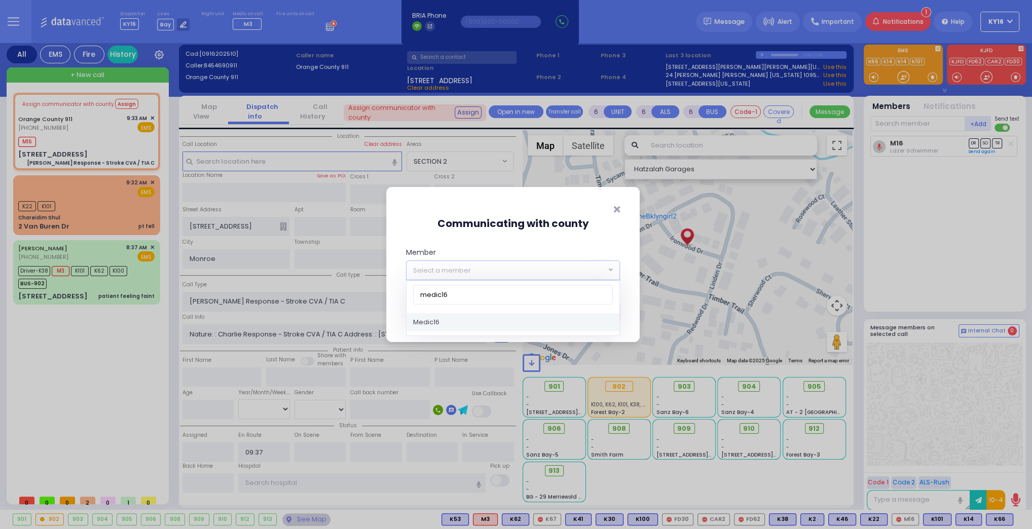
type input "medic16"
select select "Medic16"
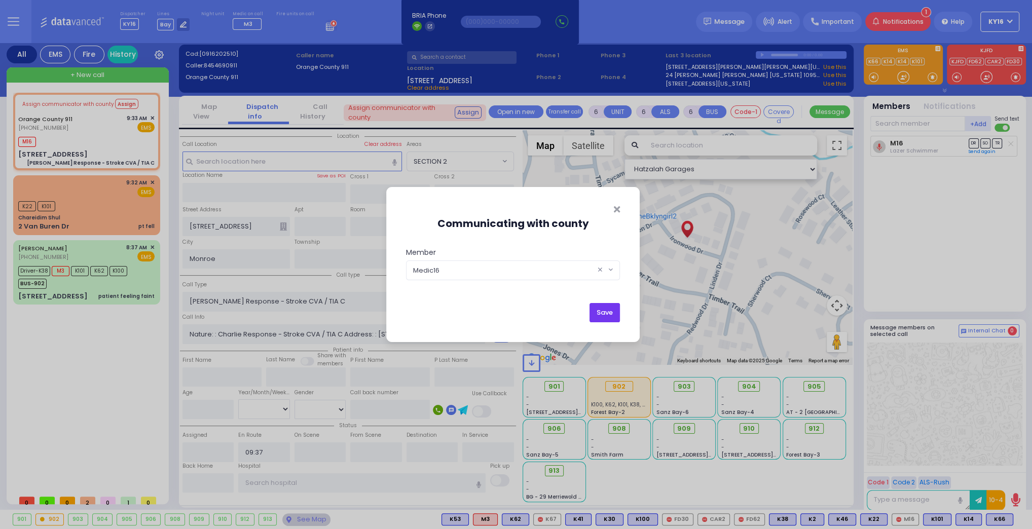
click at [606, 315] on button "Save" at bounding box center [604, 312] width 30 height 19
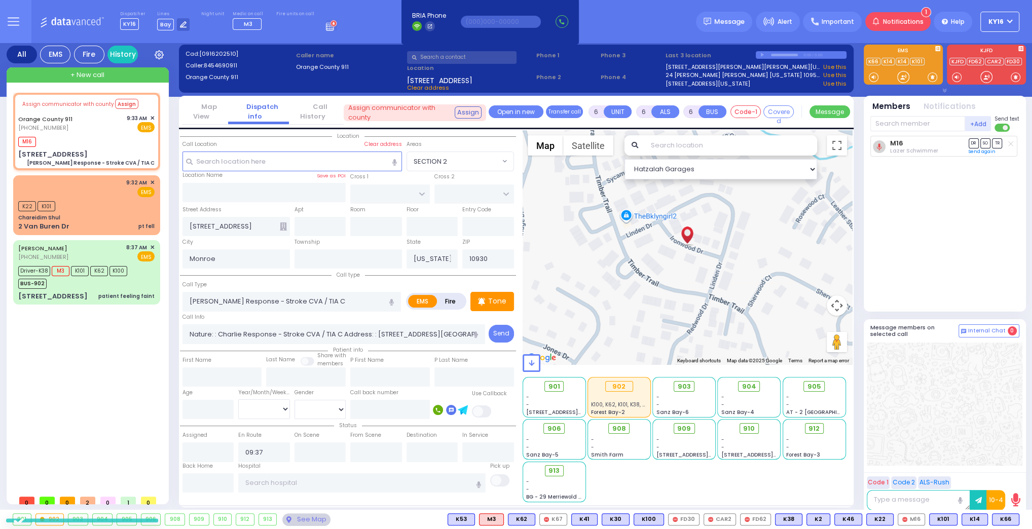
select select
radio input "true"
select select
select select "Hatzalah Garages"
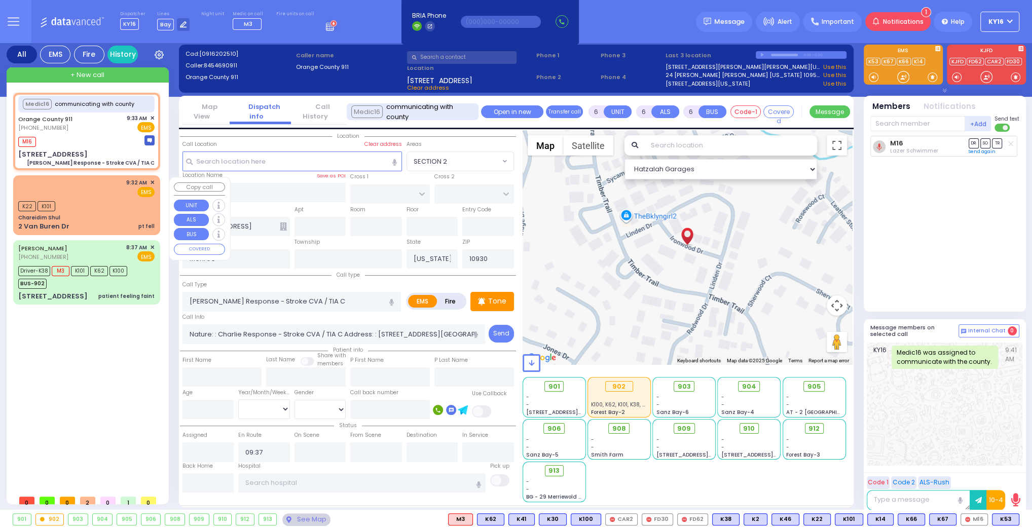
click at [91, 210] on div "K22 K101" at bounding box center [86, 205] width 136 height 13
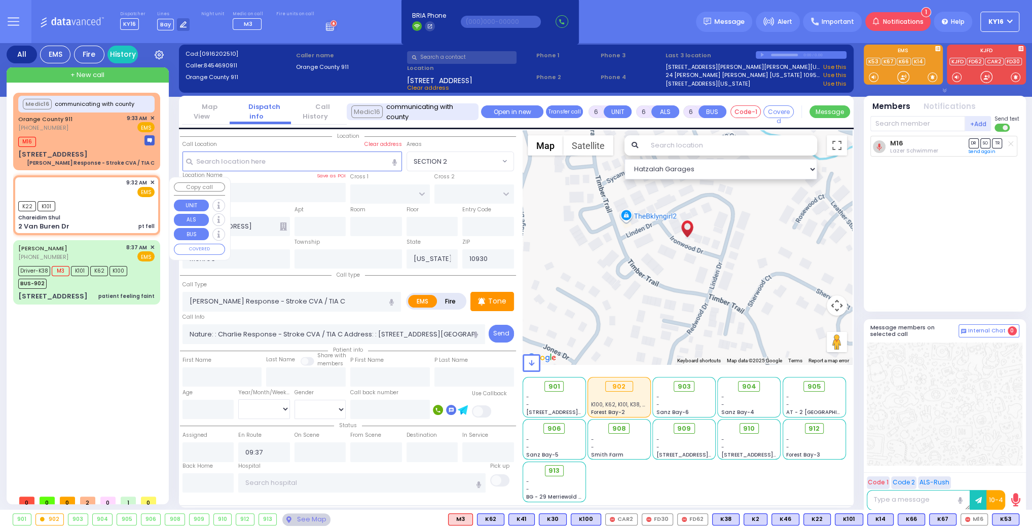
type input "2"
type input "1"
select select
type input "pt fell"
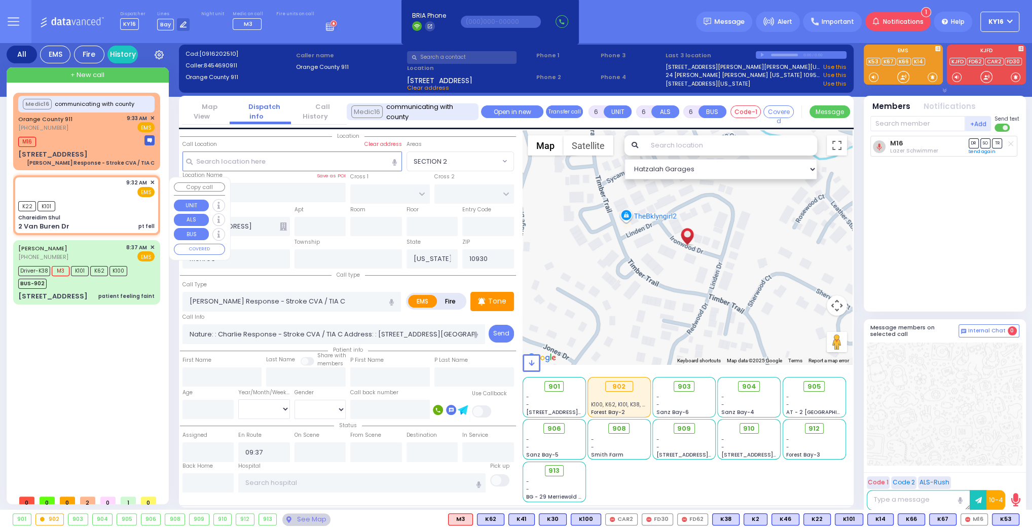
radio input "true"
select select
type input "09:32"
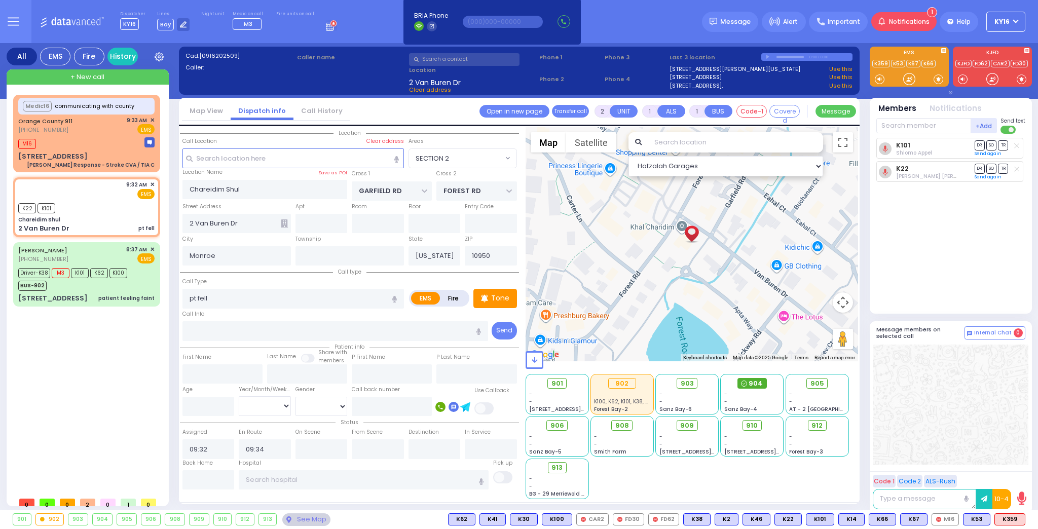
click at [757, 381] on span "904" at bounding box center [755, 384] width 14 height 10
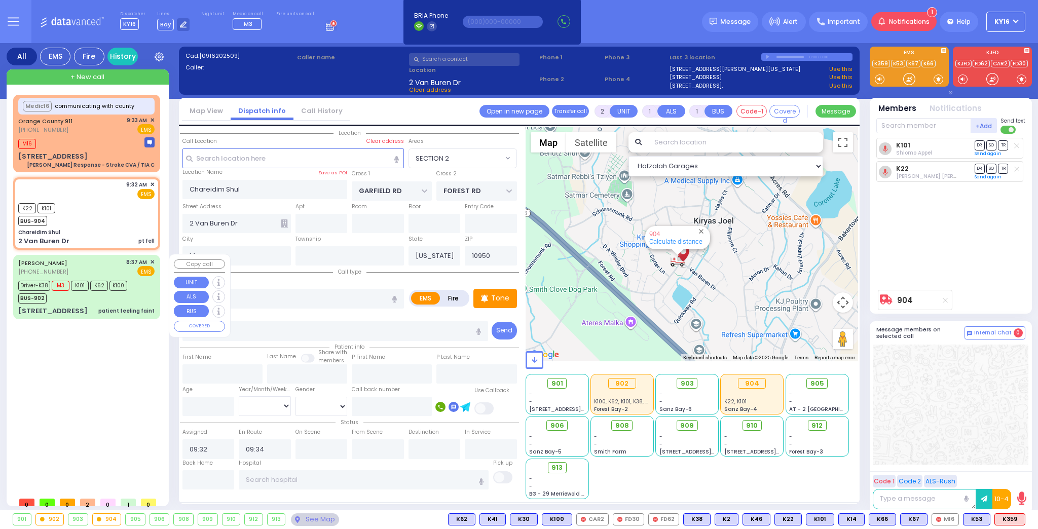
click at [128, 291] on div "Driver-K38 M3 K101 K62 K100 BUS-902" at bounding box center [74, 290] width 113 height 25
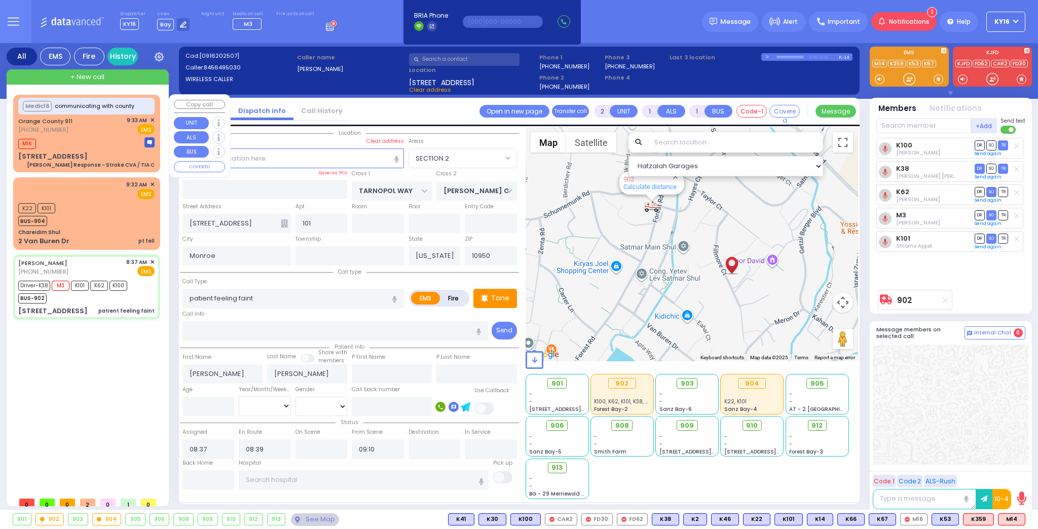
click at [89, 136] on div "M16" at bounding box center [86, 142] width 136 height 13
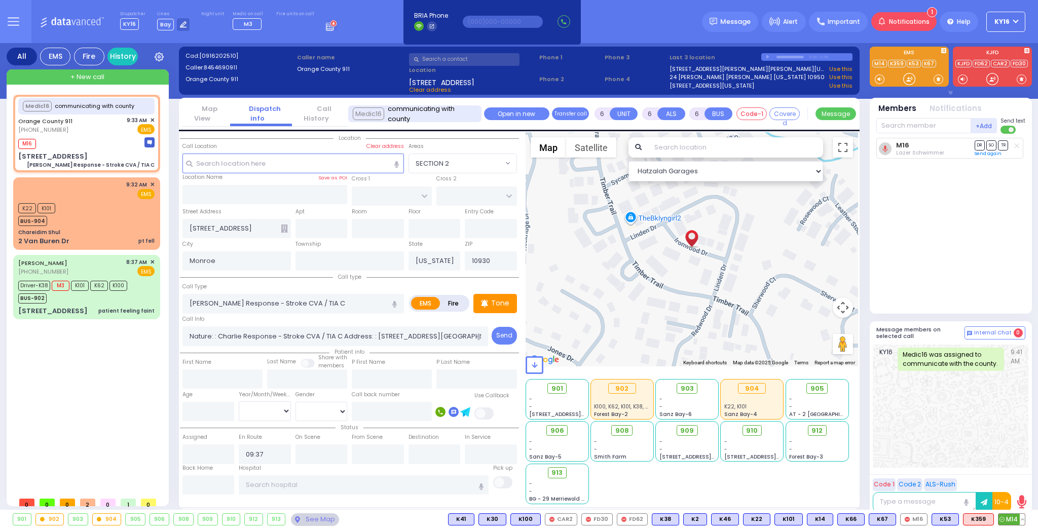
click at [1010, 519] on span "M14" at bounding box center [1011, 519] width 26 height 11
click at [143, 293] on div "Driver-K38 M3 K101 K62 K100 BUS-902" at bounding box center [86, 290] width 136 height 25
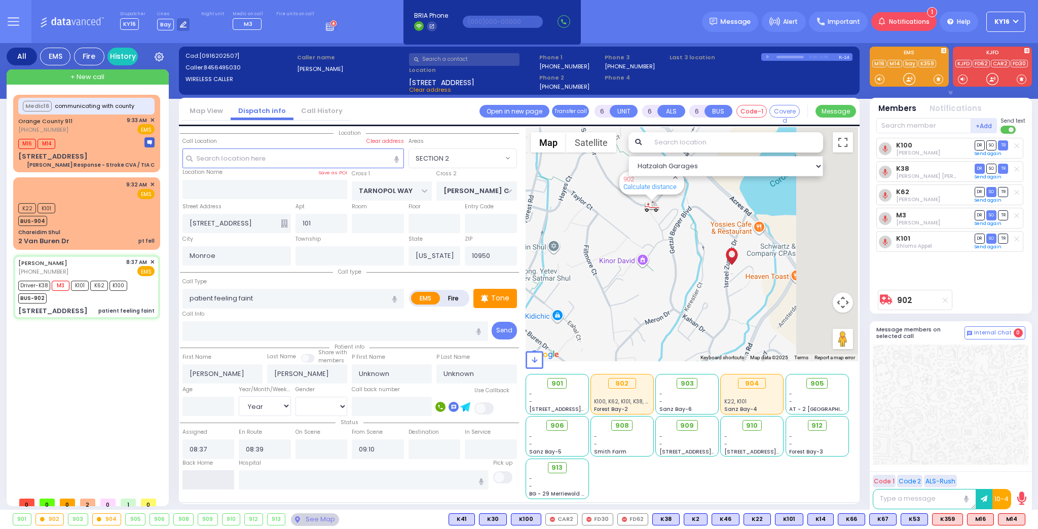
click at [218, 476] on input "text" at bounding box center [208, 479] width 52 height 19
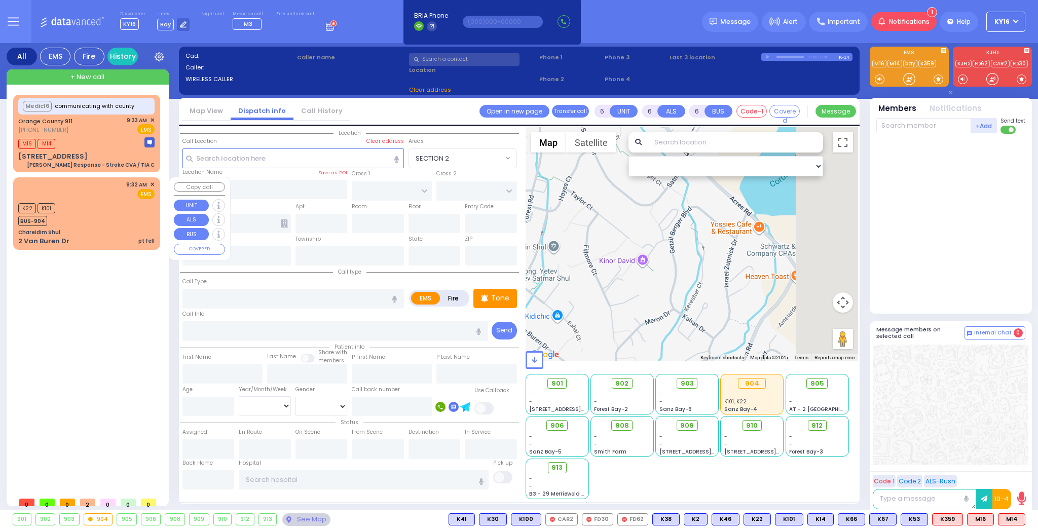
click at [113, 225] on div "K22 K101 BUS-904" at bounding box center [86, 213] width 136 height 25
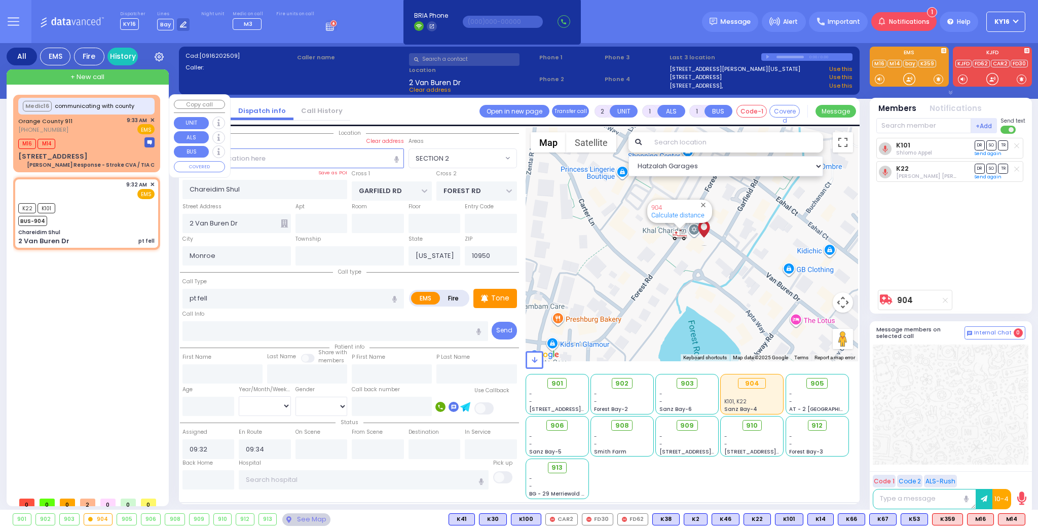
click at [120, 145] on div "M16 M14" at bounding box center [86, 142] width 136 height 13
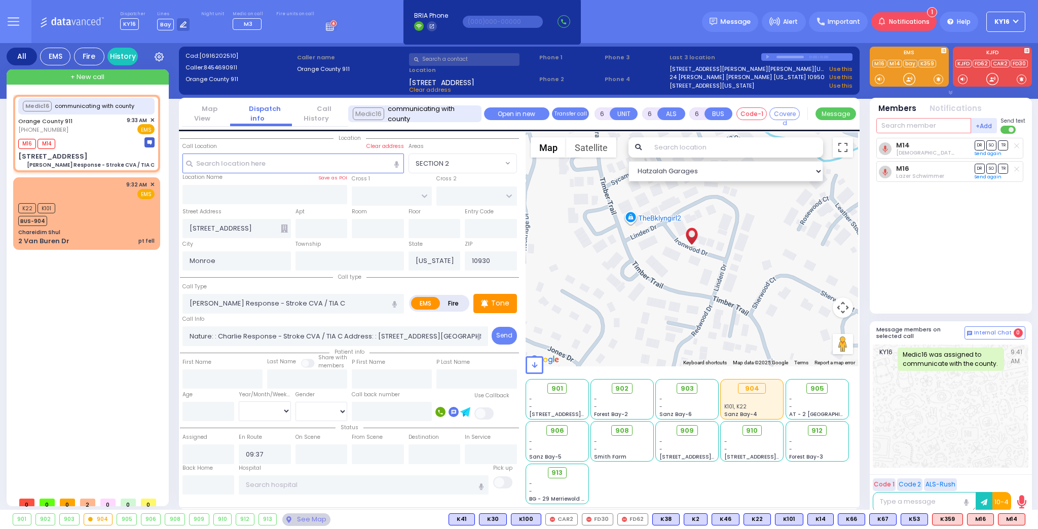
click at [918, 125] on input "text" at bounding box center [923, 125] width 95 height 15
click at [905, 145] on div "Medic4" at bounding box center [910, 146] width 51 height 10
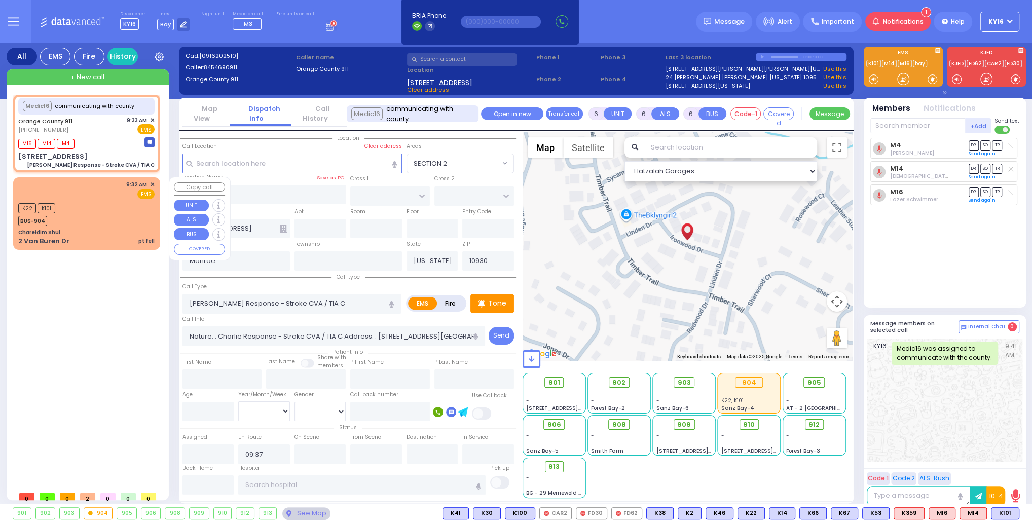
click at [93, 215] on div "K22 K101 BUS-904" at bounding box center [86, 213] width 136 height 25
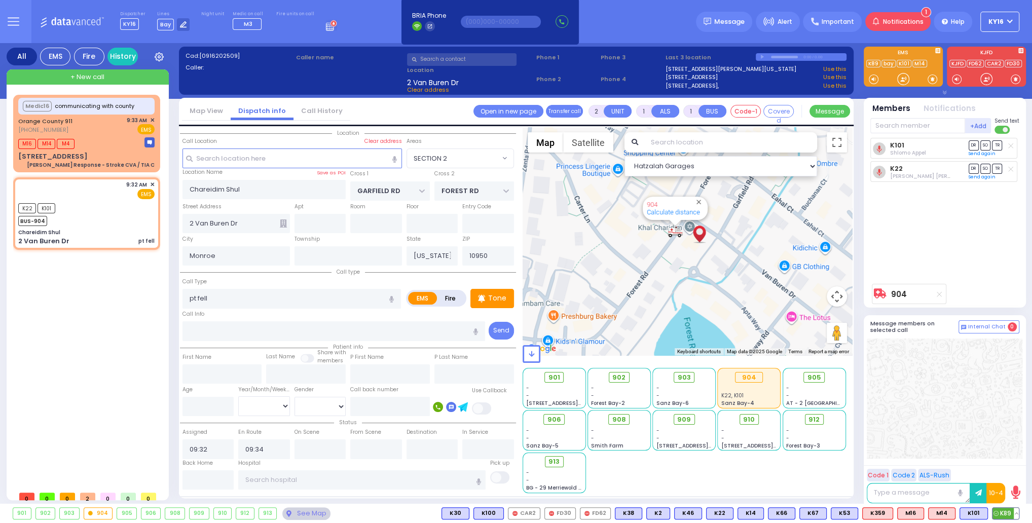
click at [1008, 513] on span "K89" at bounding box center [1005, 513] width 26 height 11
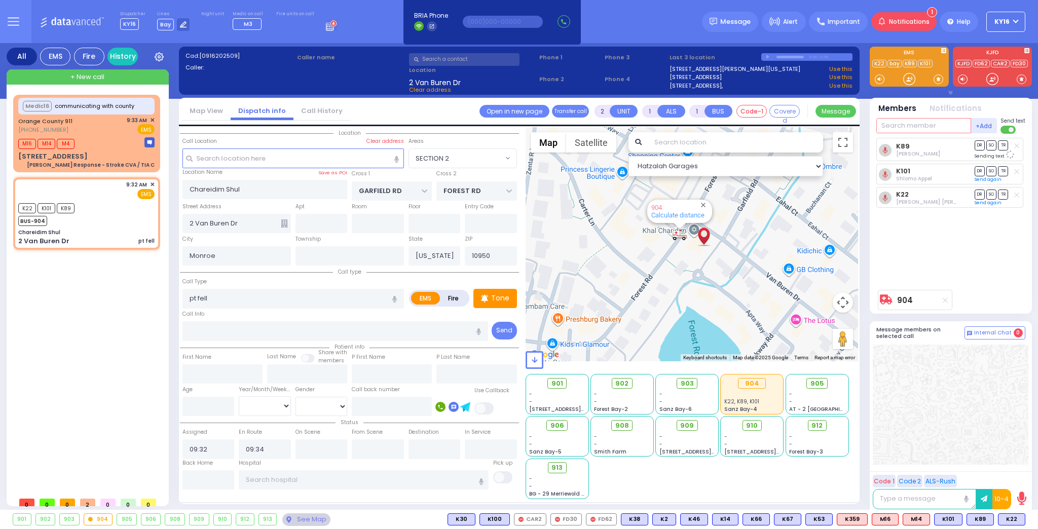
click at [913, 124] on input "text" at bounding box center [923, 125] width 95 height 15
click at [941, 144] on div "[PERSON_NAME]" at bounding box center [969, 146] width 57 height 10
click at [990, 192] on span "SO" at bounding box center [991, 195] width 10 height 10
click at [991, 213] on span "SO" at bounding box center [991, 215] width 10 height 10
click at [362, 479] on input "text" at bounding box center [364, 479] width 250 height 19
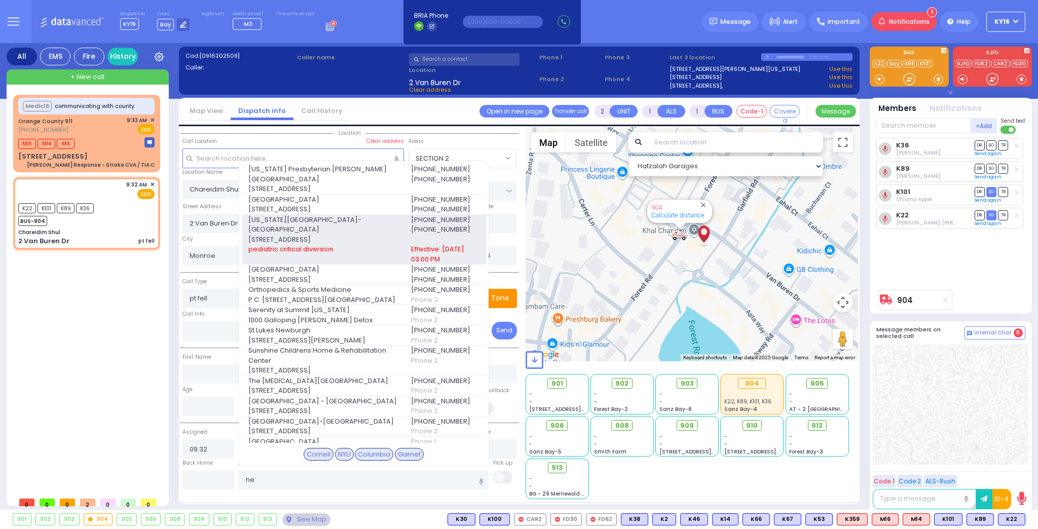
click at [348, 230] on span "[US_STATE][GEOGRAPHIC_DATA]- [GEOGRAPHIC_DATA]" at bounding box center [323, 225] width 150 height 20
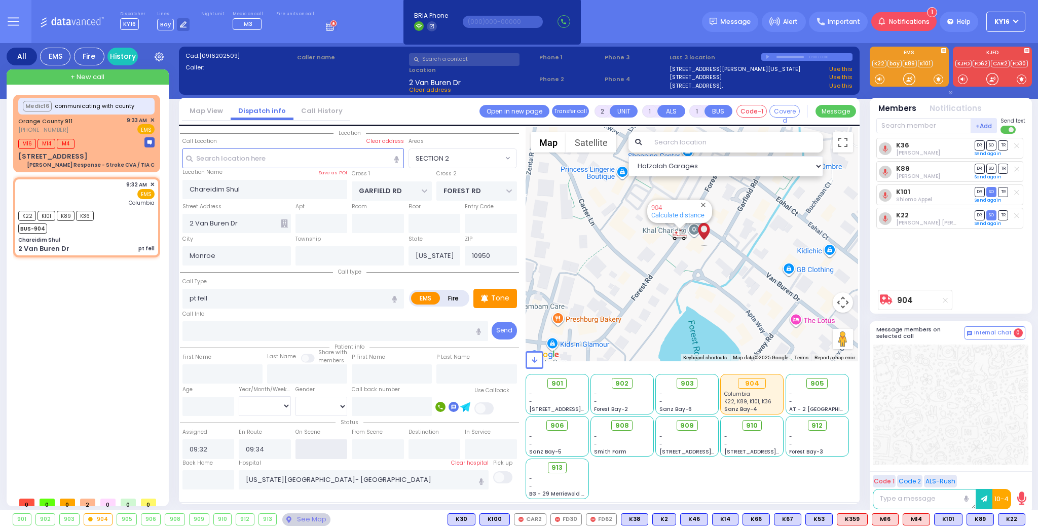
click at [312, 451] on input "text" at bounding box center [321, 448] width 52 height 19
click at [384, 448] on input "text" at bounding box center [378, 448] width 52 height 19
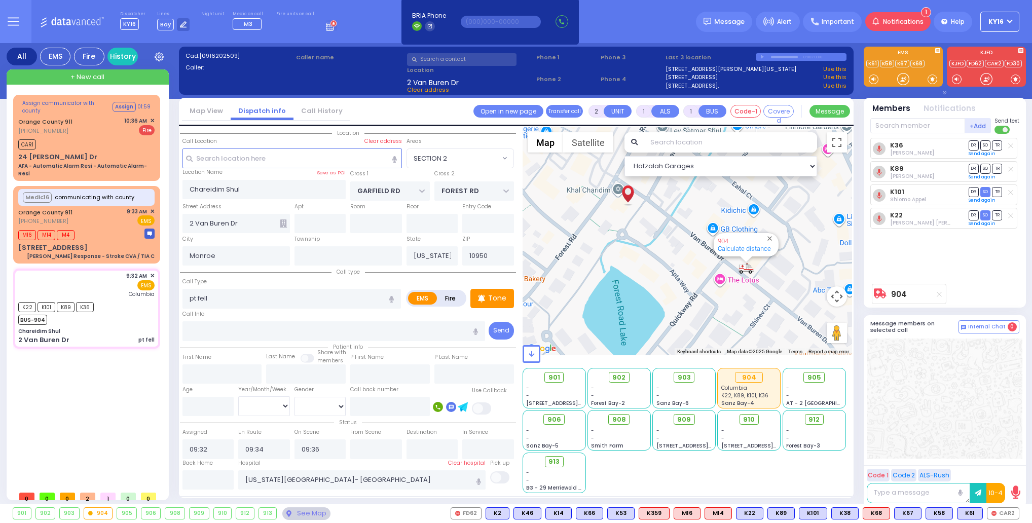
select select "SECTION 2"
select select
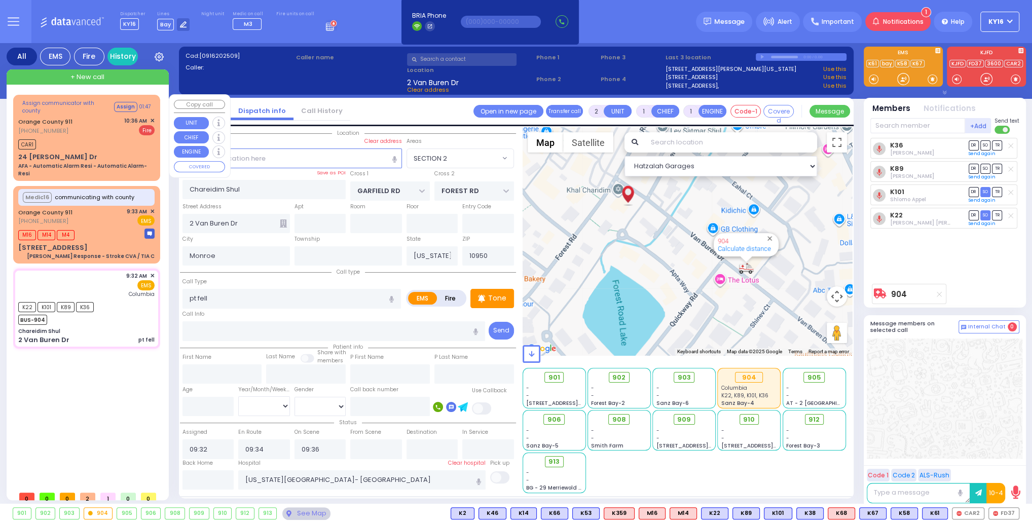
click at [120, 144] on div "CAR1" at bounding box center [86, 143] width 136 height 13
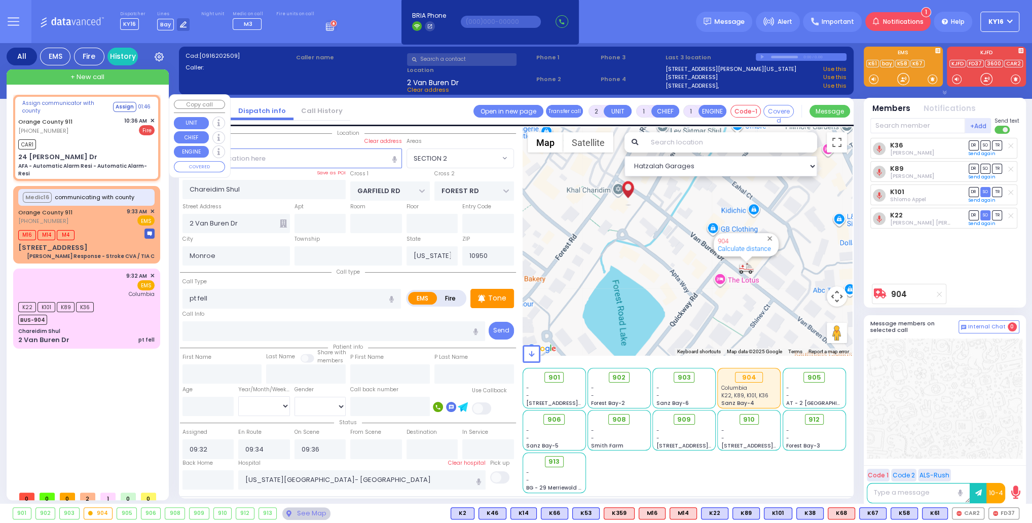
type input "6"
select select
type input "AFA - Automatic Alarm Resi - Automatic Alarm-Resi"
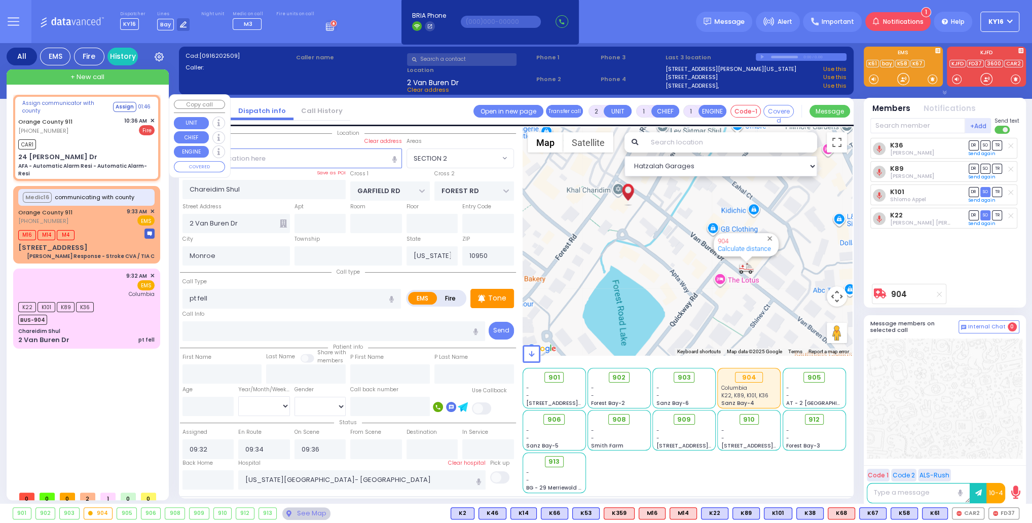
radio input "false"
radio input "true"
type input "Nature: : AFA - Automatic Alarm Resi - Automatic Alarm-Resi Address: : [STREET_…"
select select
type input "10:36"
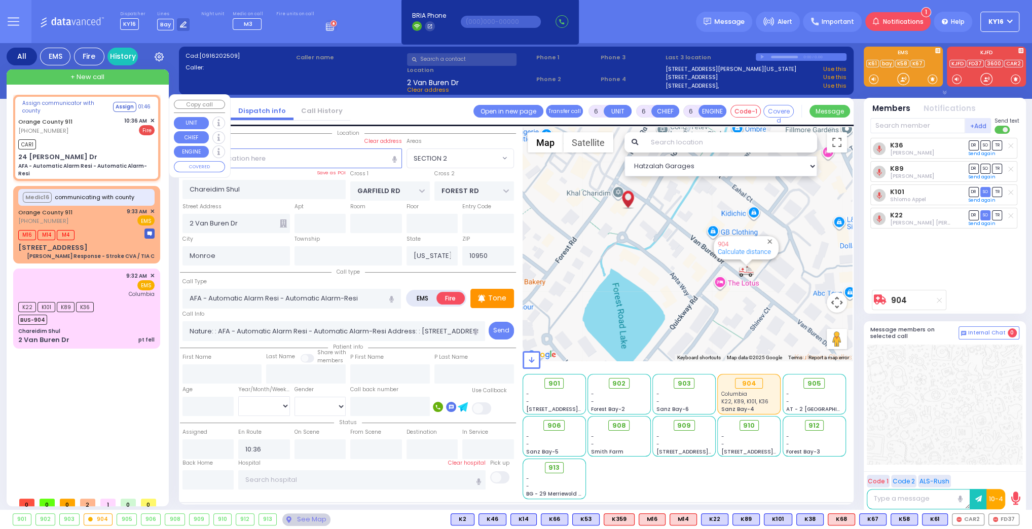
type input "24 [PERSON_NAME] Dr"
select select "Hatzalah Garages"
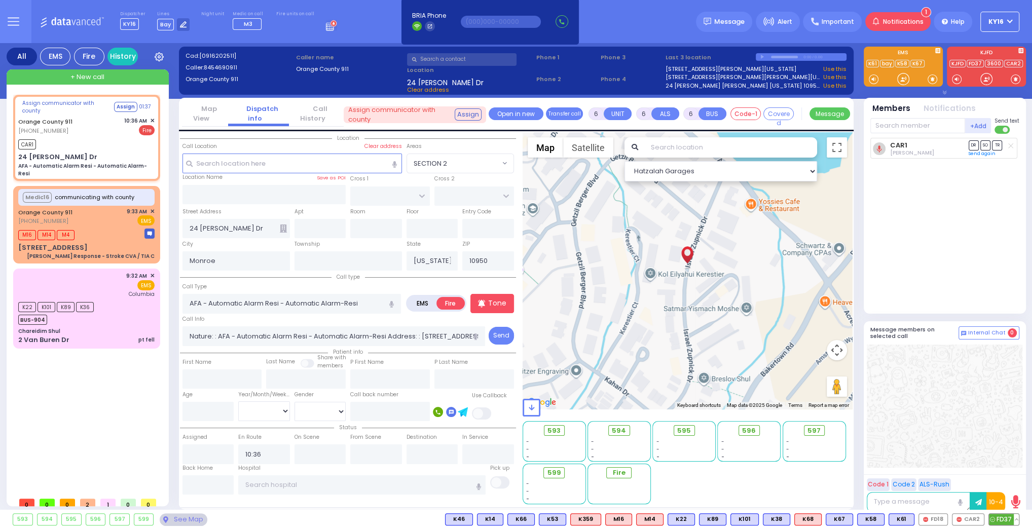
click at [1008, 519] on span "FD37" at bounding box center [1004, 519] width 30 height 11
select select
radio input "true"
select select
select select "Hatzalah Garages"
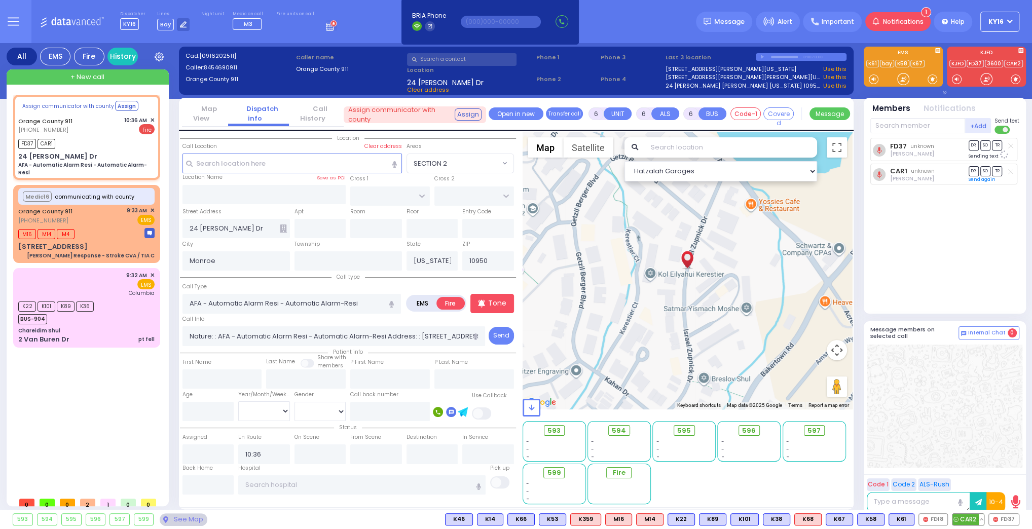
click at [969, 521] on span "CAR2" at bounding box center [967, 519] width 31 height 11
click at [943, 518] on span "FD18" at bounding box center [933, 519] width 28 height 11
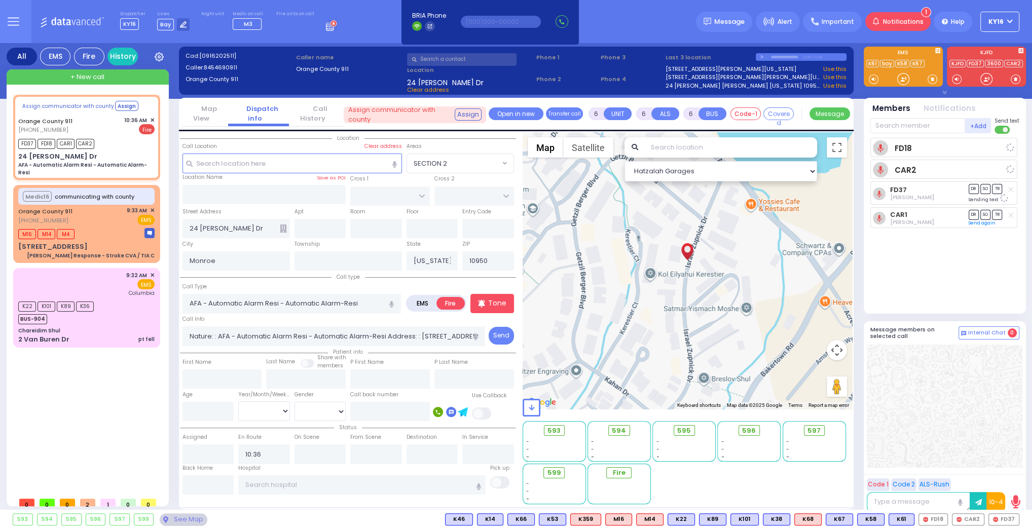
select select
radio input "true"
select select
select select "Hatzalah Garages"
select select
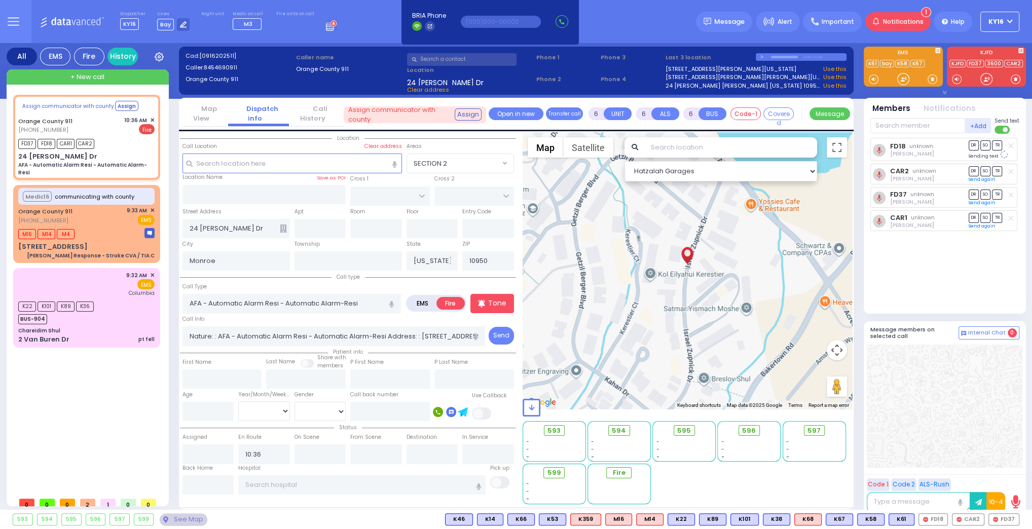
radio input "true"
select select
select select "Hatzalah Garages"
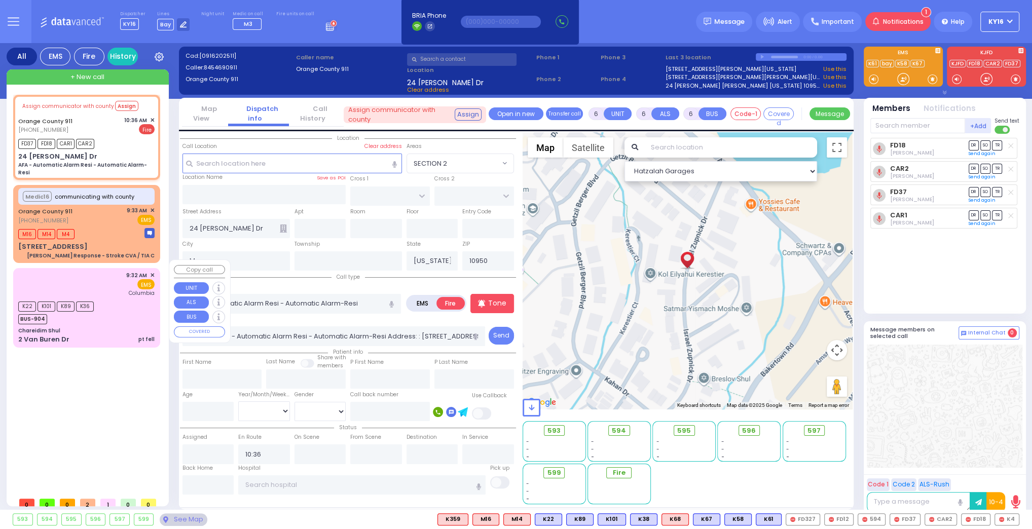
click at [111, 313] on div "K22 K101 K89 K36 BUS-904" at bounding box center [86, 311] width 136 height 25
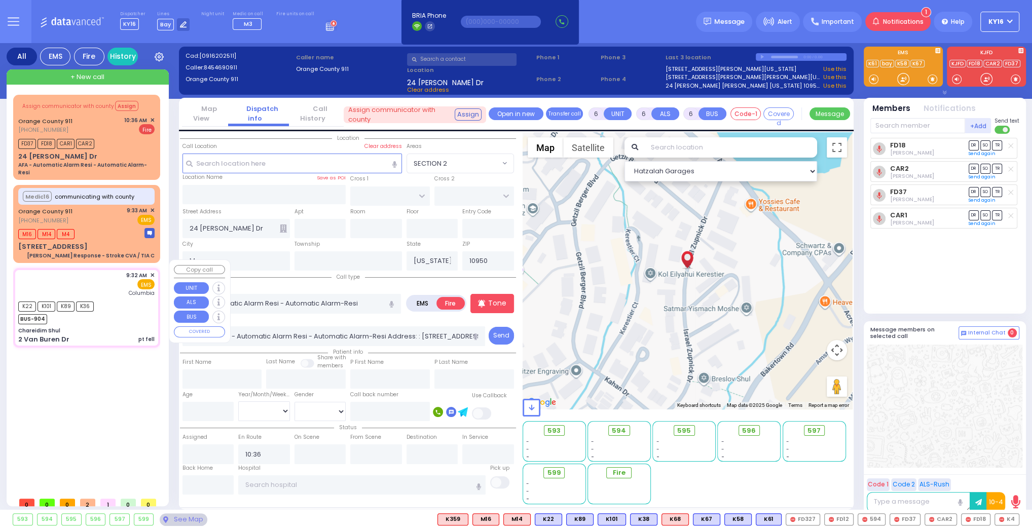
type input "2"
type input "1"
select select
type input "pt fell"
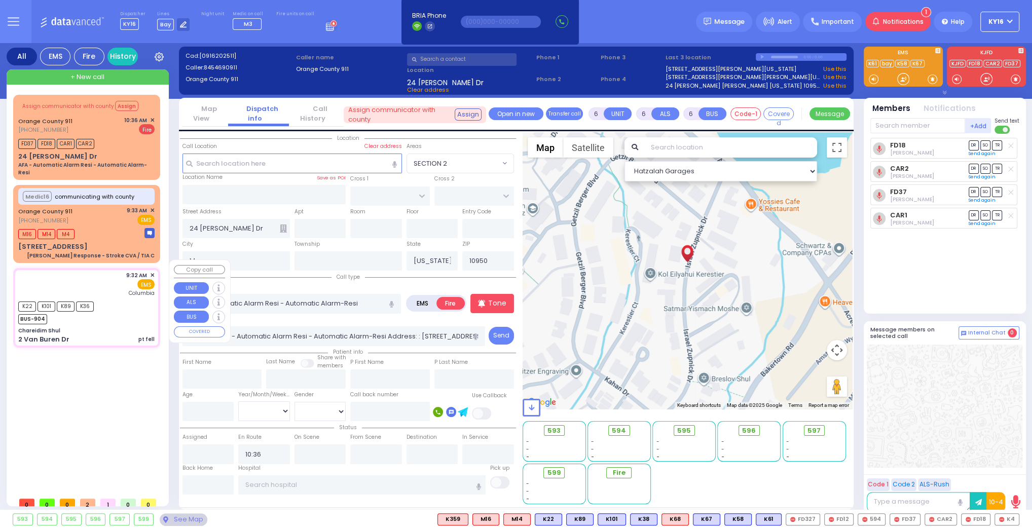
radio input "true"
select select
type input "09:32"
type input "09:34"
type input "09:36"
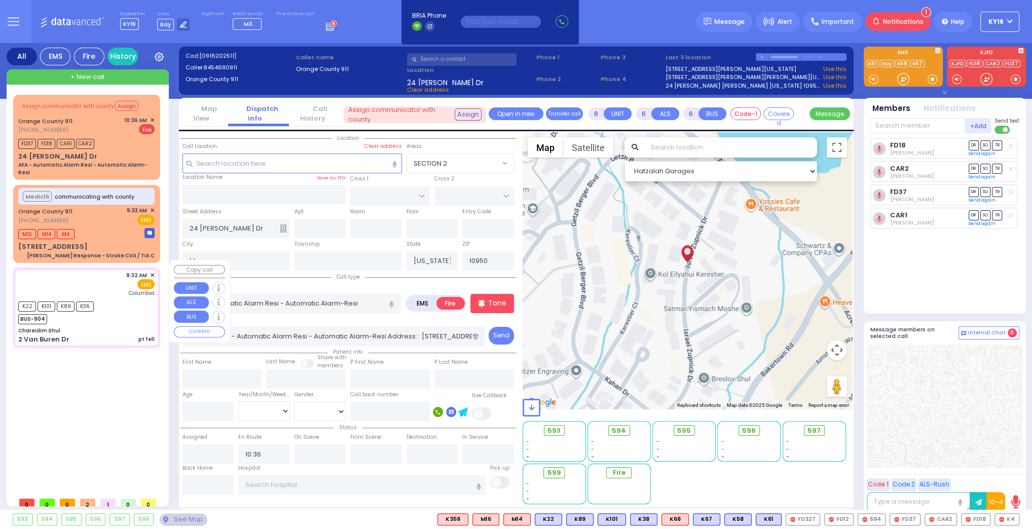
type input "[US_STATE][GEOGRAPHIC_DATA]- [GEOGRAPHIC_DATA]"
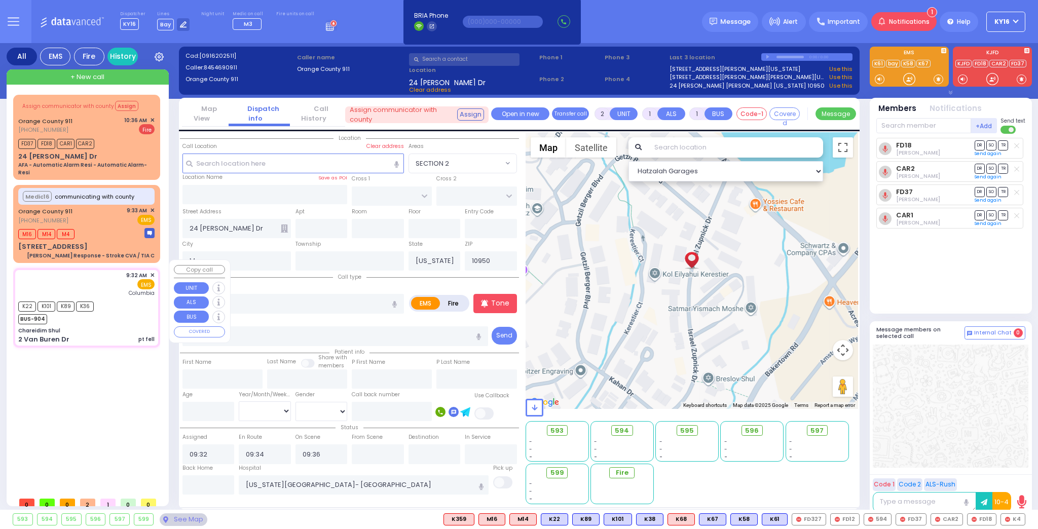
select select "Hatzalah Garages"
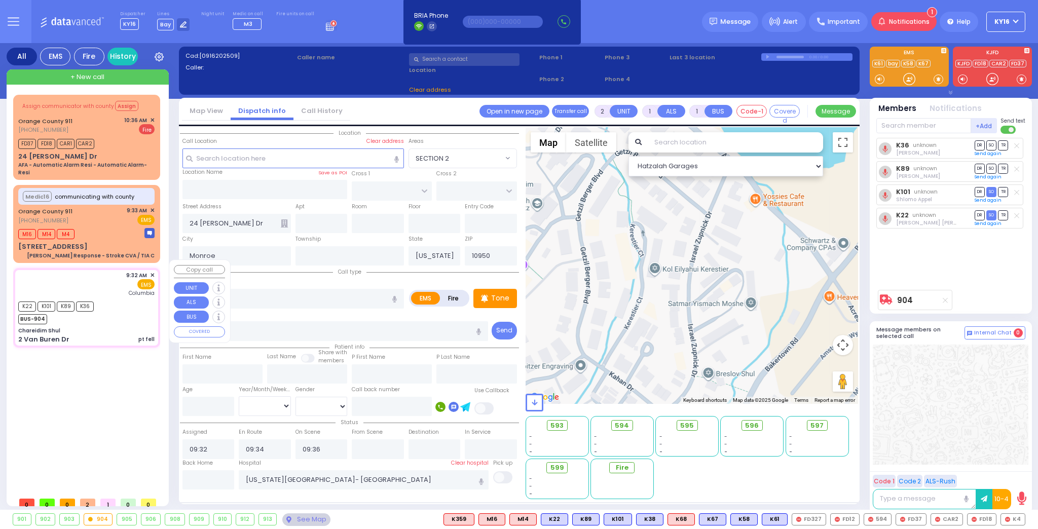
type input "Chareidim Shul"
type input "GARFIELD RD"
type input "FOREST RD"
type input "2 Van Buren Dr"
select select "SECTION 2"
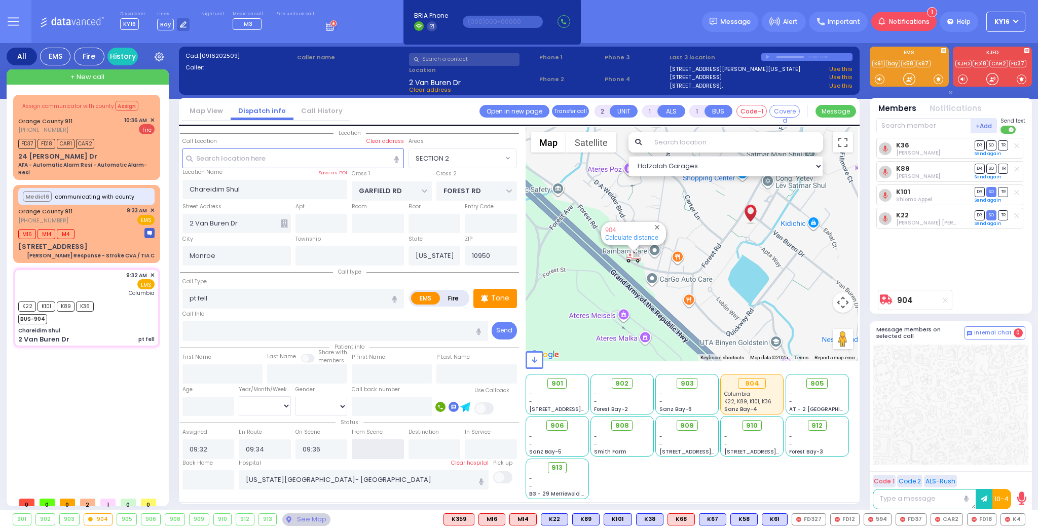
click at [370, 451] on input "text" at bounding box center [378, 448] width 52 height 19
type input "10:41"
select select
radio input "true"
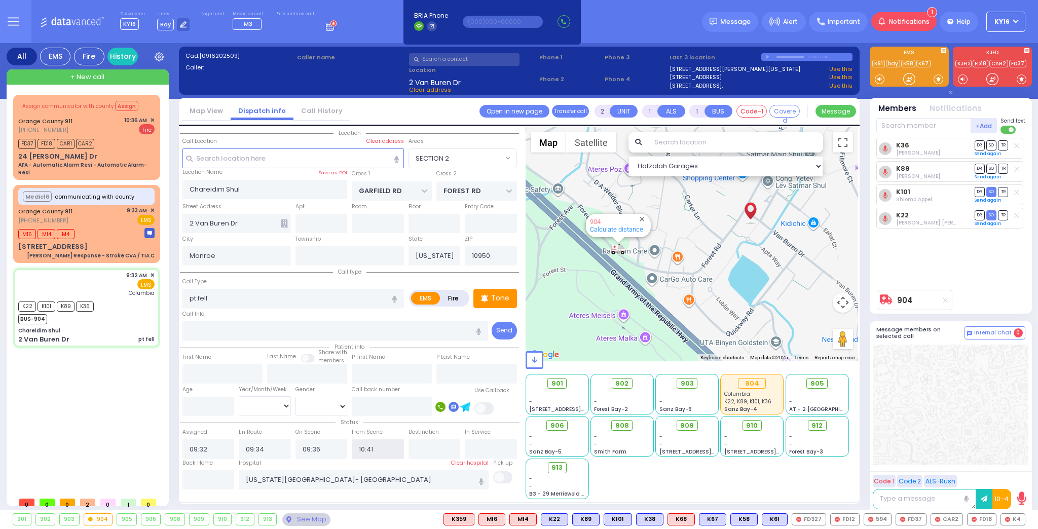
select select
select select "Hatzalah Garages"
select select "SECTION 2"
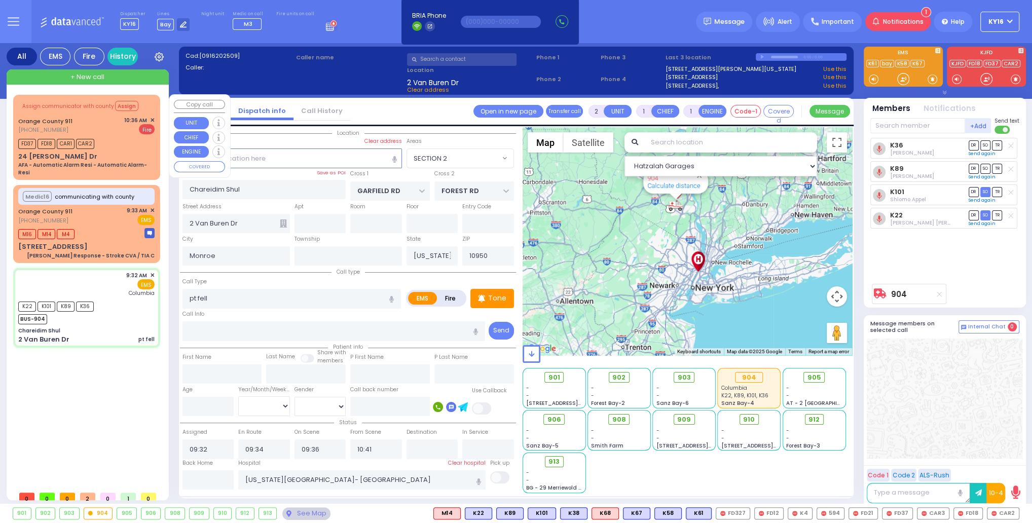
click at [153, 116] on span "✕" at bounding box center [152, 120] width 5 height 9
click at [134, 146] on div "FD37 FD18 CAR1 CAR2" at bounding box center [86, 142] width 136 height 13
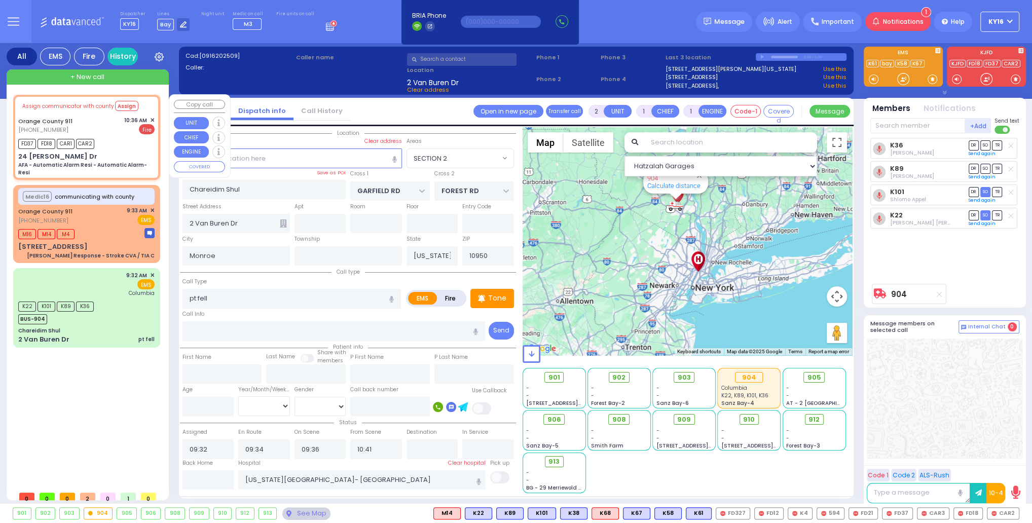
type input "6"
select select
type input "AFA - Automatic Alarm Resi - Automatic Alarm-Resi"
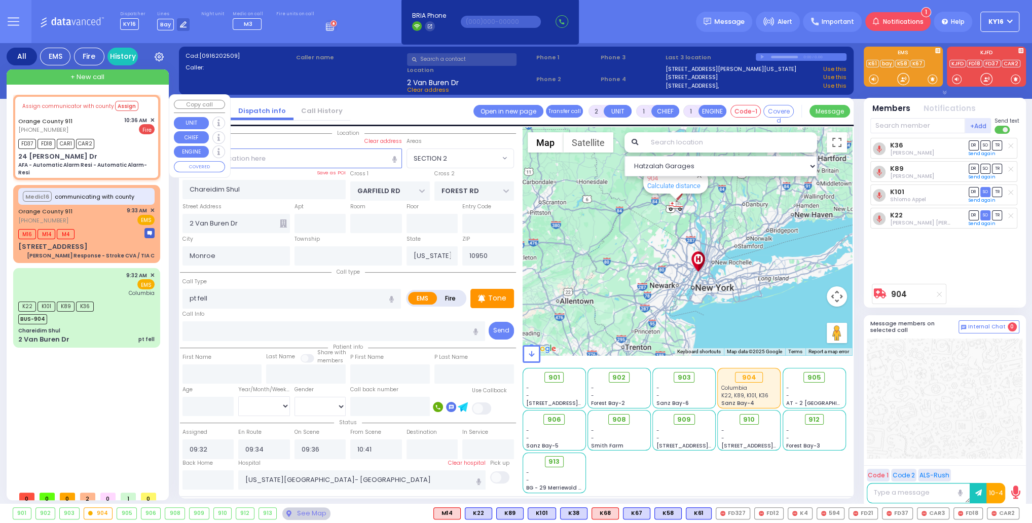
radio input "false"
radio input "true"
type input "Nature: : AFA - Automatic Alarm Resi - Automatic Alarm-Resi Address: : [STREET_…"
select select
type input "10:36"
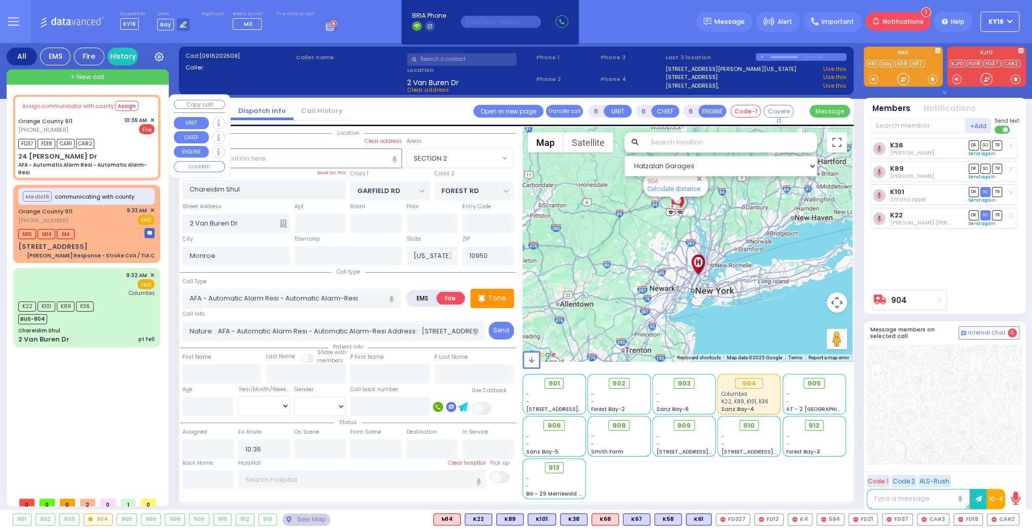
type input "24 [PERSON_NAME] Dr"
select select "Hatzalah Garages"
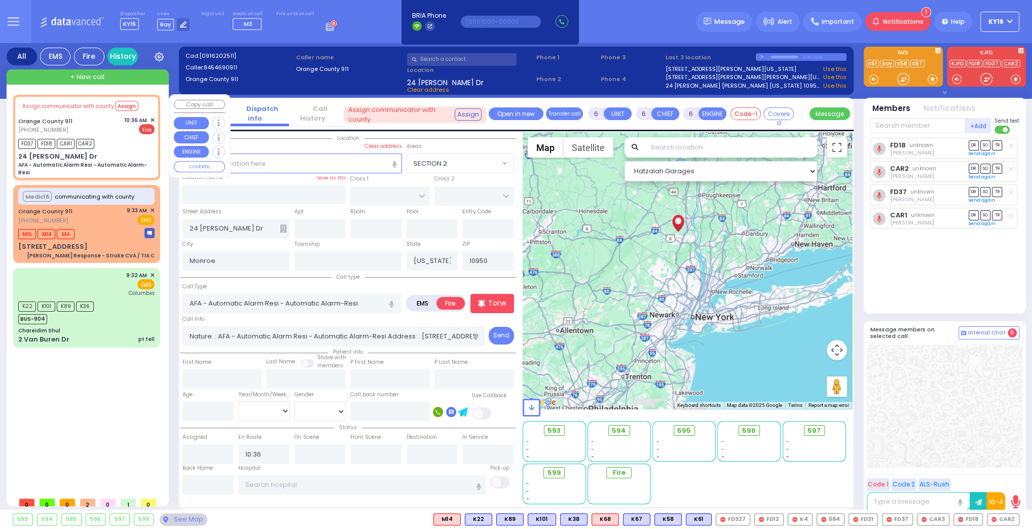
click at [152, 118] on span "✕" at bounding box center [152, 120] width 5 height 9
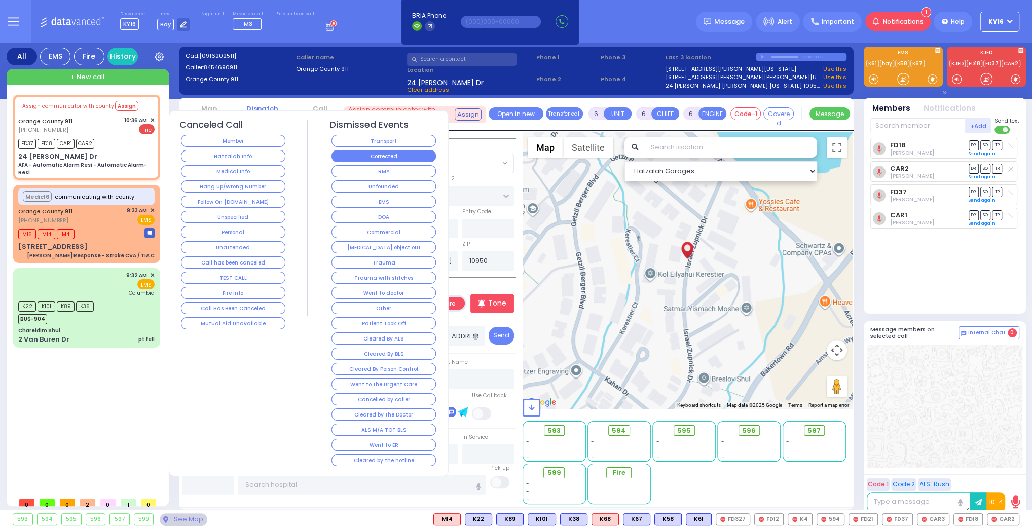
click at [347, 152] on button "Corrected" at bounding box center [383, 156] width 104 height 12
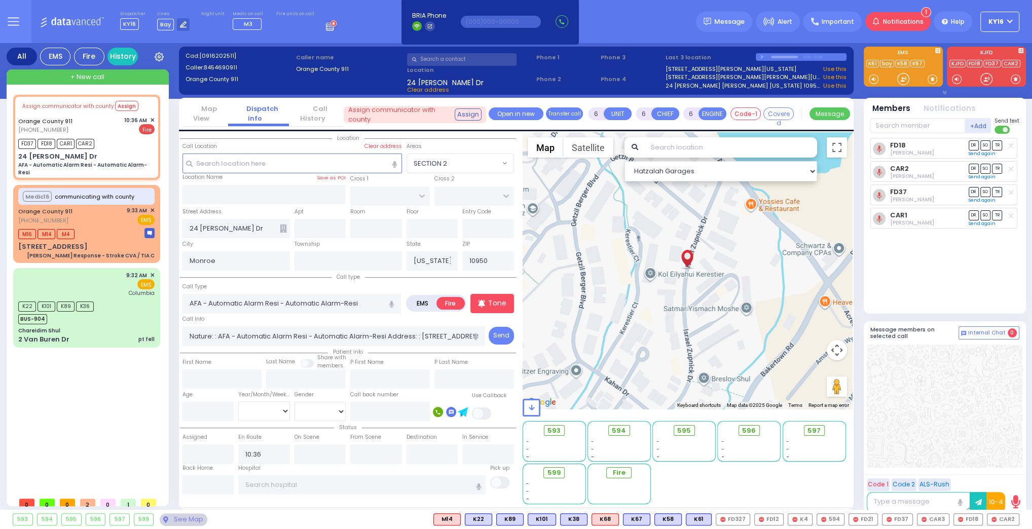
select select
radio input "true"
select select
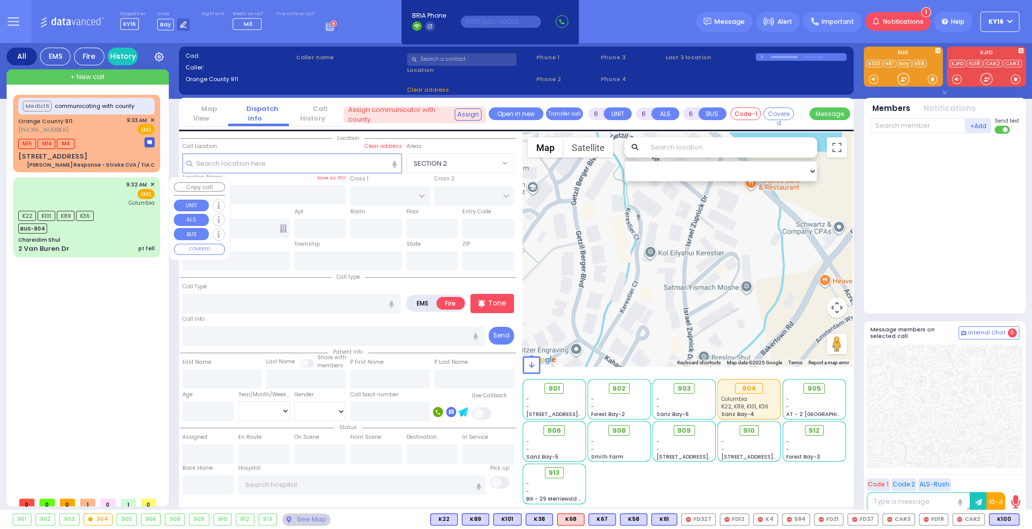
click at [102, 235] on div "9:32 AM ✕ EMS [GEOGRAPHIC_DATA]" at bounding box center [86, 217] width 143 height 77
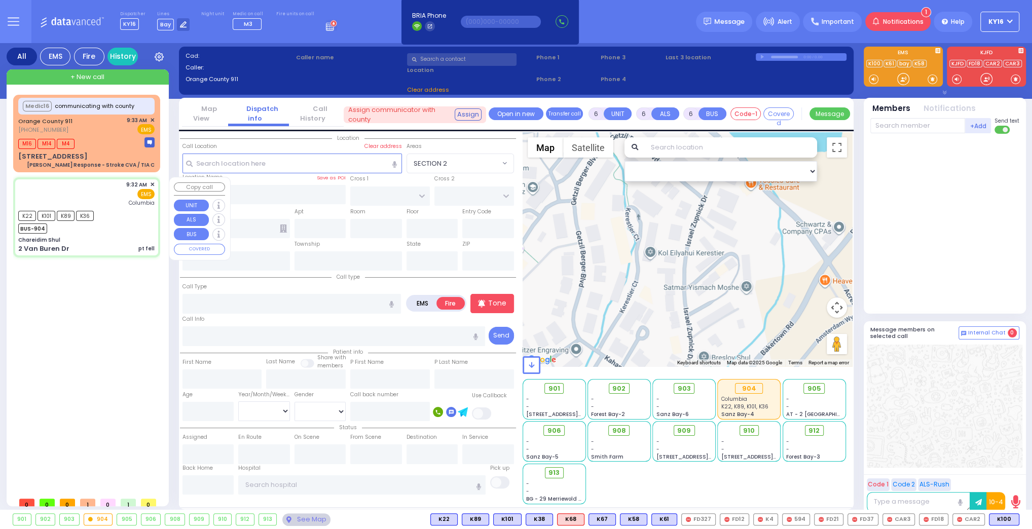
type input "2"
type input "1"
select select
type input "pt fell"
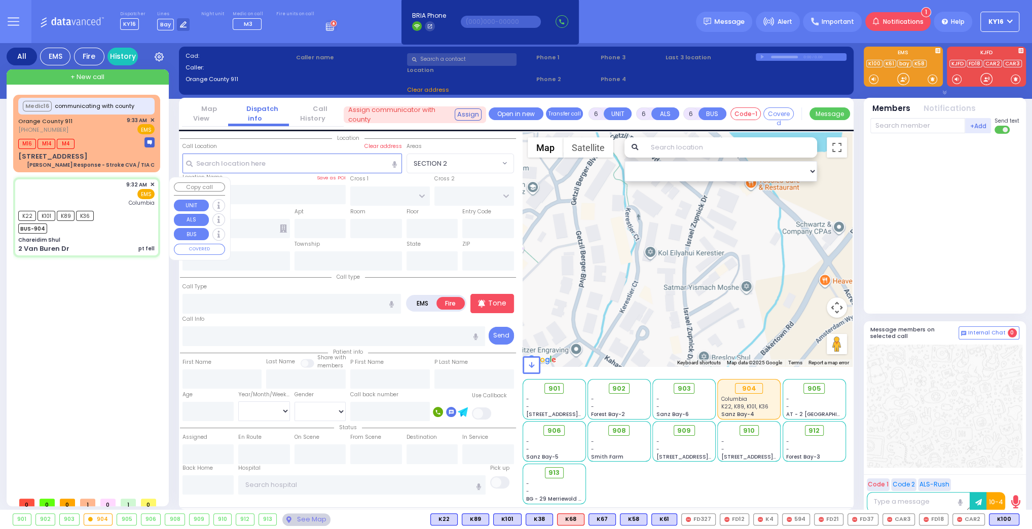
radio input "true"
select select
type input "09:32"
type input "09:34"
type input "09:36"
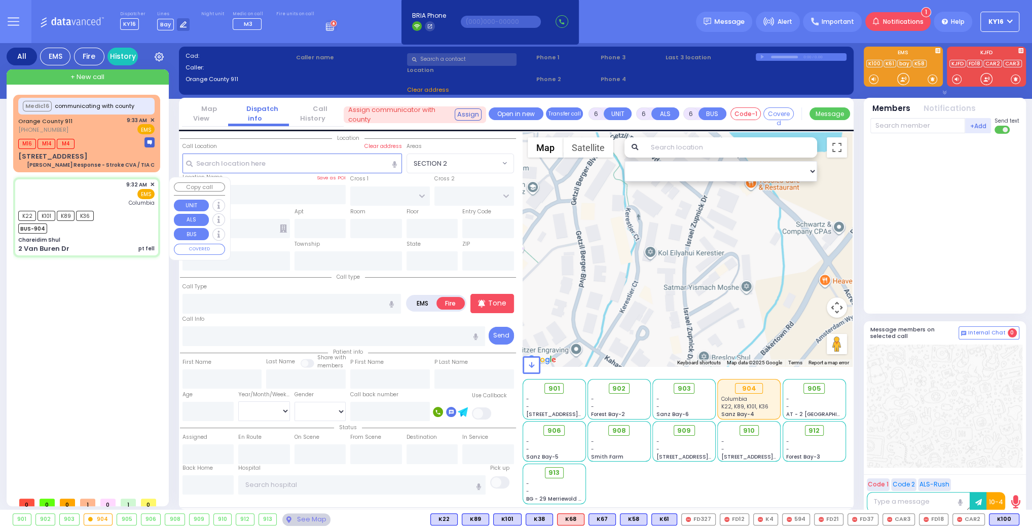
type input "10:41"
type input "[US_STATE][GEOGRAPHIC_DATA]- [GEOGRAPHIC_DATA]"
select select "Hatzalah Garages"
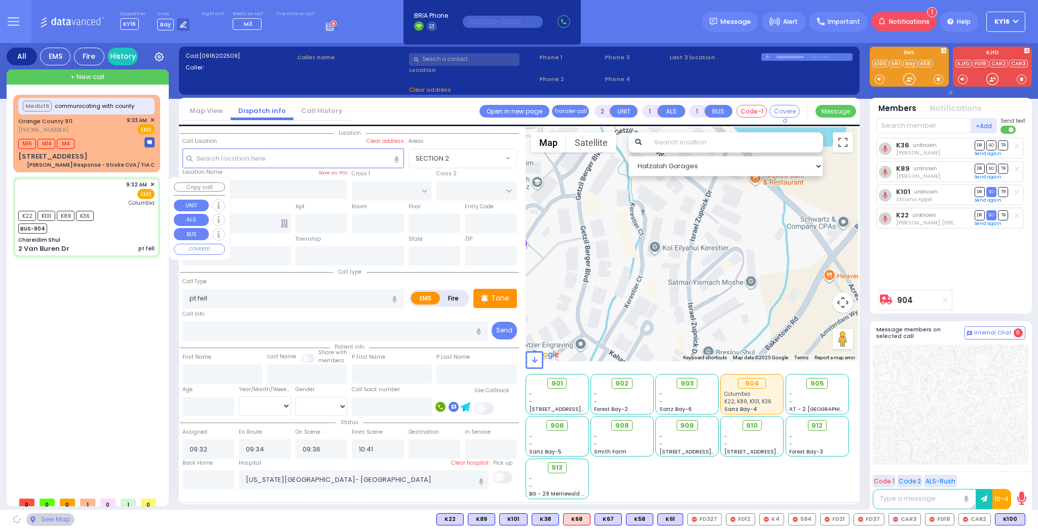
type input "Chareidim Shul"
type input "GARFIELD RD"
type input "FOREST RD"
type input "2 Van Buren Dr"
type input "Monroe"
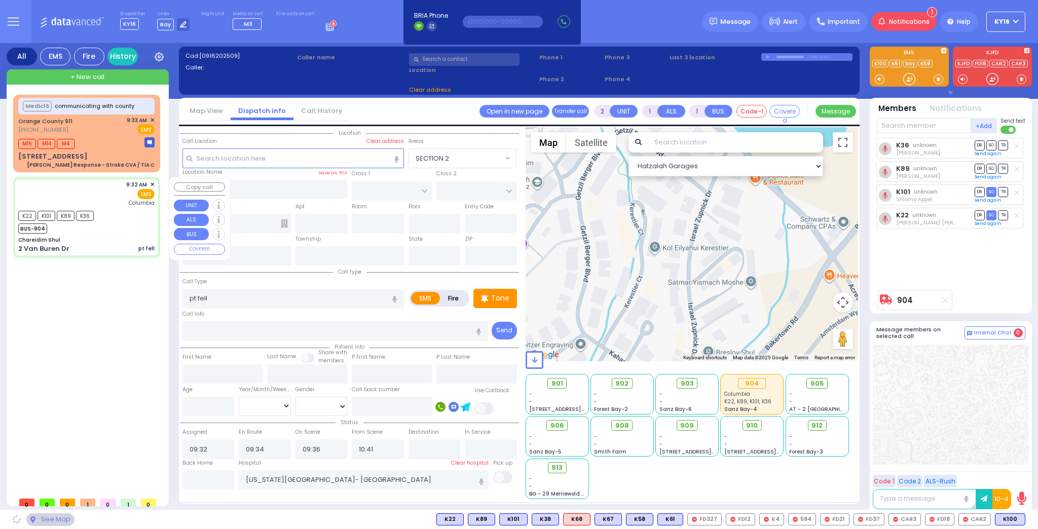
type input "[US_STATE]"
type input "10950"
select select "SECTION 2"
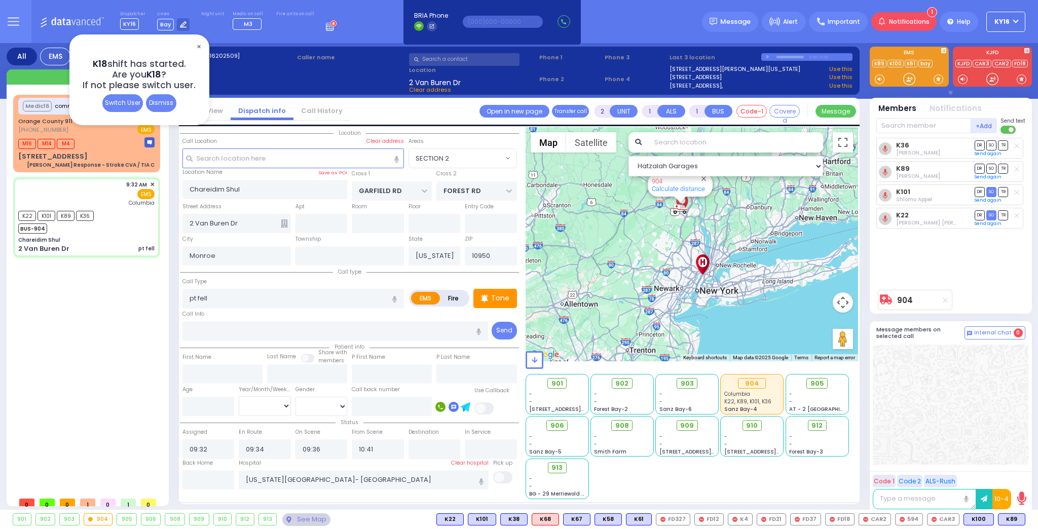
click at [155, 100] on div "Dismiss" at bounding box center [161, 103] width 30 height 18
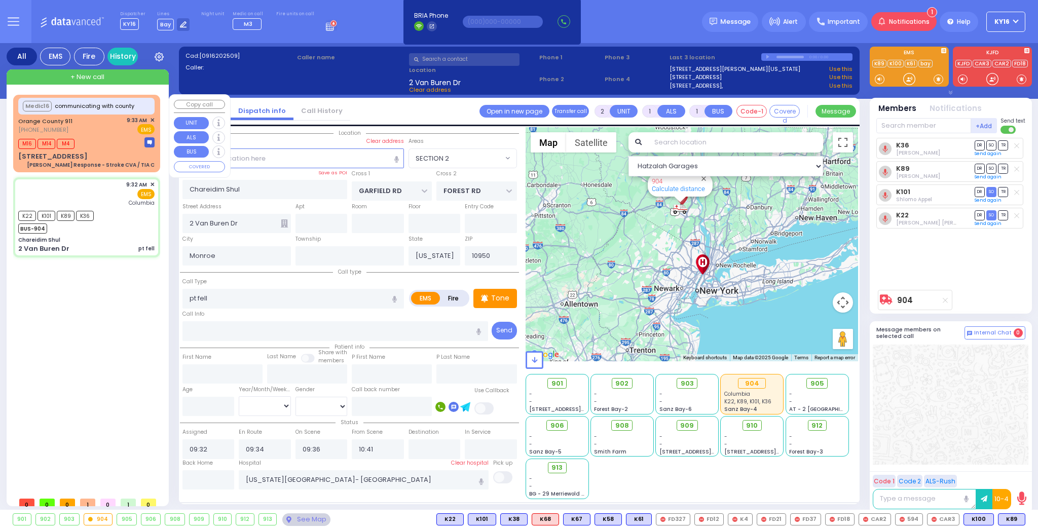
click at [116, 144] on div "M16 M14 M4" at bounding box center [86, 142] width 136 height 13
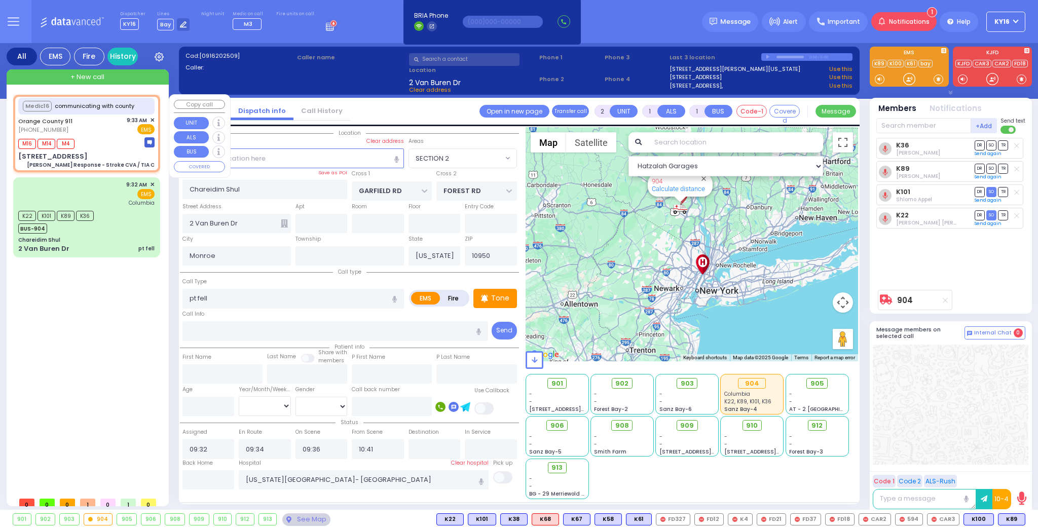
type input "6"
select select
type input "[PERSON_NAME] Response - Stroke CVA / TIA C"
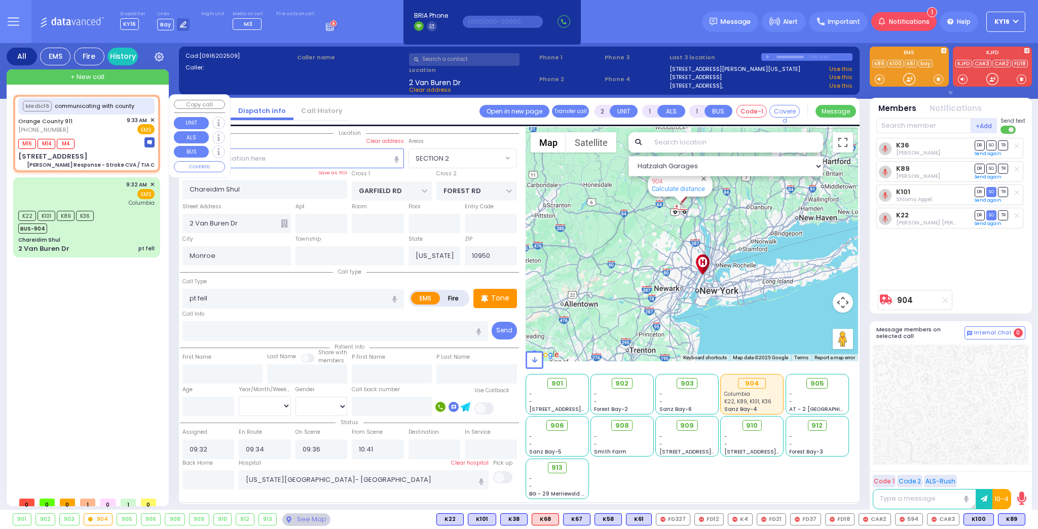
radio input "true"
type input "Nature: : Charlie Response - Stroke CVA / TIA C Address: : [STREET_ADDRESS][GEO…"
select select
type input "09:37"
select select "Hatzalah Garages"
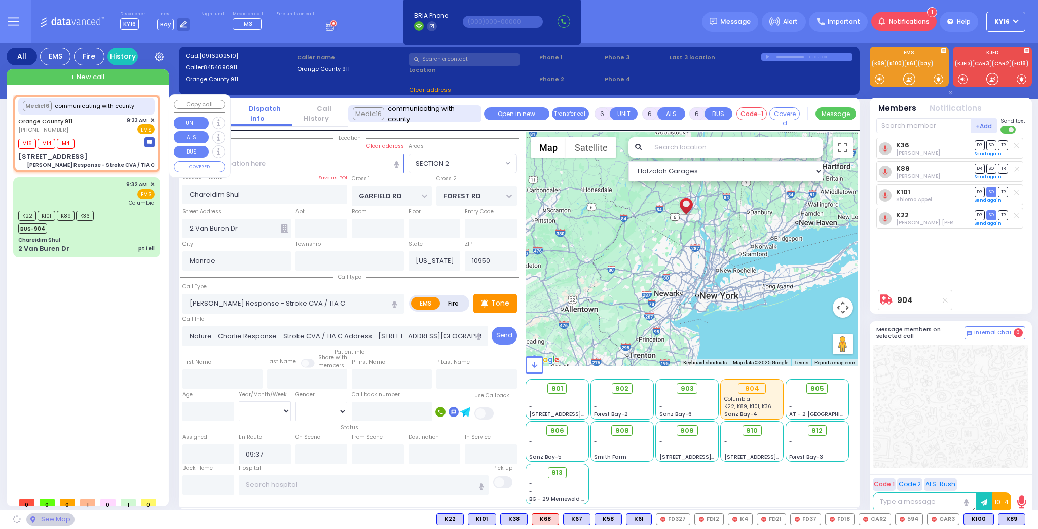
type input "[STREET_ADDRESS]"
type input "10930"
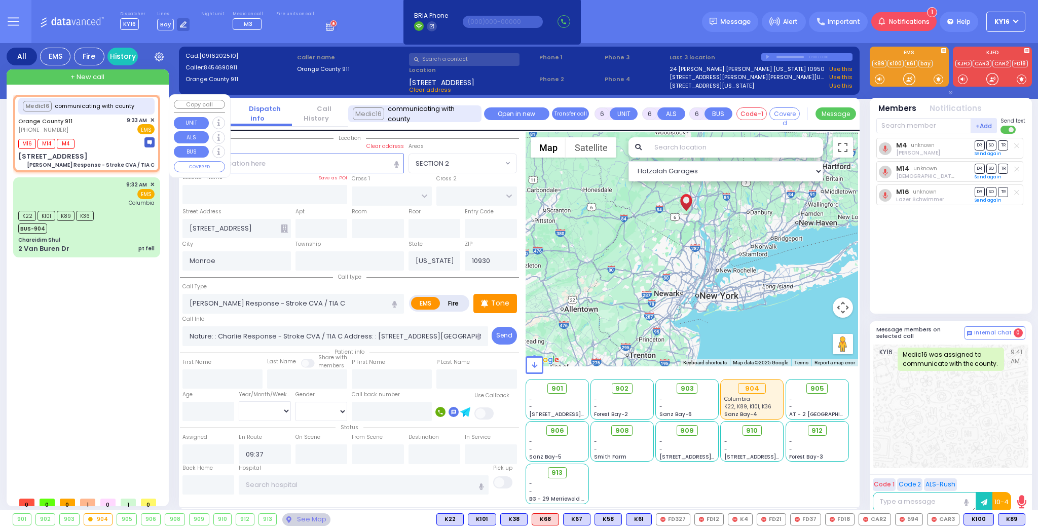
click at [152, 117] on span "✕" at bounding box center [152, 120] width 5 height 9
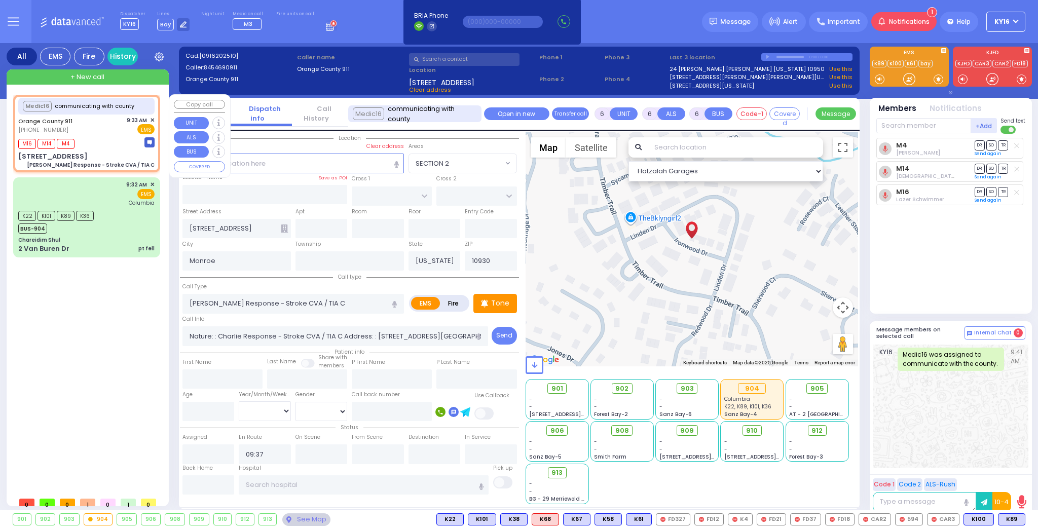
click at [152, 117] on span "✕" at bounding box center [152, 120] width 5 height 9
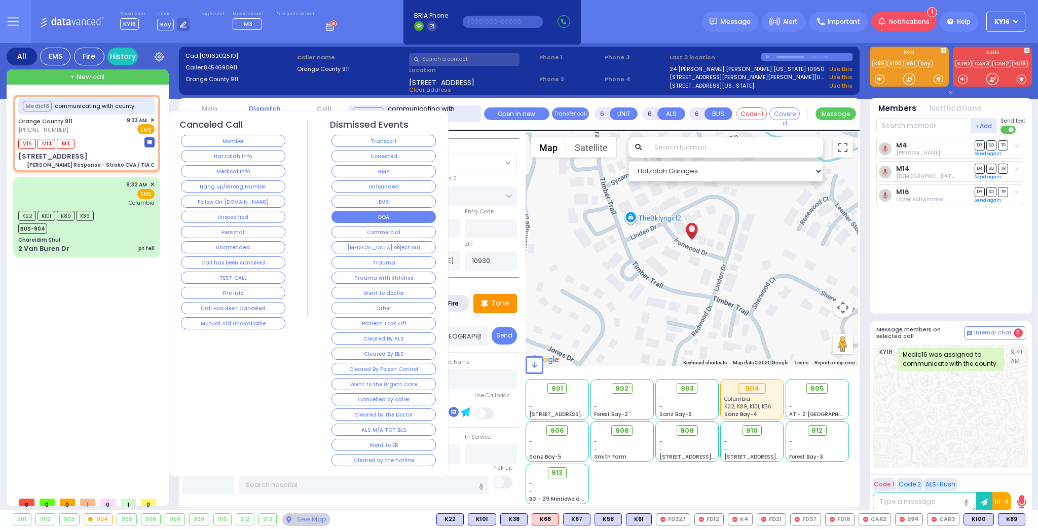
click at [411, 211] on button "DOA" at bounding box center [383, 217] width 104 height 12
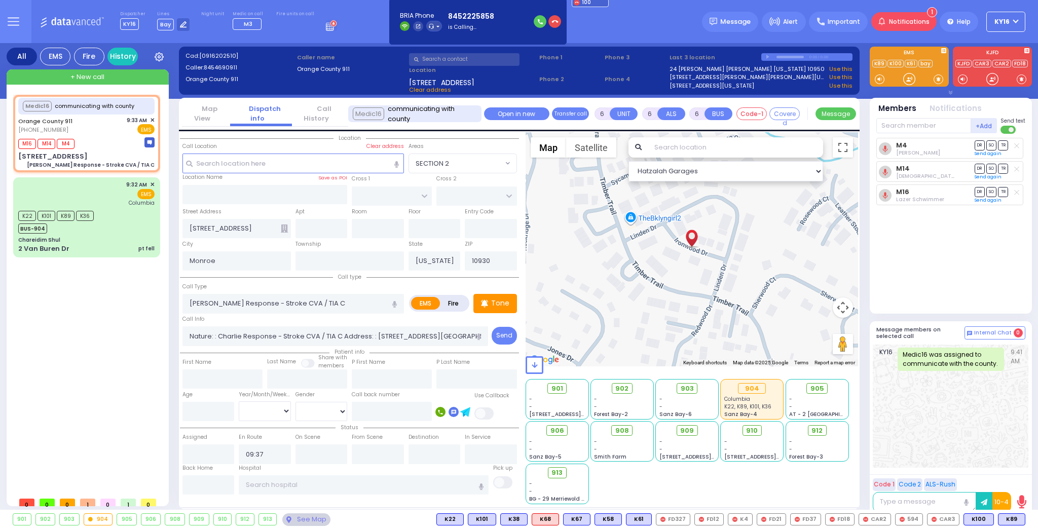
select select
radio input "true"
select select
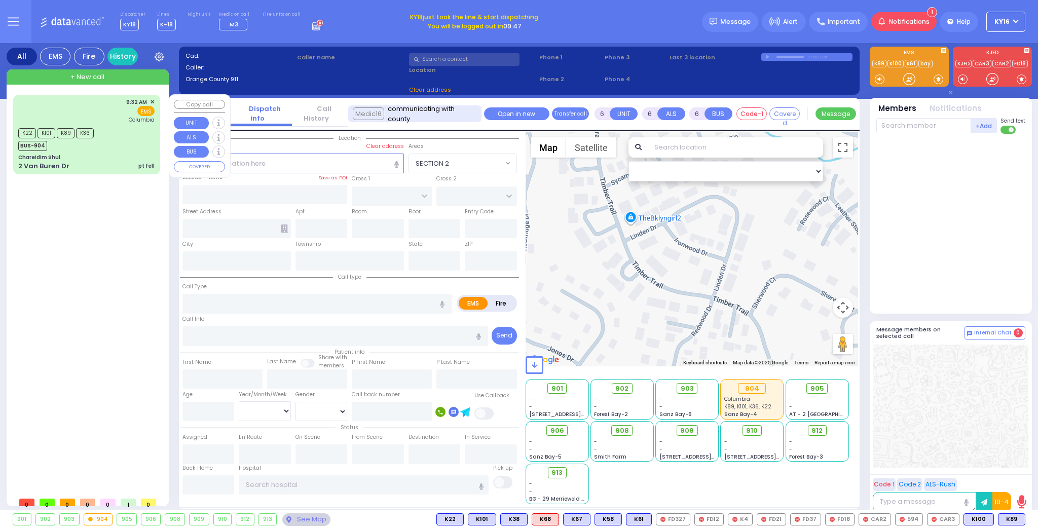
click at [111, 77] on div "+ New call" at bounding box center [88, 76] width 162 height 15
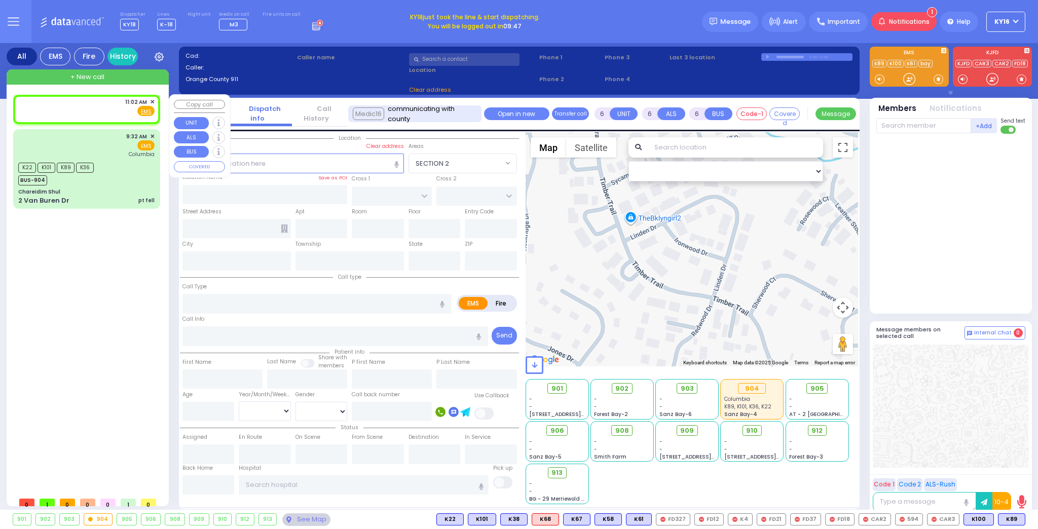
type input "2"
type input "1"
select select
radio input "true"
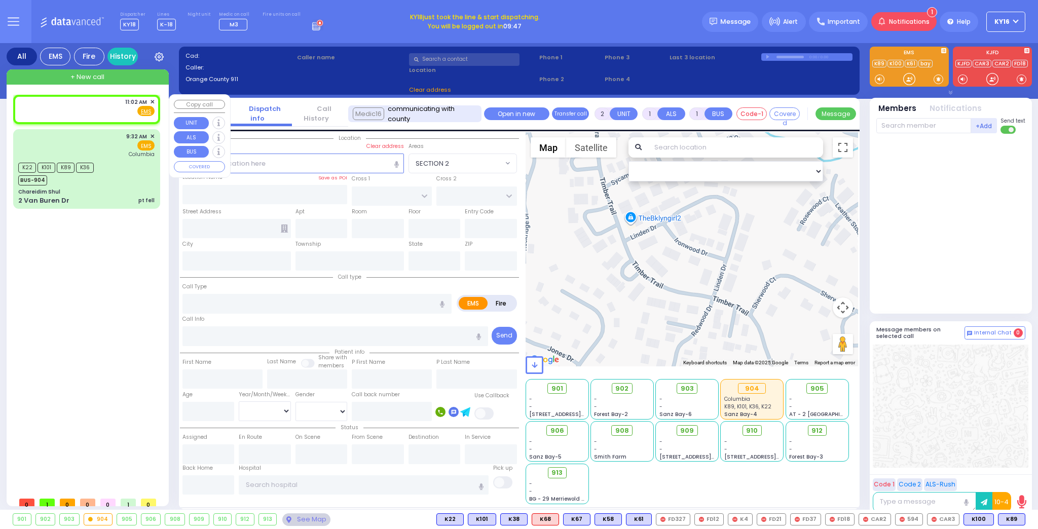
select select
type input "11:02"
select select
radio input "true"
select select
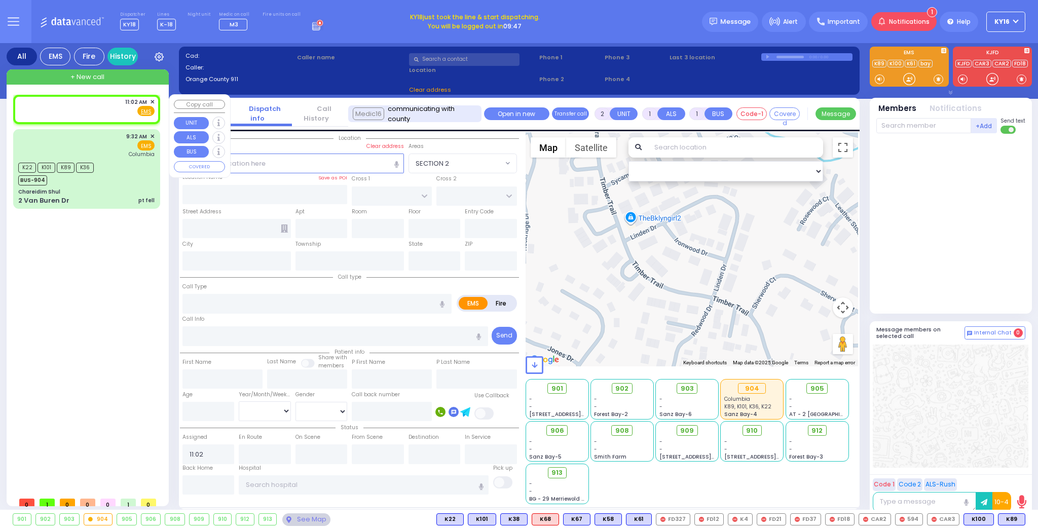
select select "Hatzalah Garages"
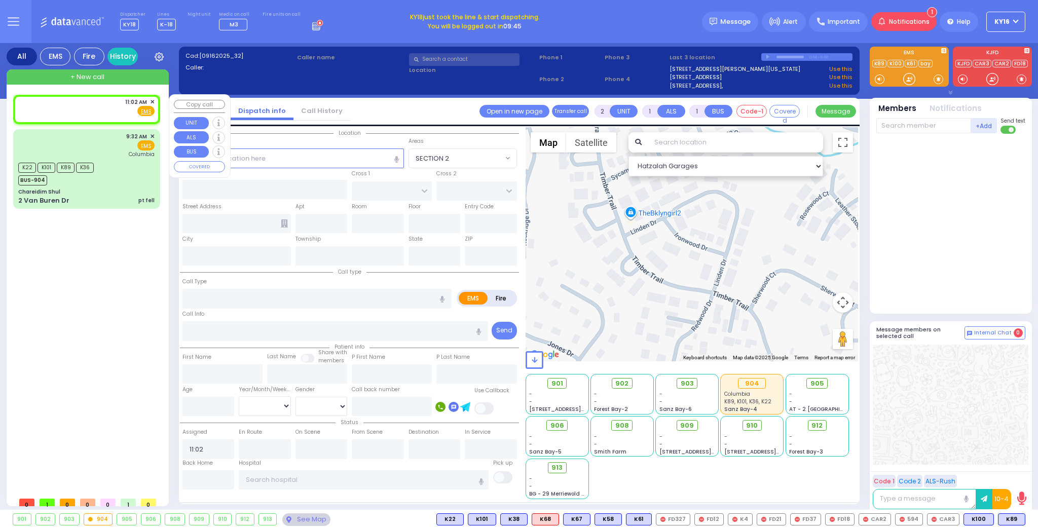
click at [100, 108] on div "11:02 AM ✕ Fire EMS" at bounding box center [86, 107] width 136 height 19
select select
radio input "true"
select select
select select "Hatzalah Garages"
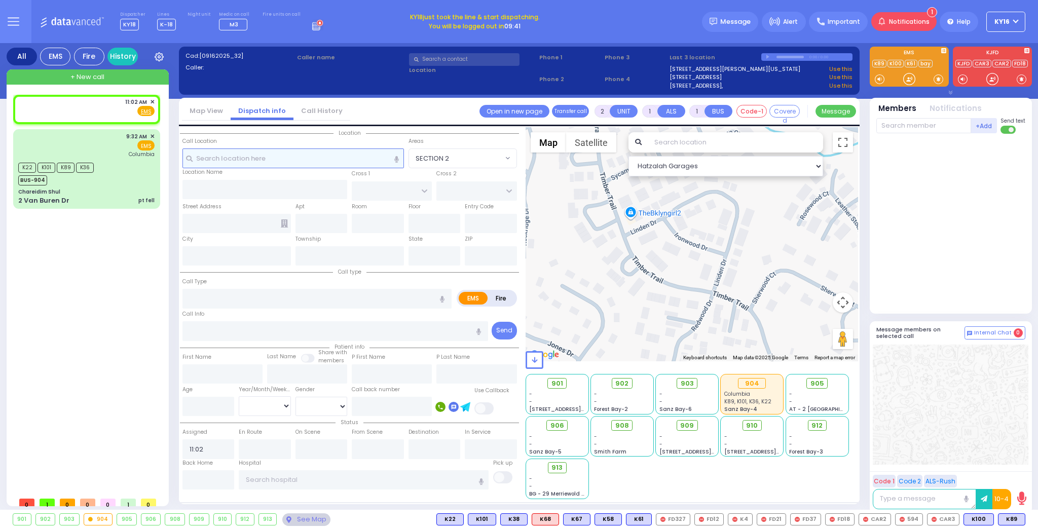
click at [269, 163] on input "text" at bounding box center [292, 157] width 221 height 19
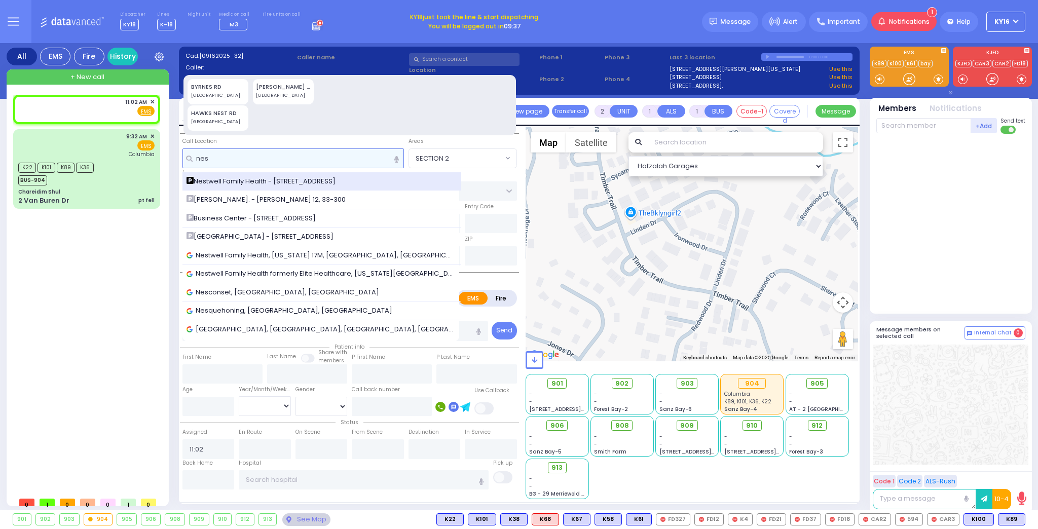
type input "nes"
click at [266, 180] on span "Nestwell Family Health - [STREET_ADDRESS]" at bounding box center [262, 181] width 153 height 10
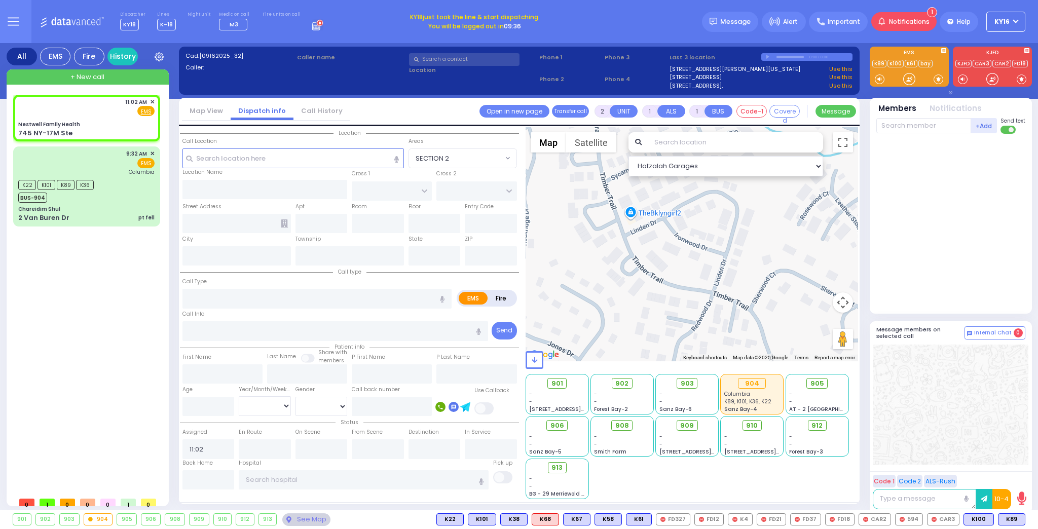
select select
radio input "true"
select select
select select "Hatzalah Garages"
type input "Nestwell Family Health"
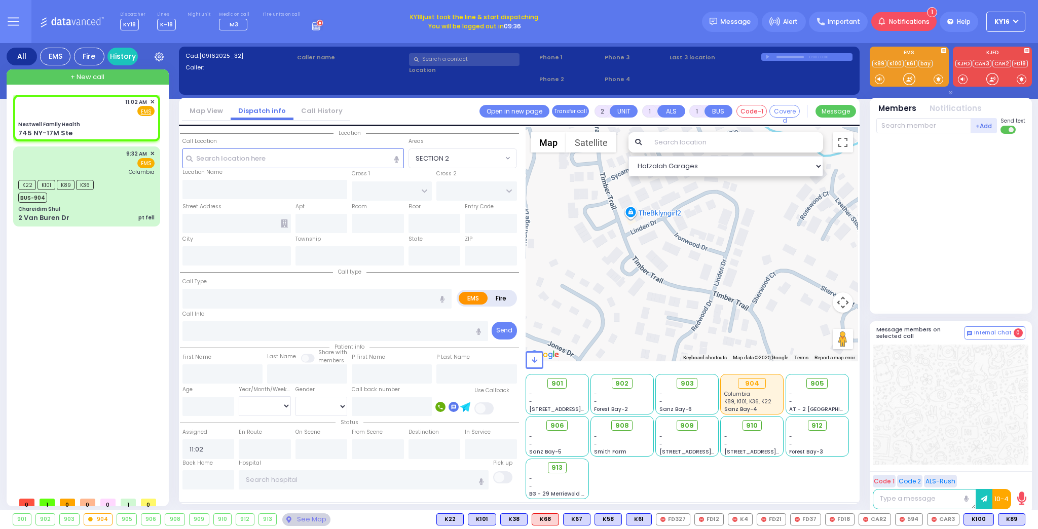
type input "ORCHARD ST"
type input "KNIGHT ST"
type input "745 NY-17M Ste"
type input "Monroe"
type input "[US_STATE]"
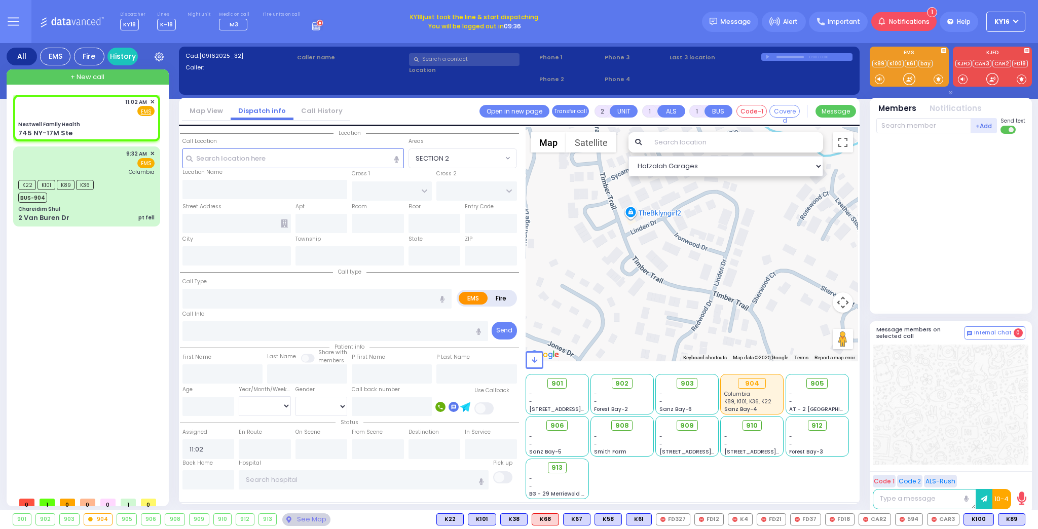
type input "10950"
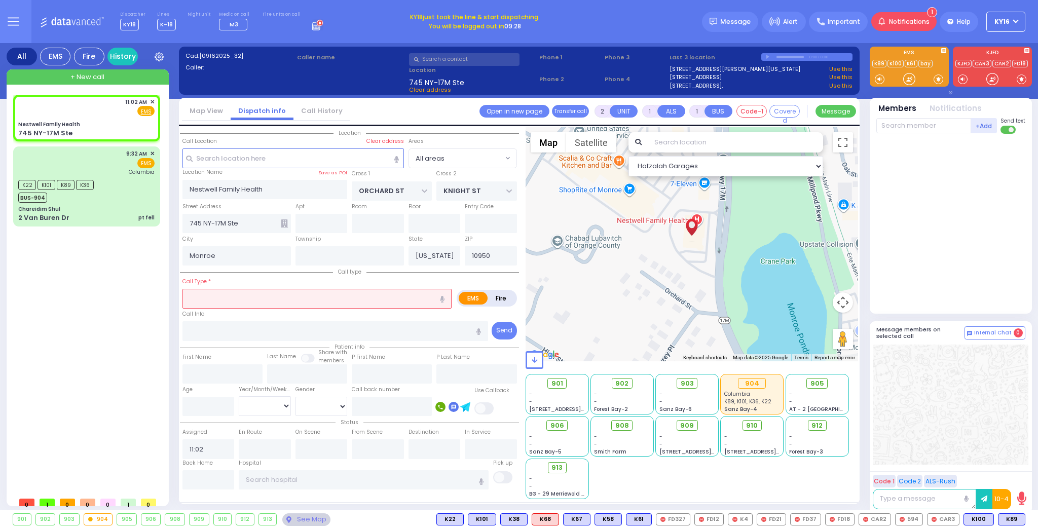
click at [226, 303] on input "text" at bounding box center [316, 298] width 269 height 19
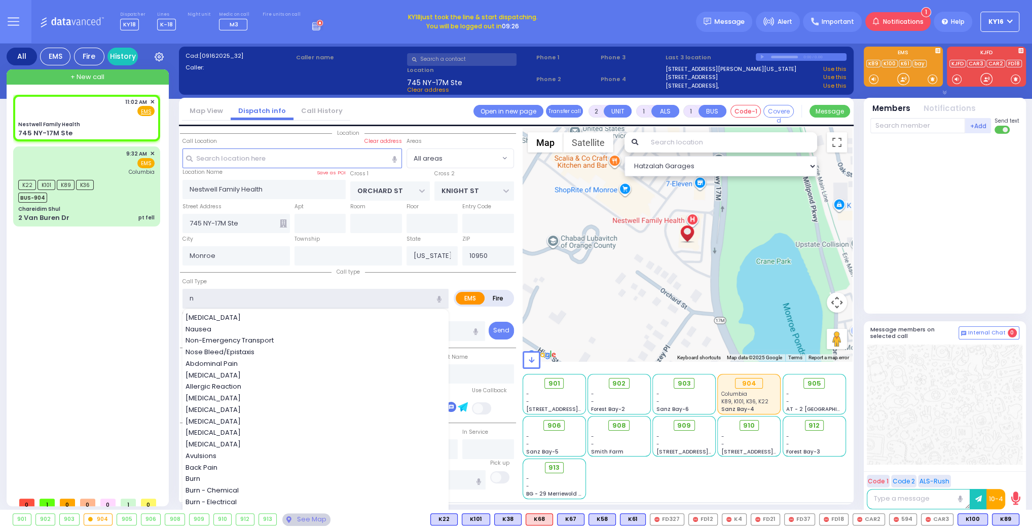
type input "ne"
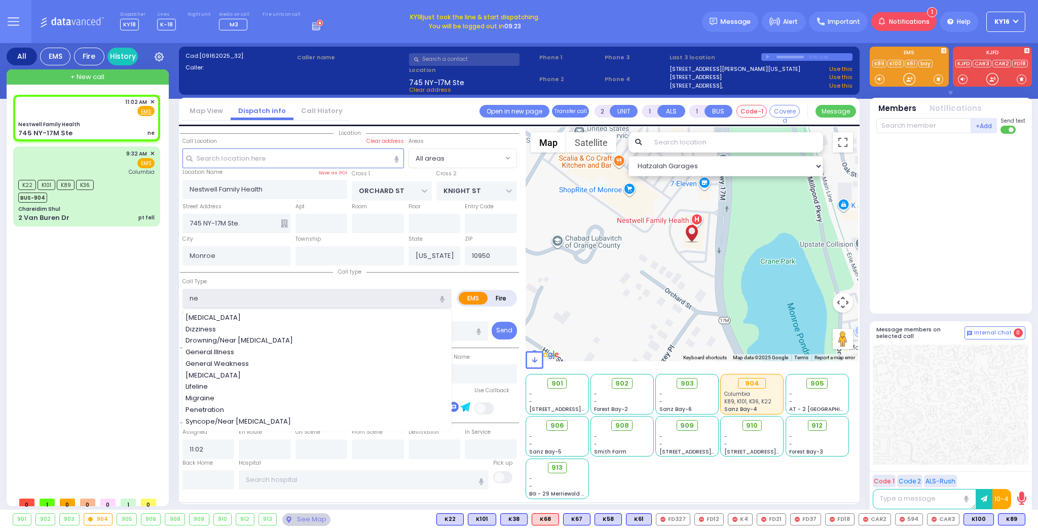
select select
radio input "true"
select select
select select "Hatzalah Garages"
type input "n"
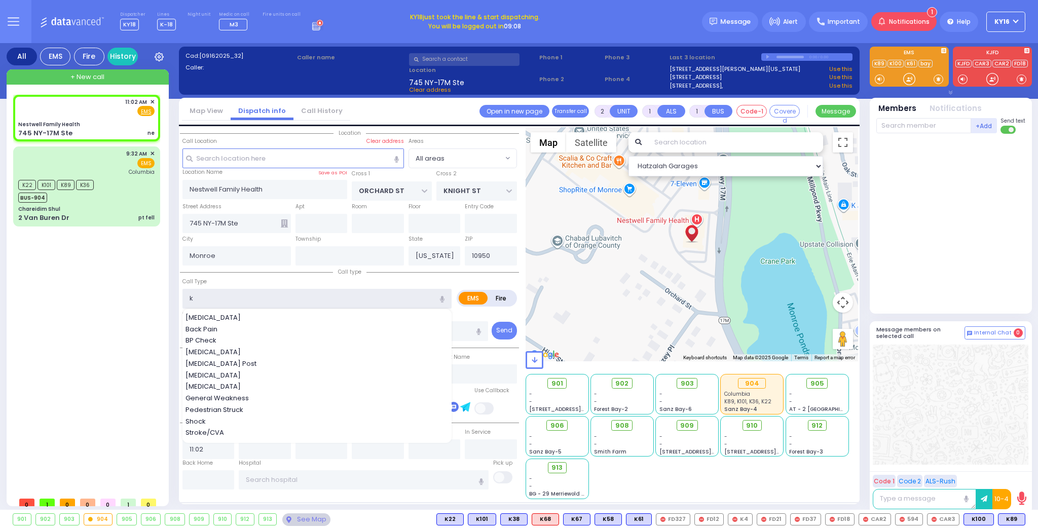
type input "kn"
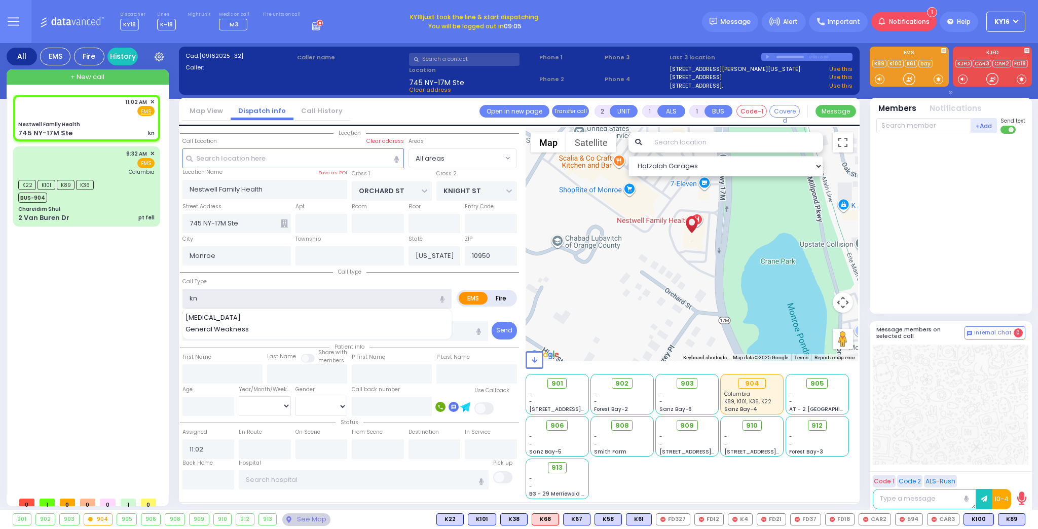
select select
radio input "true"
select select
select select "Hatzalah Garages"
type input "k"
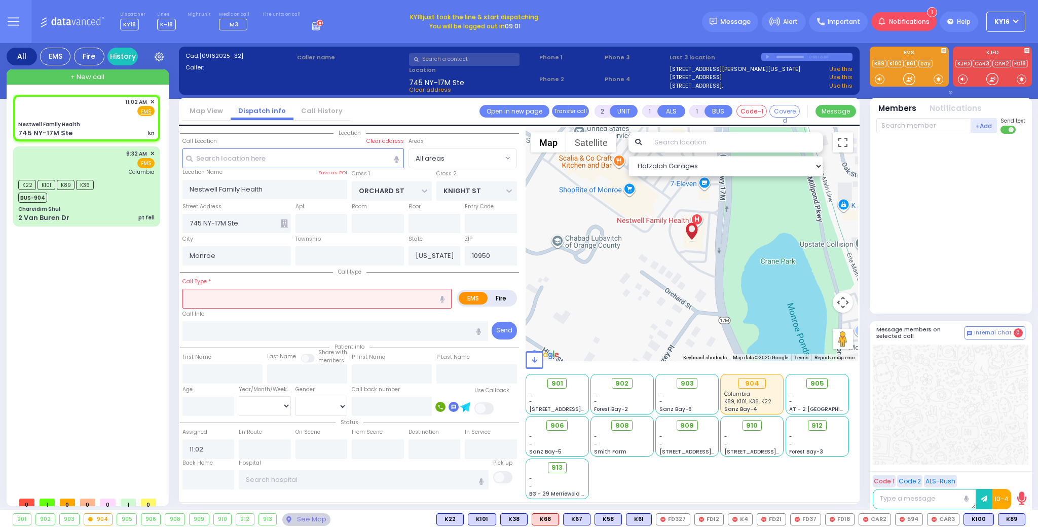
type input "n"
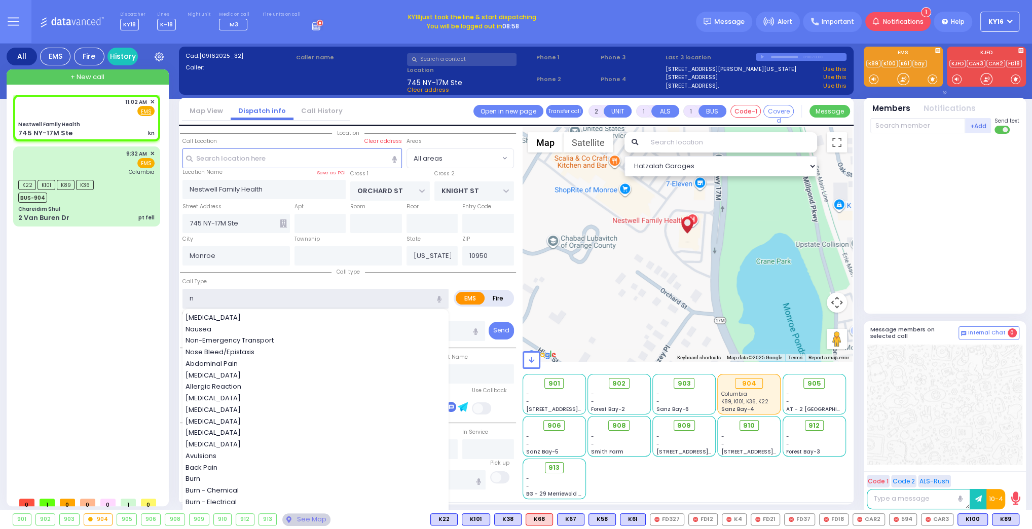
select select
radio input "true"
select select
select select "Hatzalah Garages"
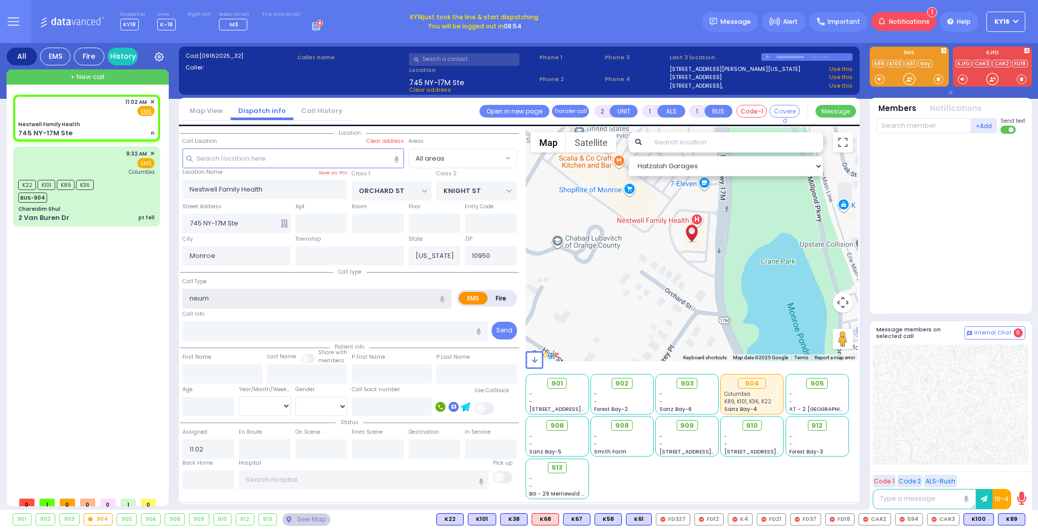
type input "neumo"
select select
radio input "true"
select select
select select "Hatzalah Garages"
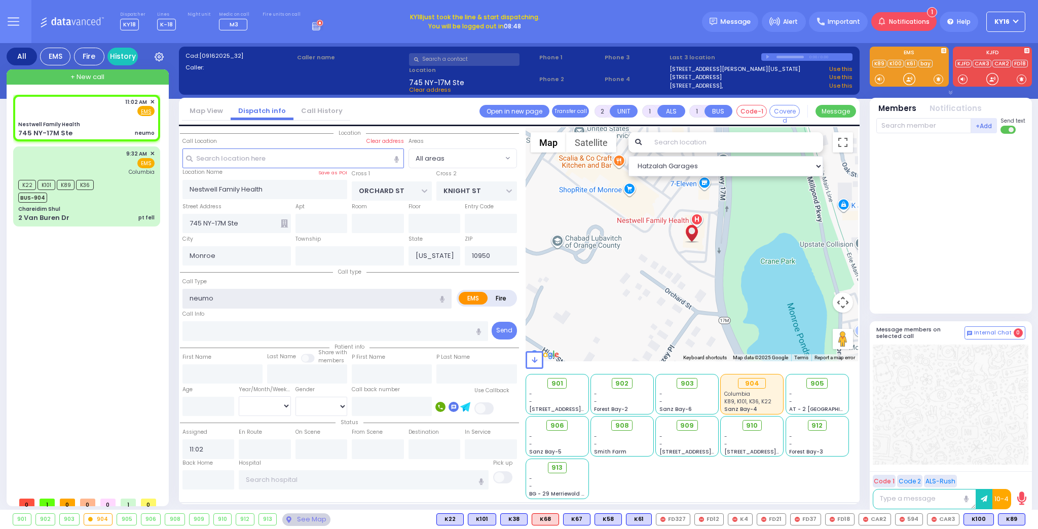
drag, startPoint x: 190, startPoint y: 299, endPoint x: 211, endPoint y: 303, distance: 21.6
click at [211, 303] on input "neumo" at bounding box center [316, 298] width 269 height 19
type input "neume tho"
select select
radio input "true"
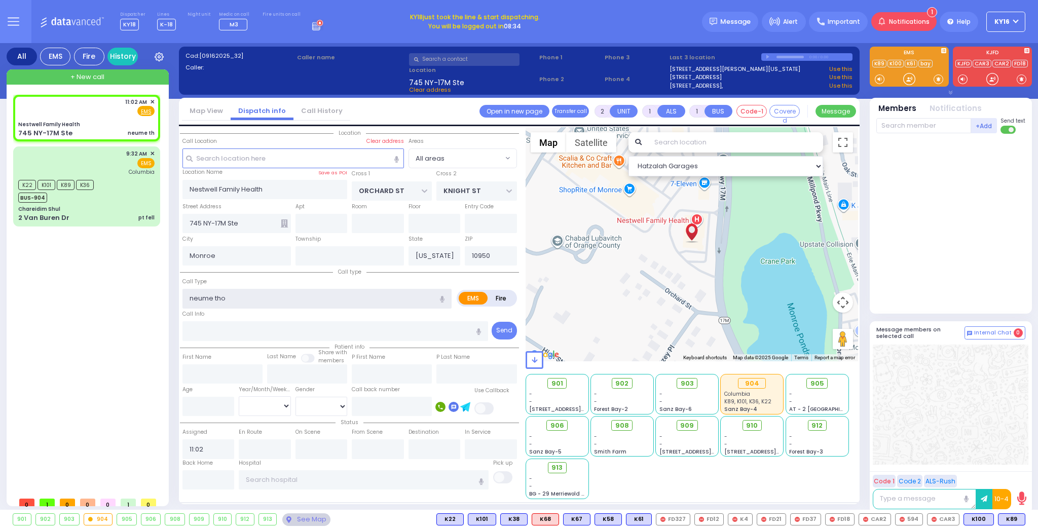
select select
select select "Hatzalah Garages"
type input "neume thorax"
select select
radio input "true"
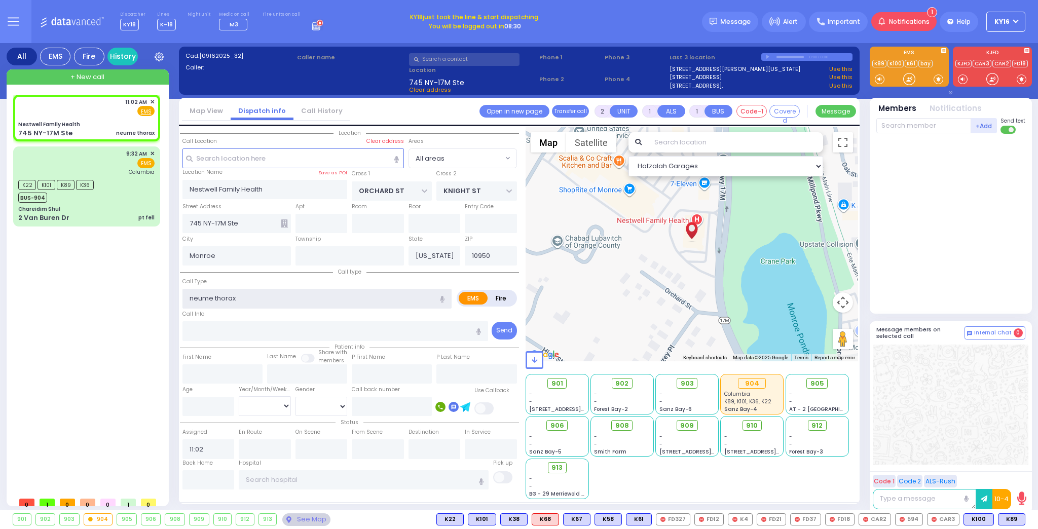
select select
select select "Hatzalah Garages"
type input "neume thorax"
click at [982, 518] on span "K100" at bounding box center [978, 519] width 29 height 11
select select
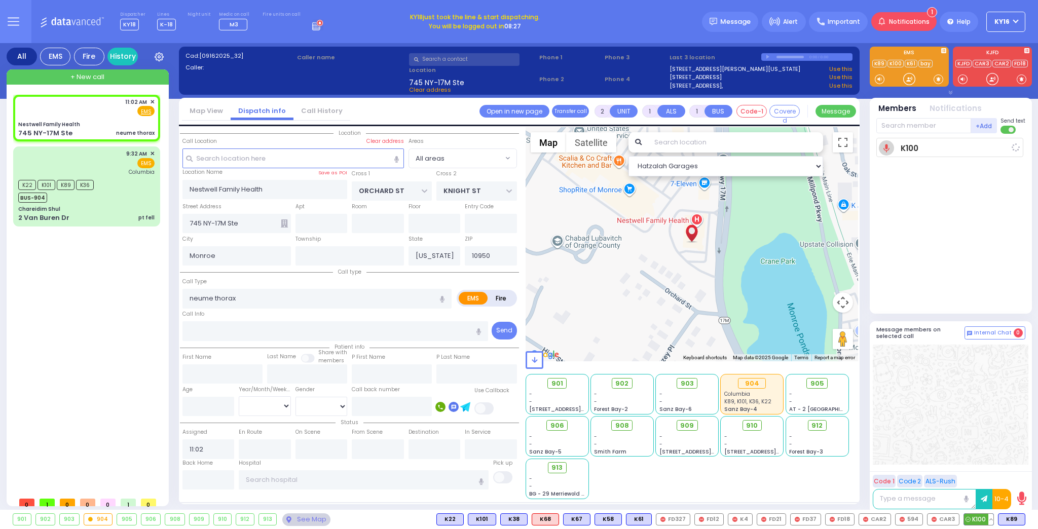
radio input "true"
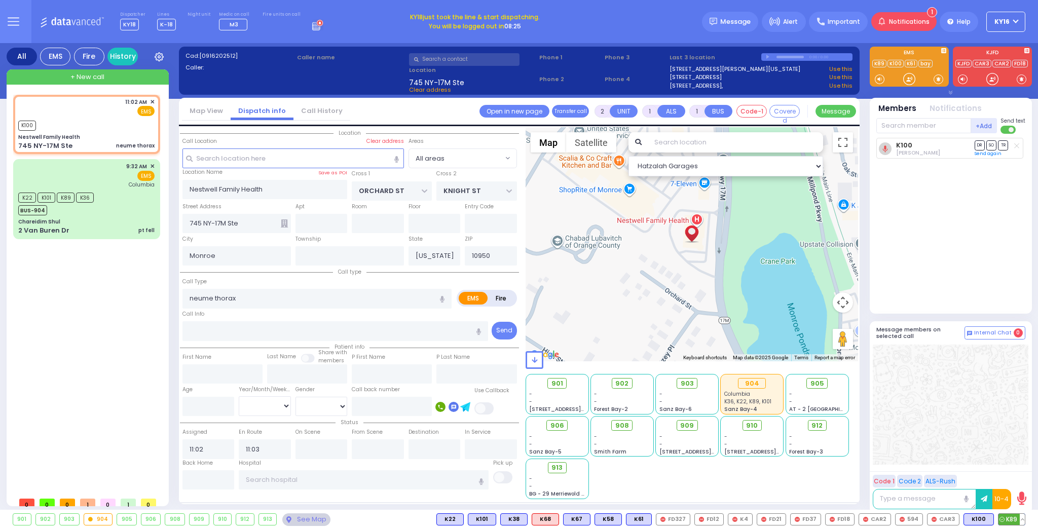
click at [1014, 519] on span "K89" at bounding box center [1011, 519] width 26 height 11
click at [298, 481] on input "text" at bounding box center [364, 479] width 250 height 19
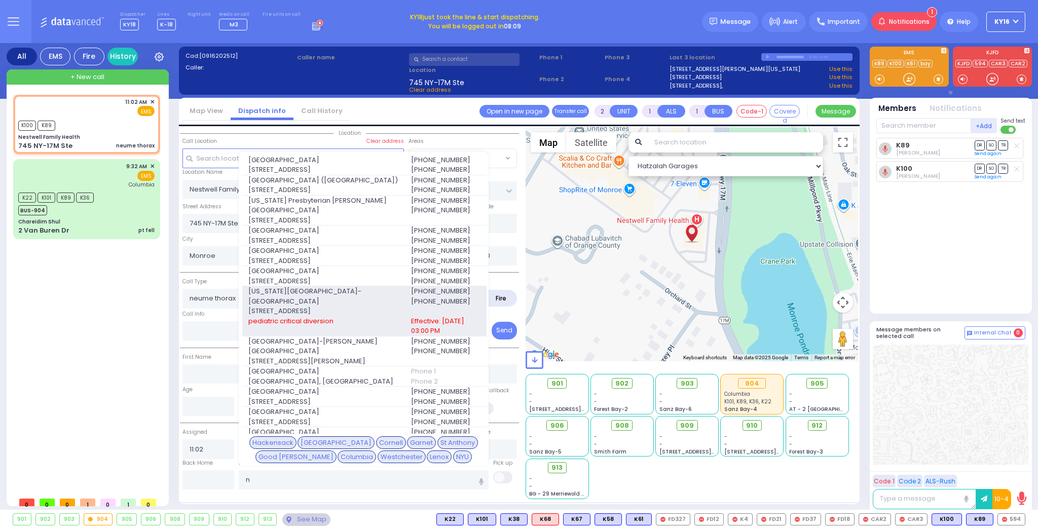
click at [343, 298] on span "[US_STATE][GEOGRAPHIC_DATA]- [GEOGRAPHIC_DATA]" at bounding box center [323, 296] width 150 height 20
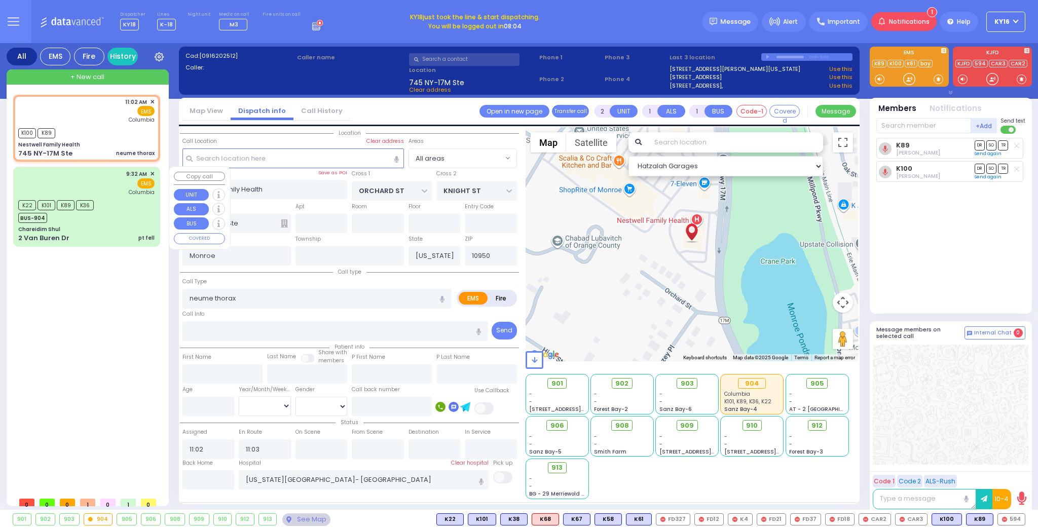
click at [126, 220] on div "K22 K101 K89 K36 BUS-904" at bounding box center [86, 210] width 136 height 25
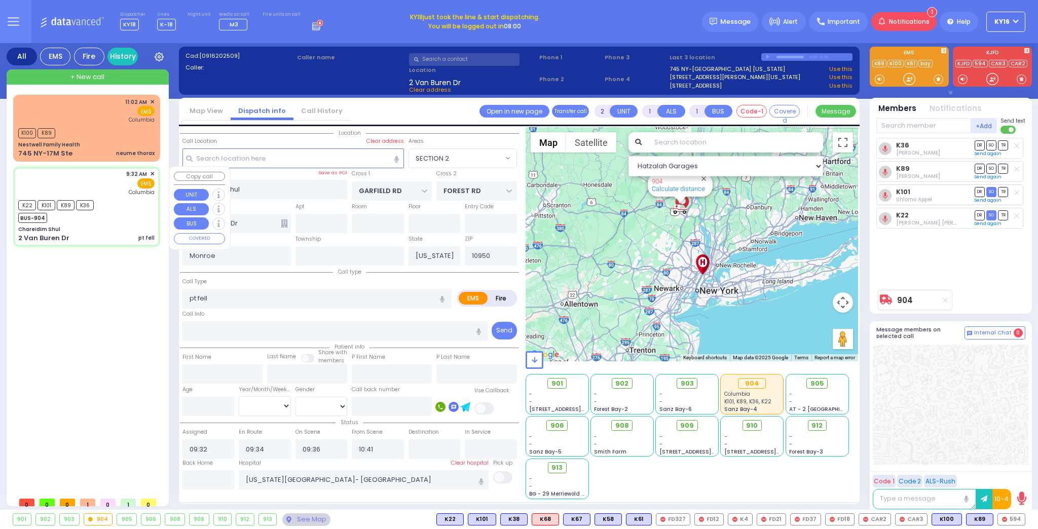
click at [150, 171] on span "✕" at bounding box center [152, 174] width 5 height 9
click at [130, 284] on div "11:02 AM ✕ K100 K89" at bounding box center [88, 293] width 151 height 397
